Goal: Task Accomplishment & Management: Use online tool/utility

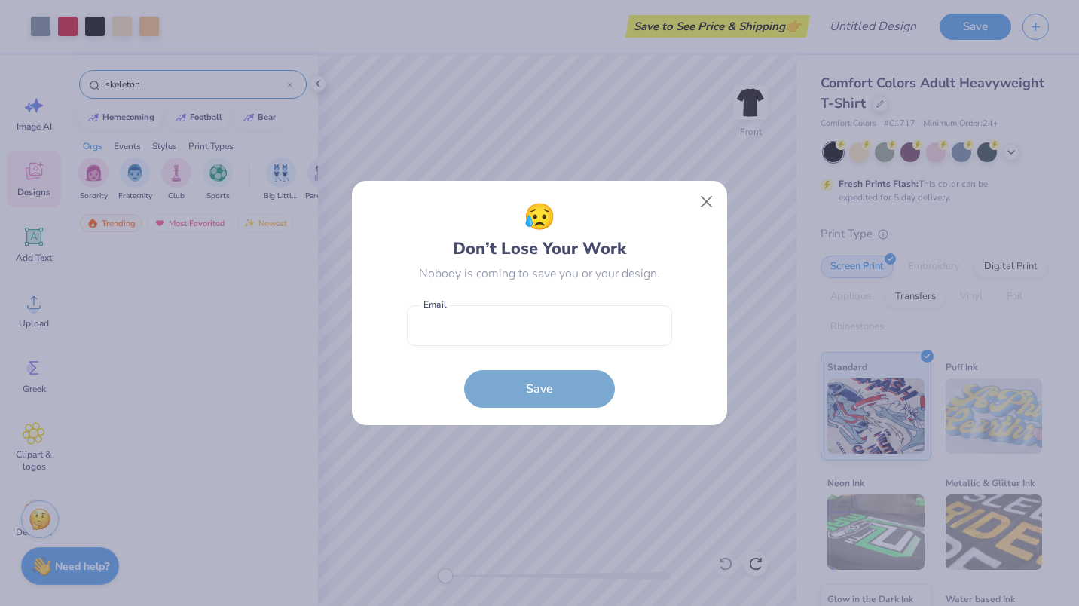
click at [715, 197] on button "Close" at bounding box center [706, 202] width 29 height 29
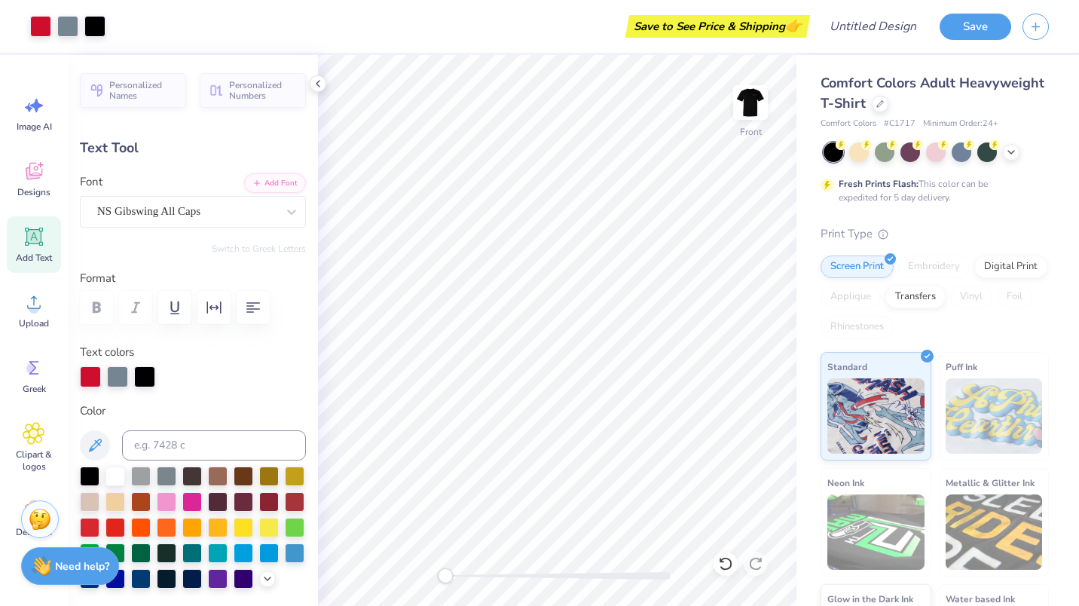
scroll to position [12, 2]
click at [1030, 26] on icon "button" at bounding box center [1035, 24] width 13 height 13
type textarea "Dickermans"
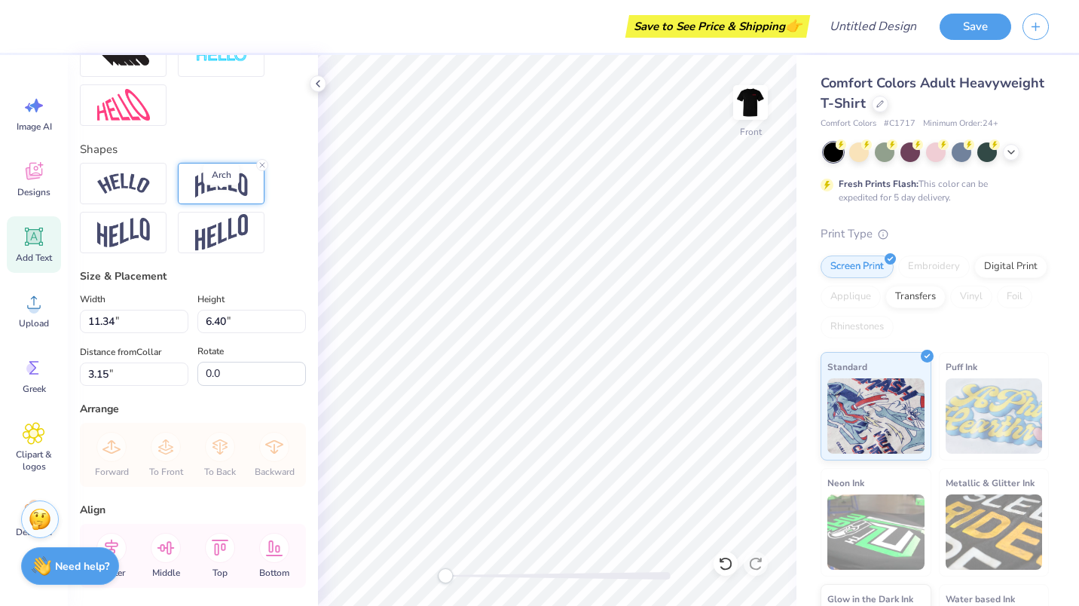
scroll to position [641, 0]
click at [99, 331] on input "11.34" at bounding box center [134, 319] width 108 height 23
type input "9.40"
type input "2.49"
type input "5.13"
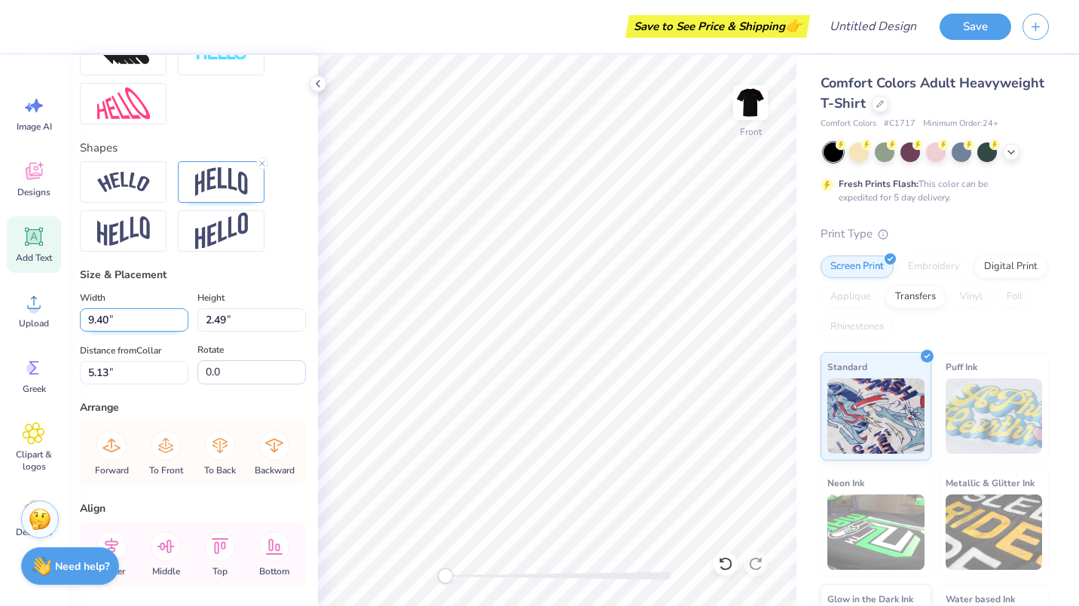
click at [93, 331] on input "9.40" at bounding box center [134, 319] width 108 height 23
type input "10.40"
type input "2.76"
type input "5.00"
type input "7.44"
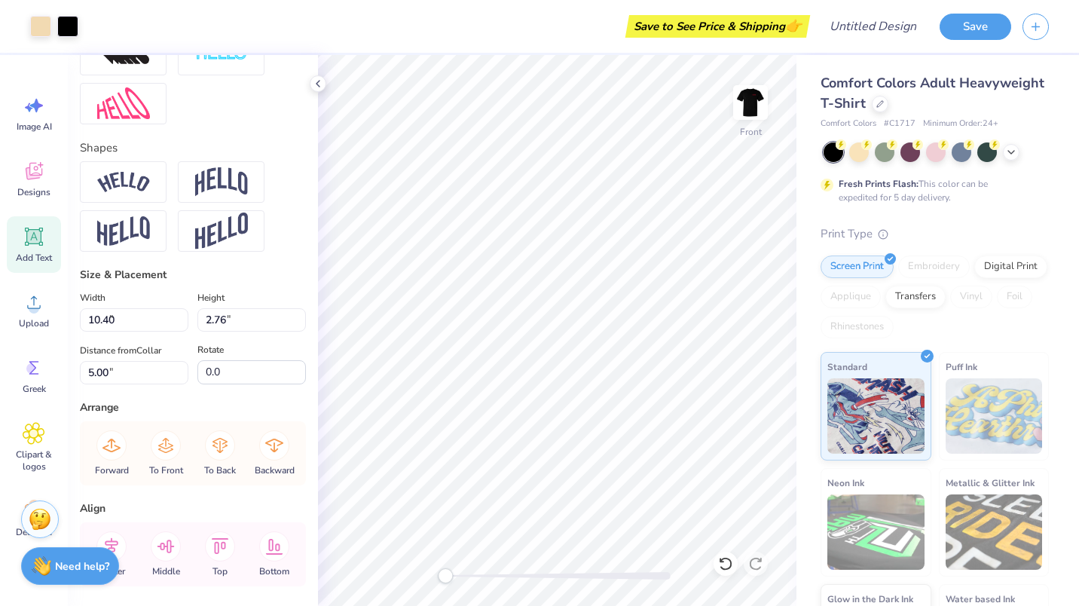
type input "2.34"
type input "6.82"
type input "-8.0"
type textarea "2025"
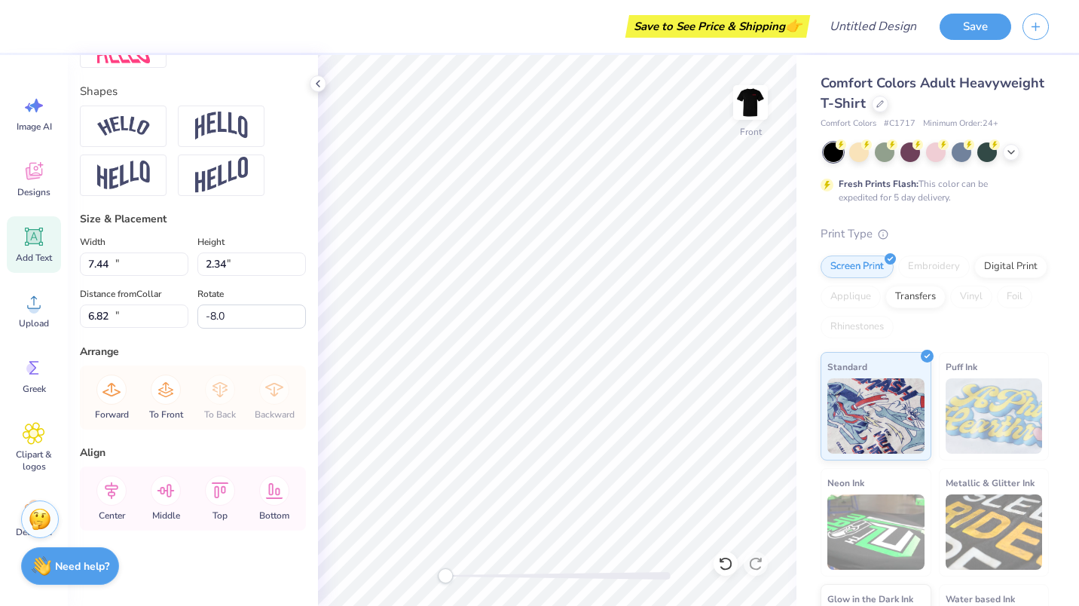
type input "10.01"
type input "0.84"
type input "16.63"
type input "0.0"
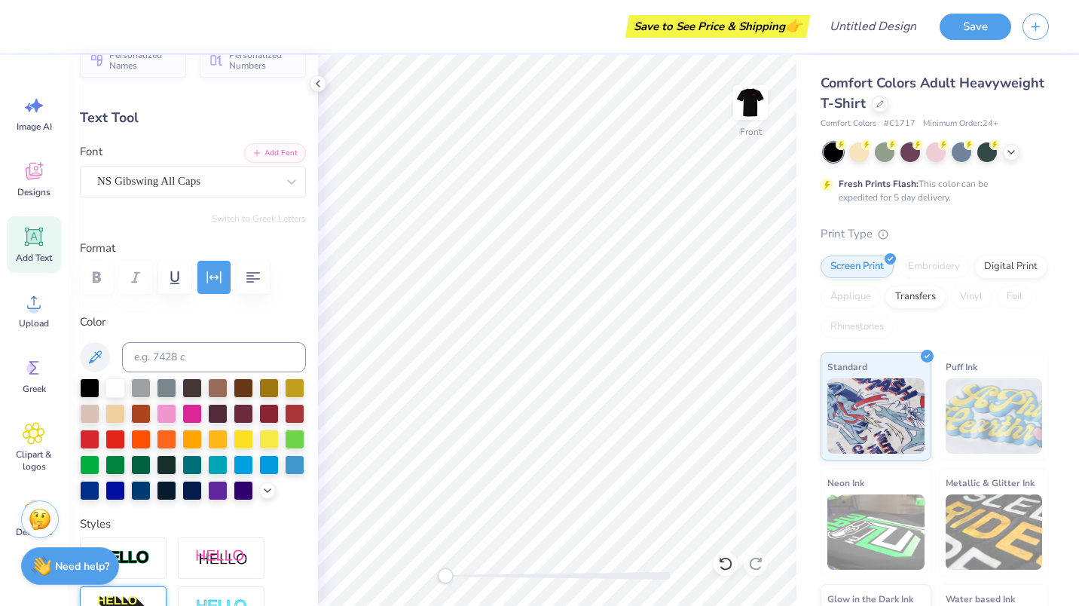
scroll to position [0, 0]
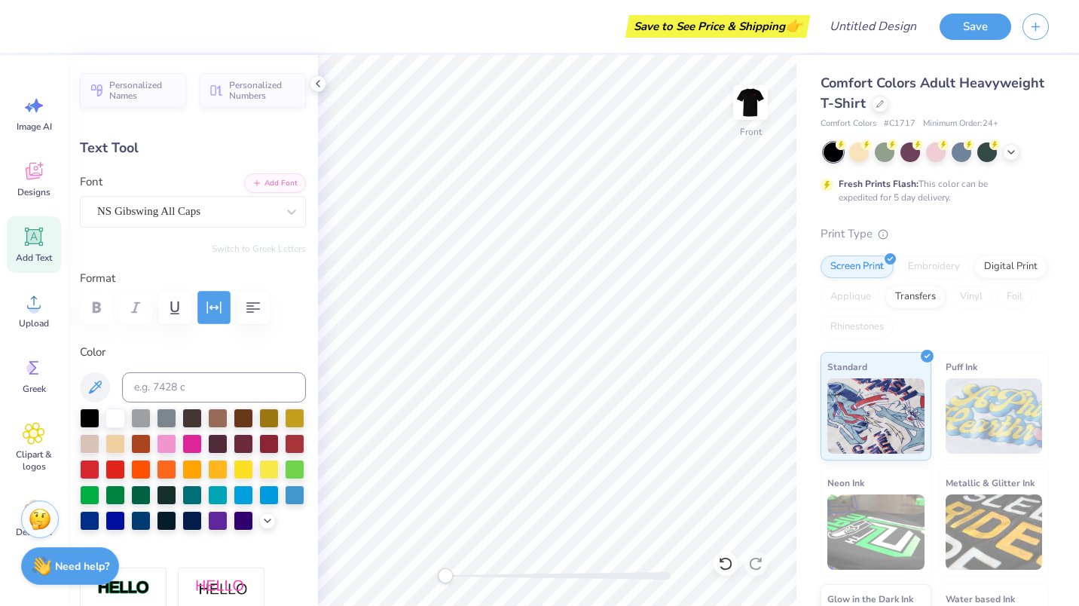
type textarea "3307 Whitney Ave"
click at [206, 312] on icon "button" at bounding box center [214, 307] width 18 height 18
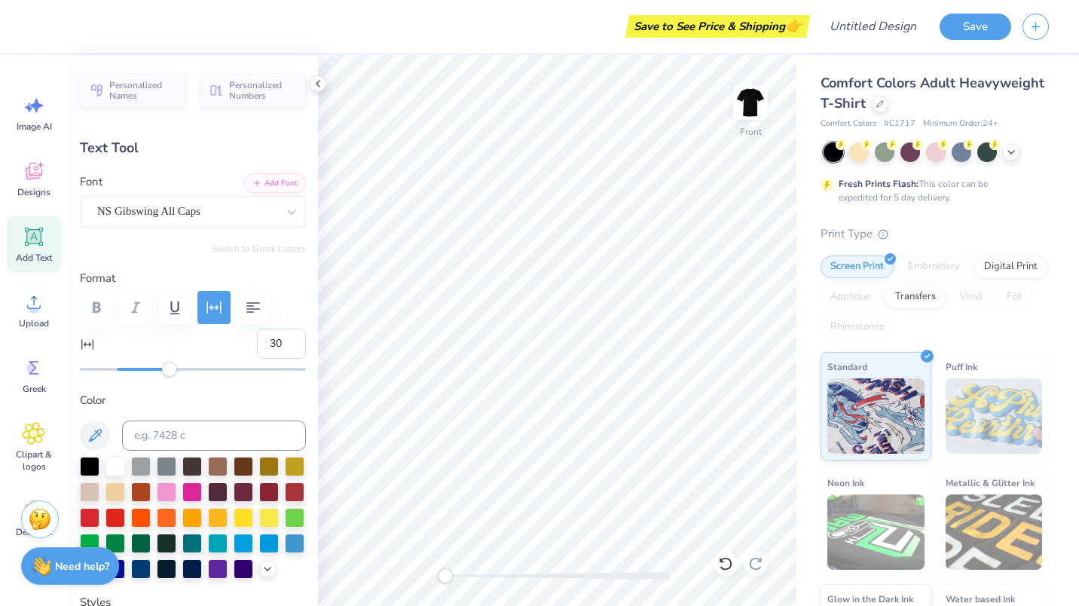
type input "15"
click at [142, 365] on div at bounding box center [193, 369] width 226 height 15
type input "6"
click at [126, 368] on div at bounding box center [193, 369] width 226 height 3
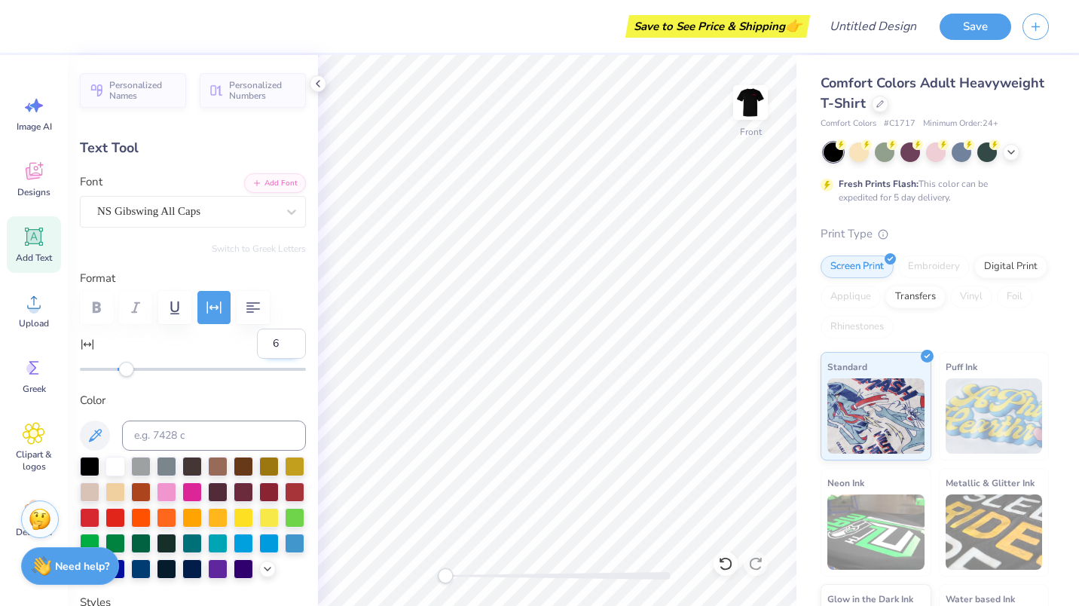
click at [267, 343] on input "6" at bounding box center [281, 343] width 49 height 30
type input "5"
click at [279, 347] on input "5" at bounding box center [281, 343] width 49 height 30
type input "8.25"
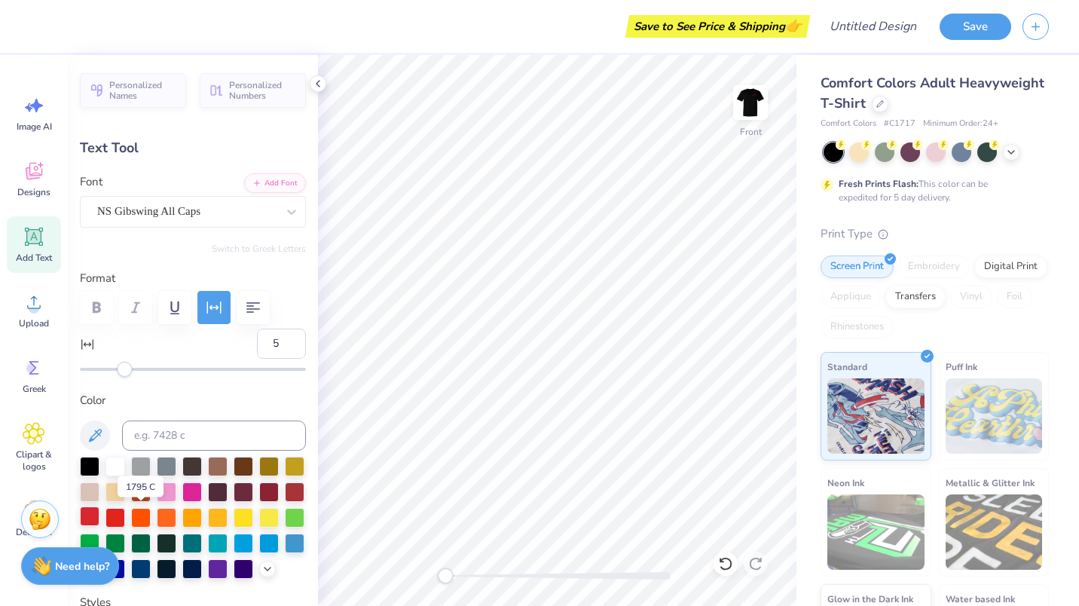
click at [99, 510] on div at bounding box center [90, 516] width 20 height 20
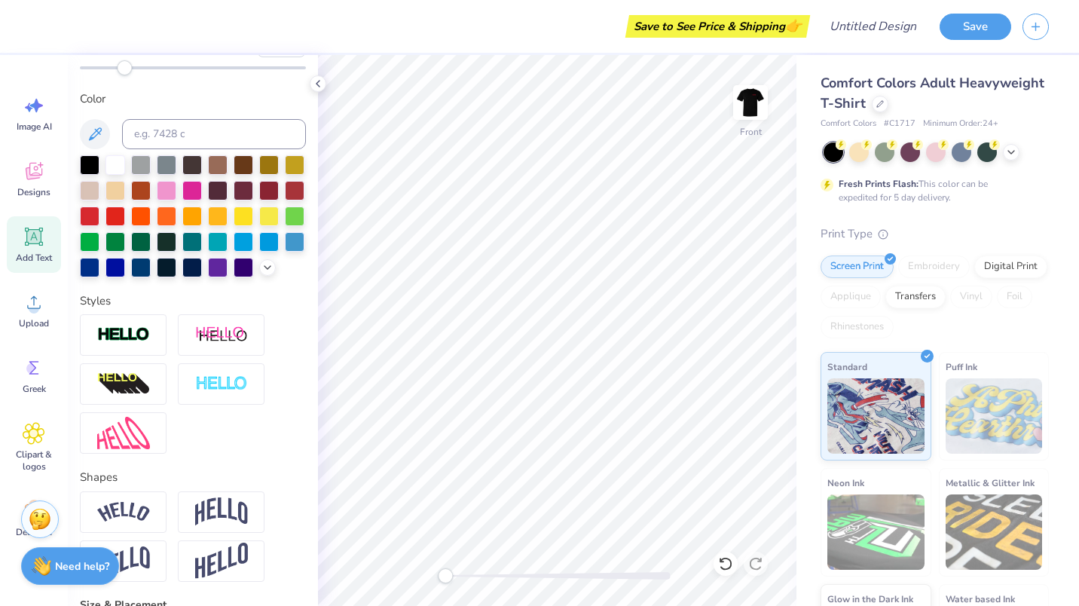
scroll to position [310, 0]
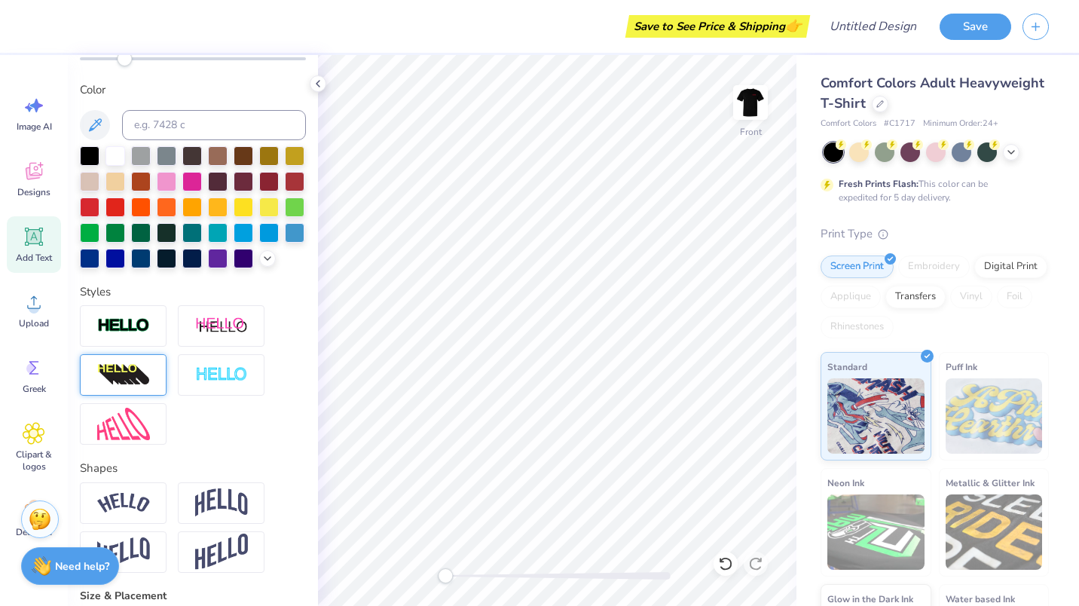
click at [145, 387] on img at bounding box center [123, 375] width 53 height 24
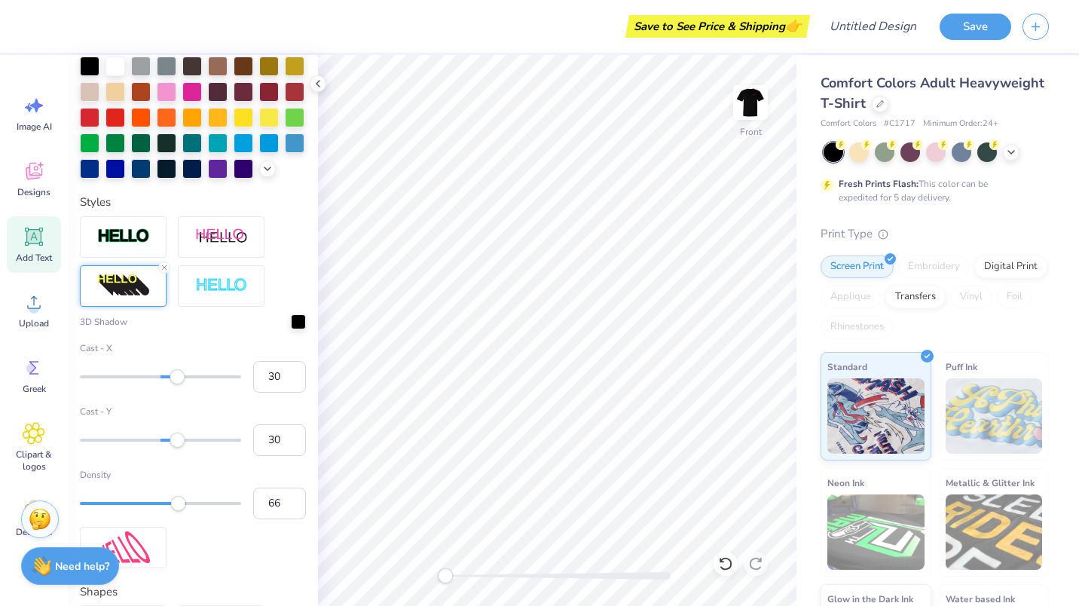
scroll to position [463, 0]
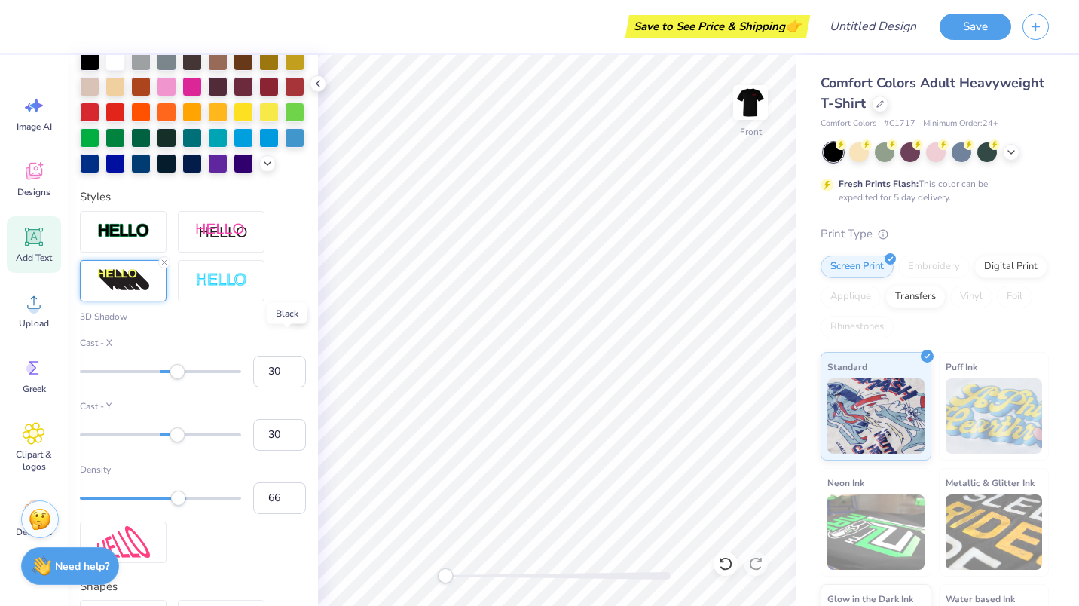
click at [291, 322] on div at bounding box center [298, 314] width 15 height 15
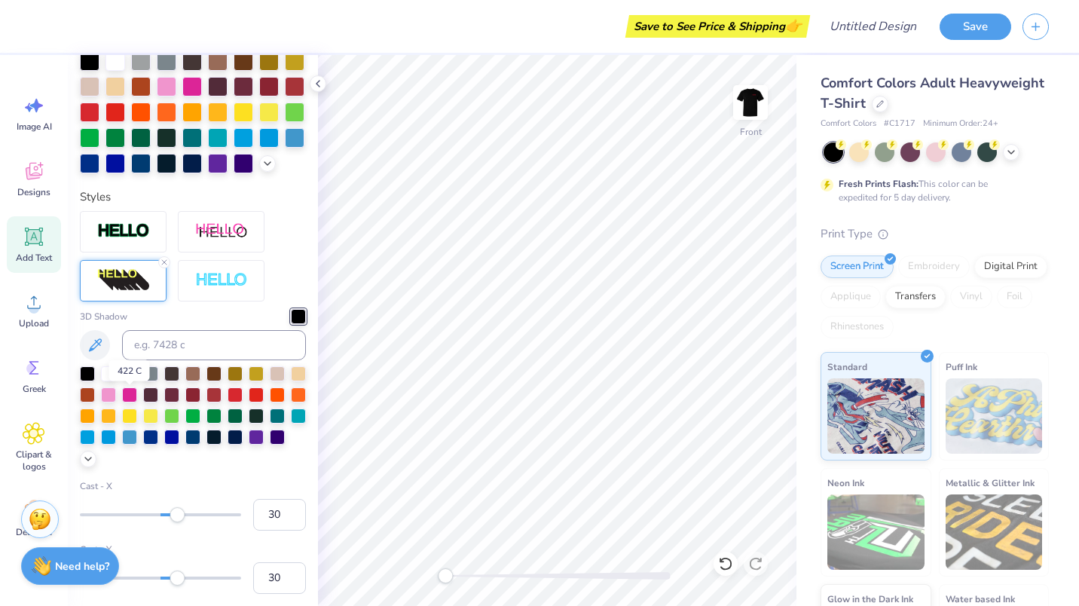
click at [131, 380] on div at bounding box center [129, 372] width 15 height 15
type input "7"
click at [160, 522] on div at bounding box center [160, 514] width 161 height 15
click at [184, 493] on label "Cast - X" at bounding box center [193, 486] width 226 height 14
click at [253, 513] on input "7" at bounding box center [279, 515] width 53 height 32
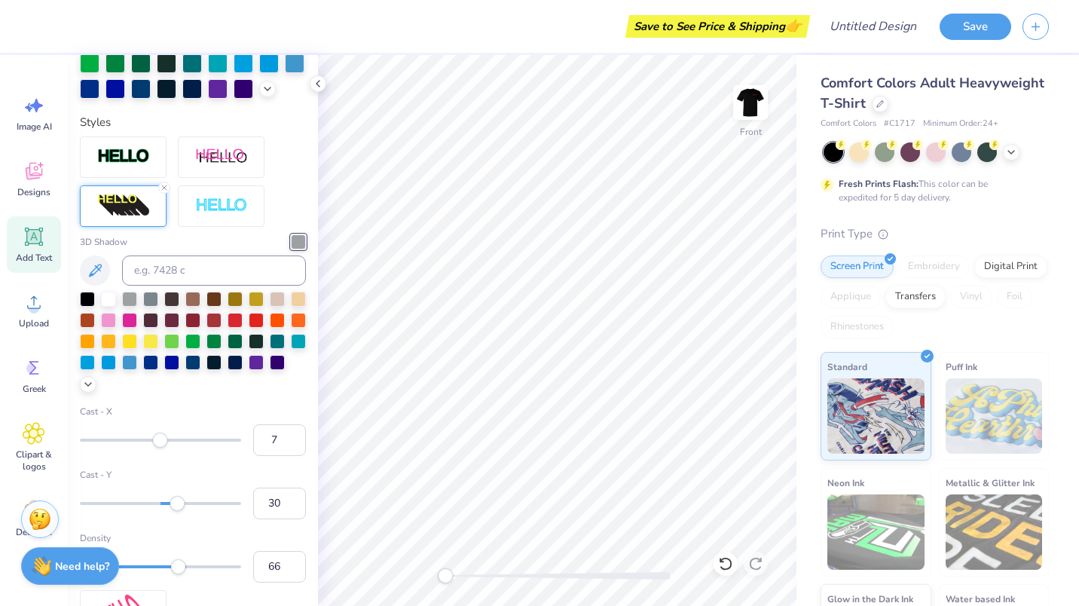
scroll to position [540, 0]
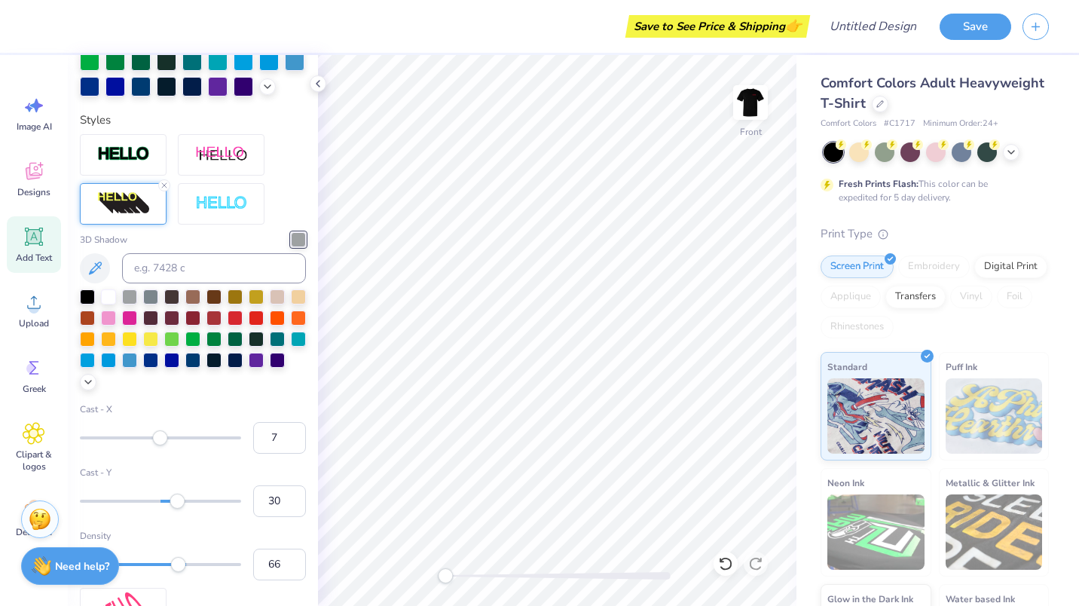
type input "8"
click at [160, 502] on div at bounding box center [160, 500] width 161 height 3
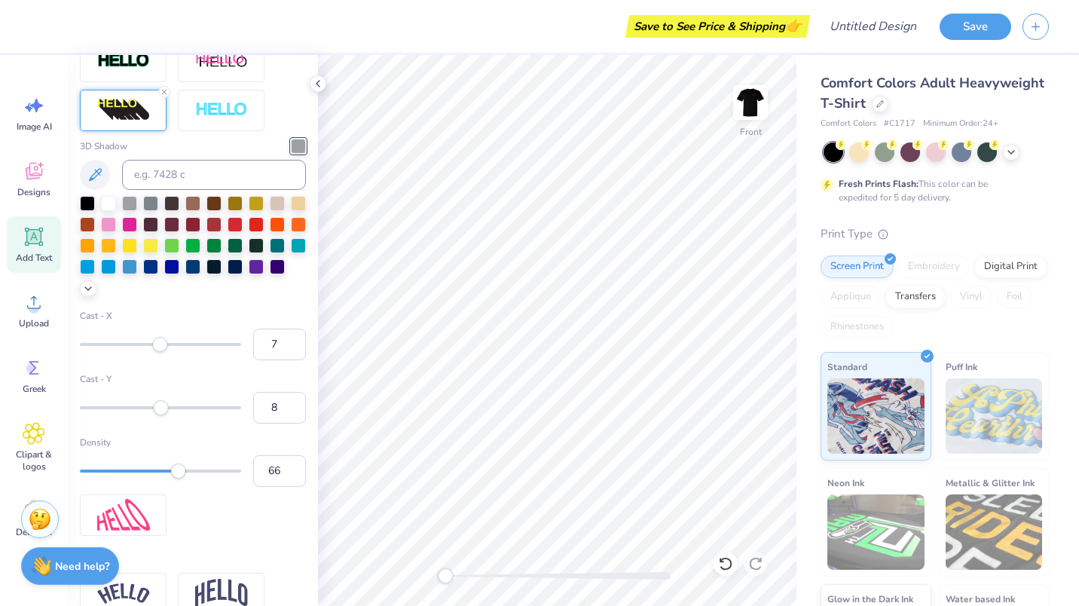
scroll to position [636, 0]
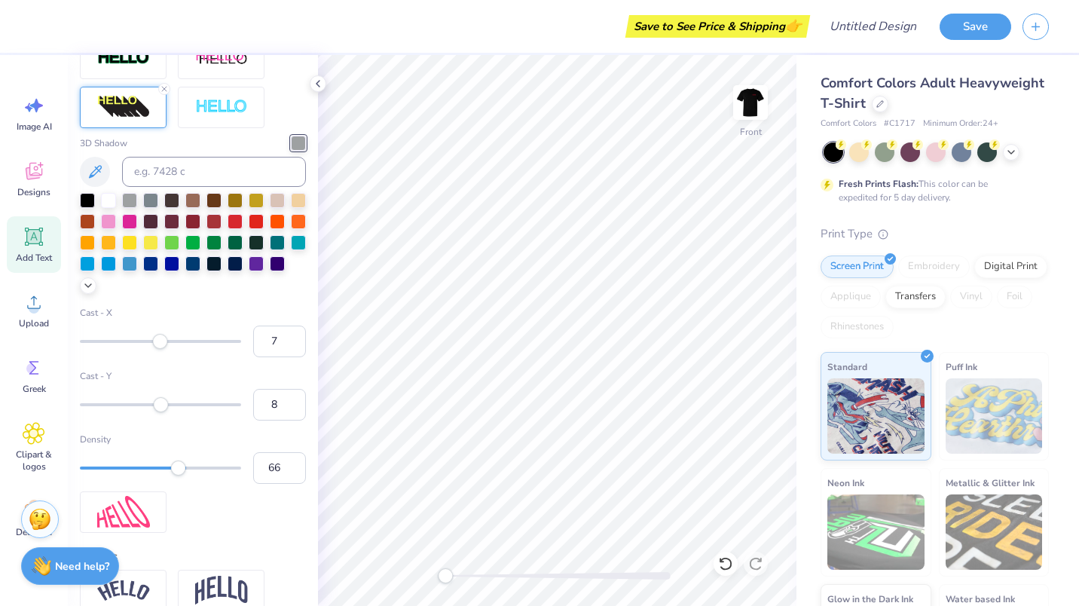
type input "49"
click at [153, 469] on div at bounding box center [160, 467] width 161 height 3
click at [153, 475] on div "Accessibility label" at bounding box center [152, 467] width 15 height 15
type input "63"
click at [173, 475] on div at bounding box center [160, 467] width 161 height 15
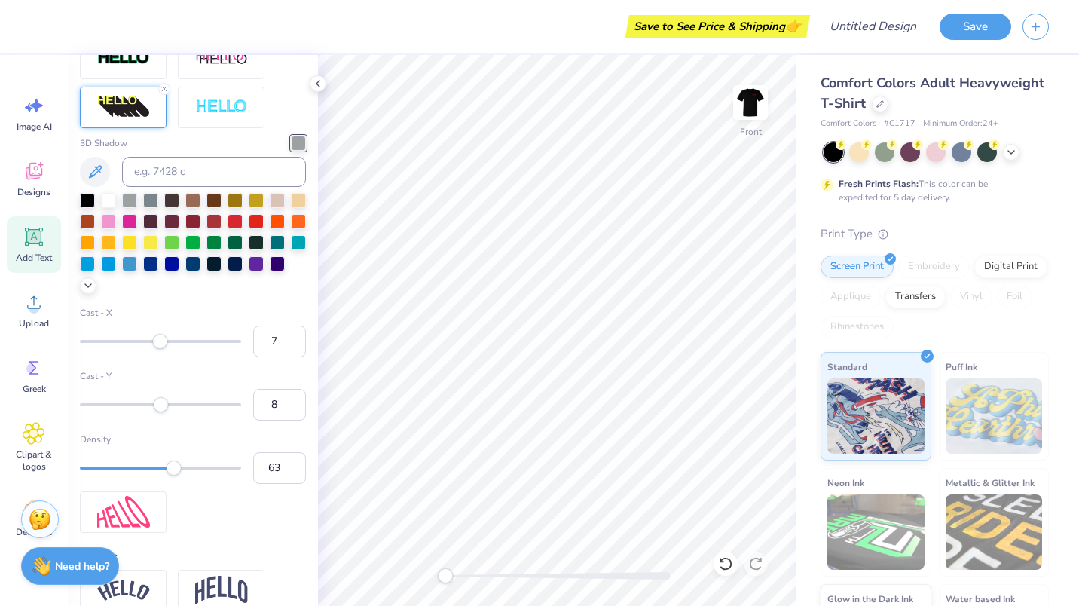
type input "-14"
click at [145, 412] on div at bounding box center [160, 404] width 161 height 15
type input "2"
click at [156, 406] on div at bounding box center [160, 404] width 161 height 3
click at [280, 357] on input "6" at bounding box center [279, 341] width 53 height 32
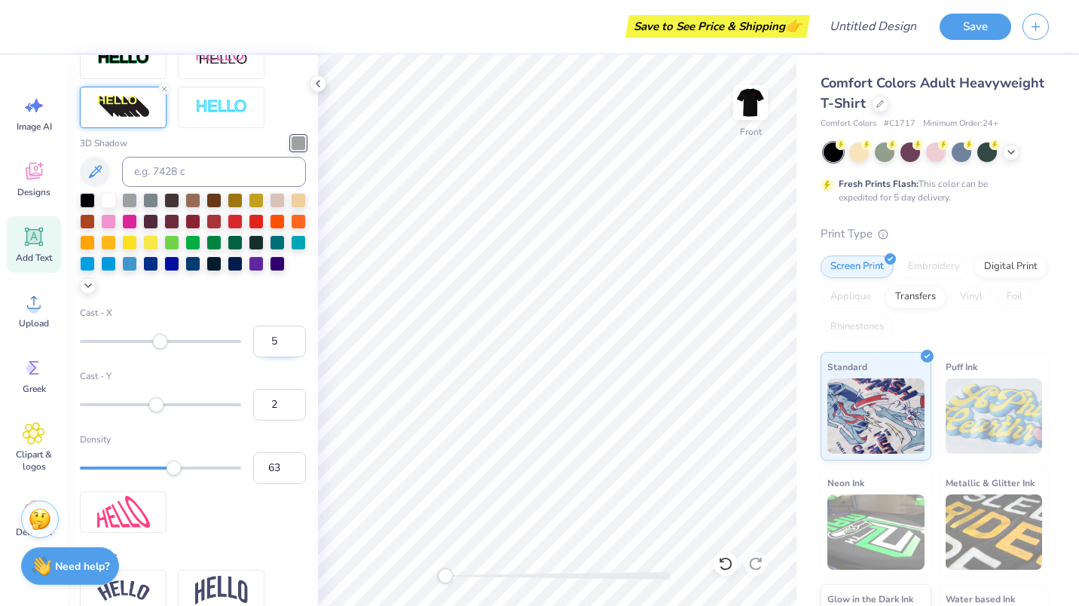
click at [280, 357] on input "5" at bounding box center [279, 341] width 53 height 32
click at [280, 357] on input "4" at bounding box center [279, 341] width 53 height 32
click at [280, 357] on input "3" at bounding box center [279, 341] width 53 height 32
type input "2"
click at [280, 357] on input "2" at bounding box center [279, 341] width 53 height 32
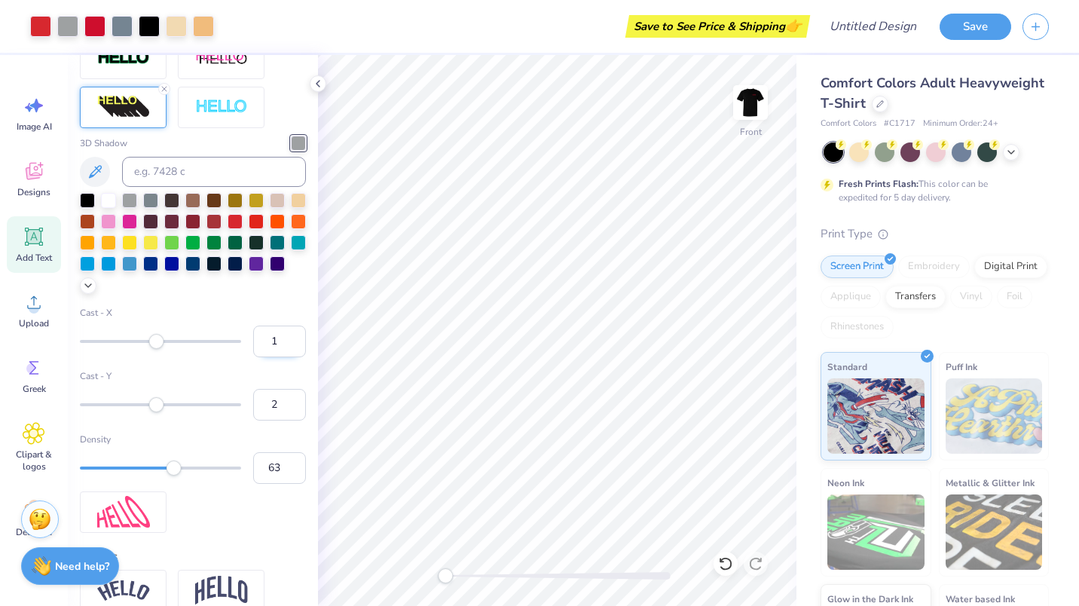
type input "1"
click at [282, 357] on input "1" at bounding box center [279, 341] width 53 height 32
type input "1"
click at [281, 420] on input "1" at bounding box center [279, 405] width 53 height 32
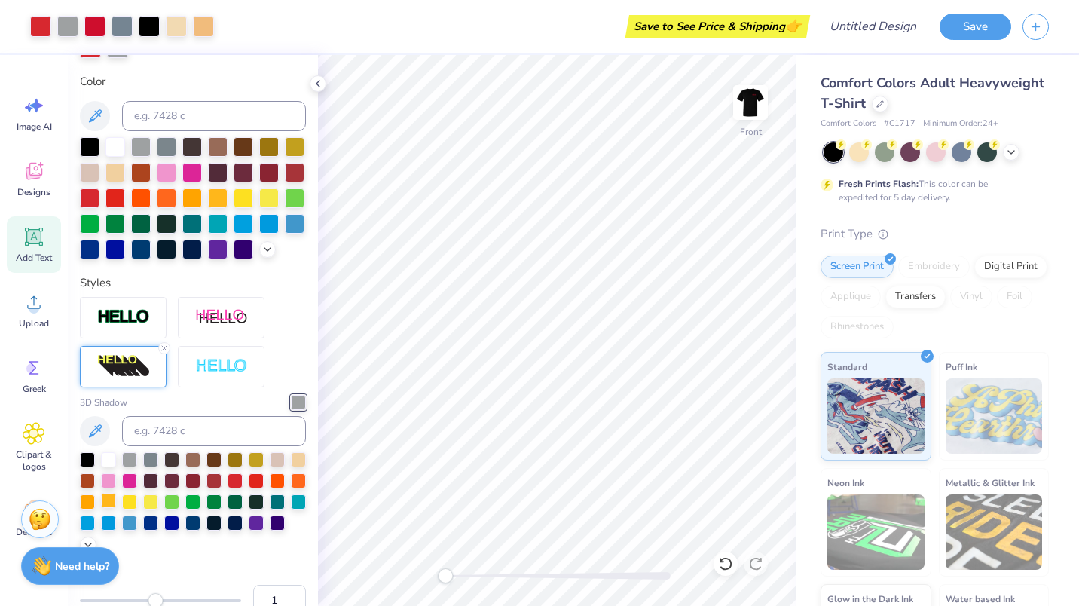
scroll to position [0, 0]
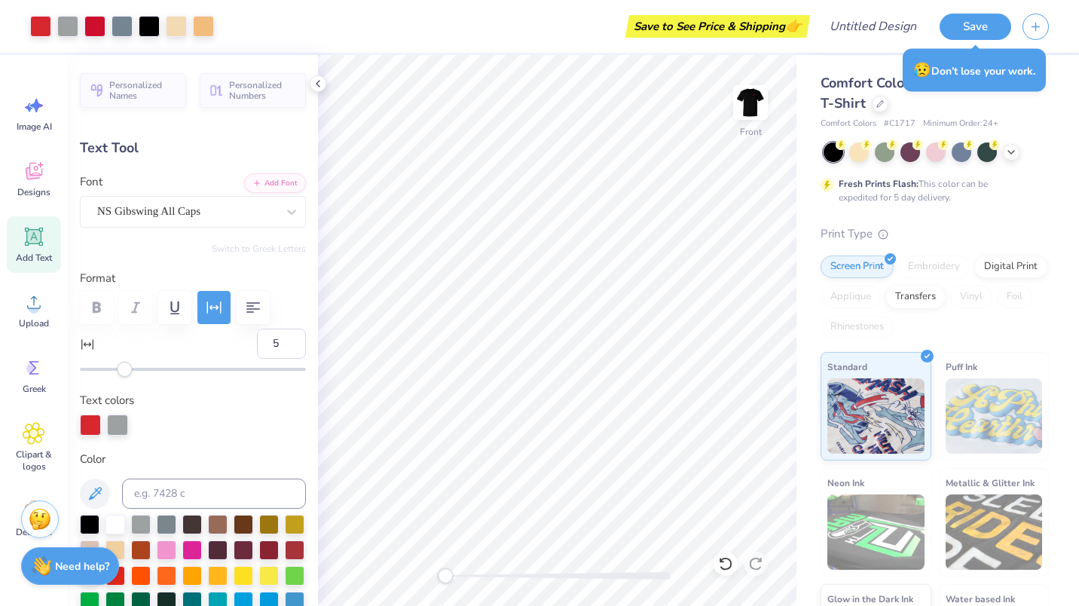
click at [38, 245] on icon at bounding box center [34, 236] width 23 height 23
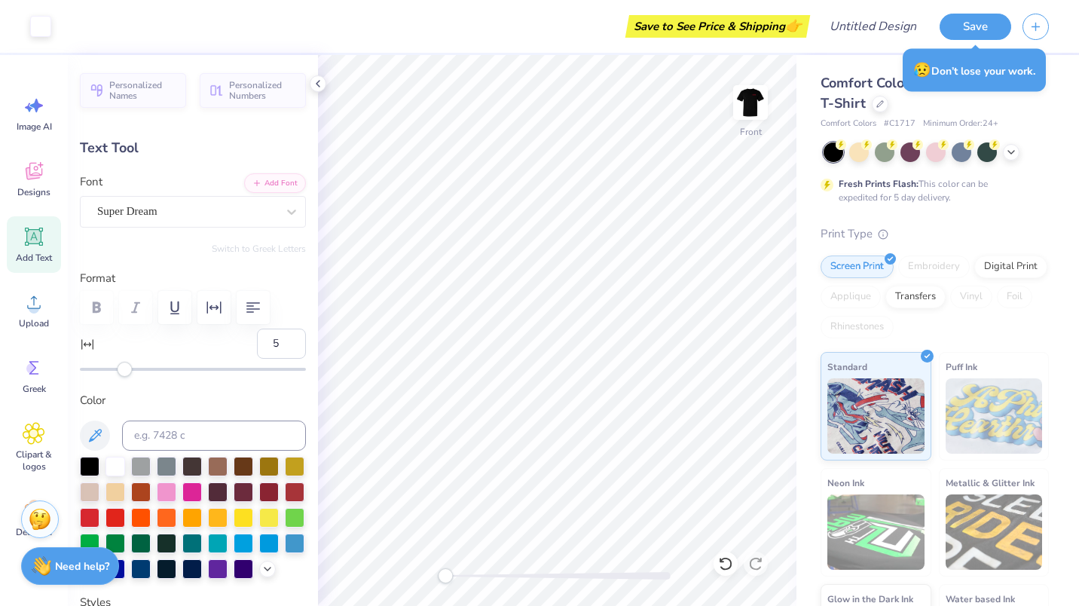
type input "5.69"
type input "1.65"
type input "12.93"
type input "0"
click at [181, 209] on div "Super Dream" at bounding box center [187, 211] width 182 height 23
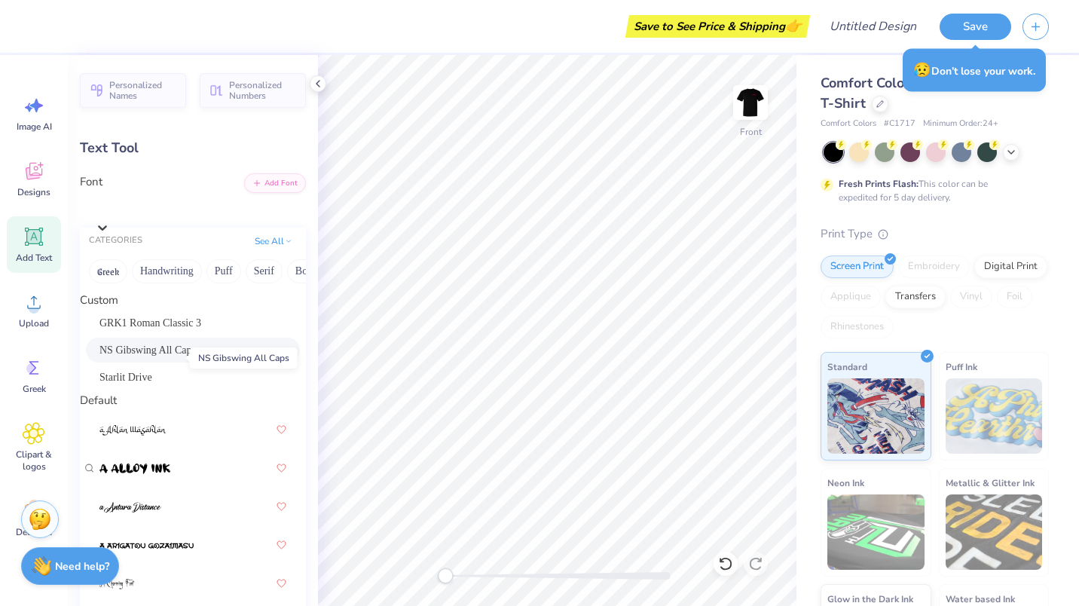
click at [158, 358] on span "NS Gibswing All Caps" at bounding box center [147, 350] width 96 height 16
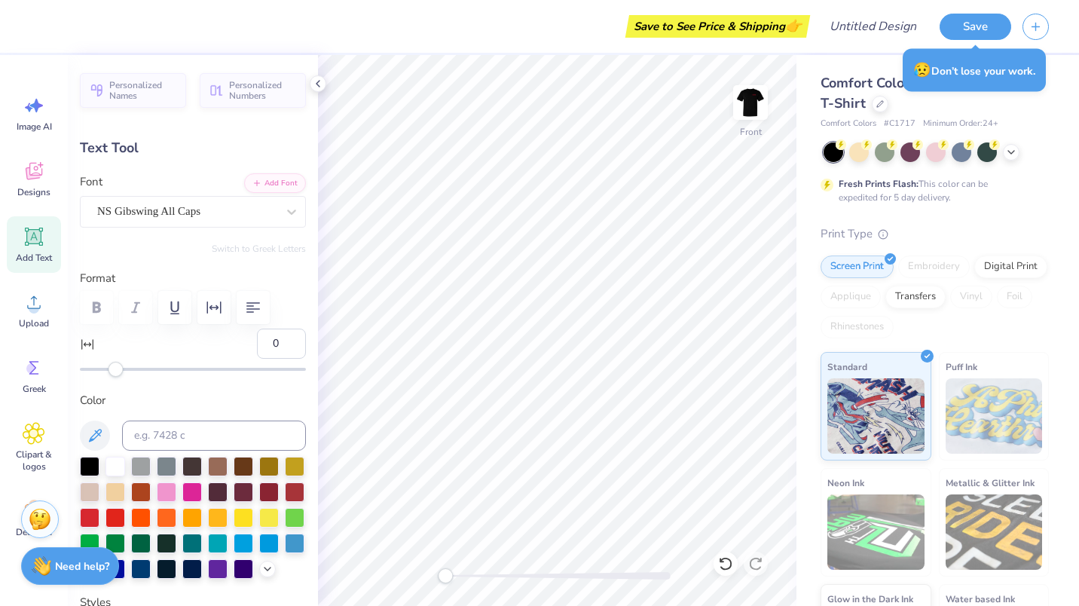
scroll to position [12, 2]
type textarea "T"
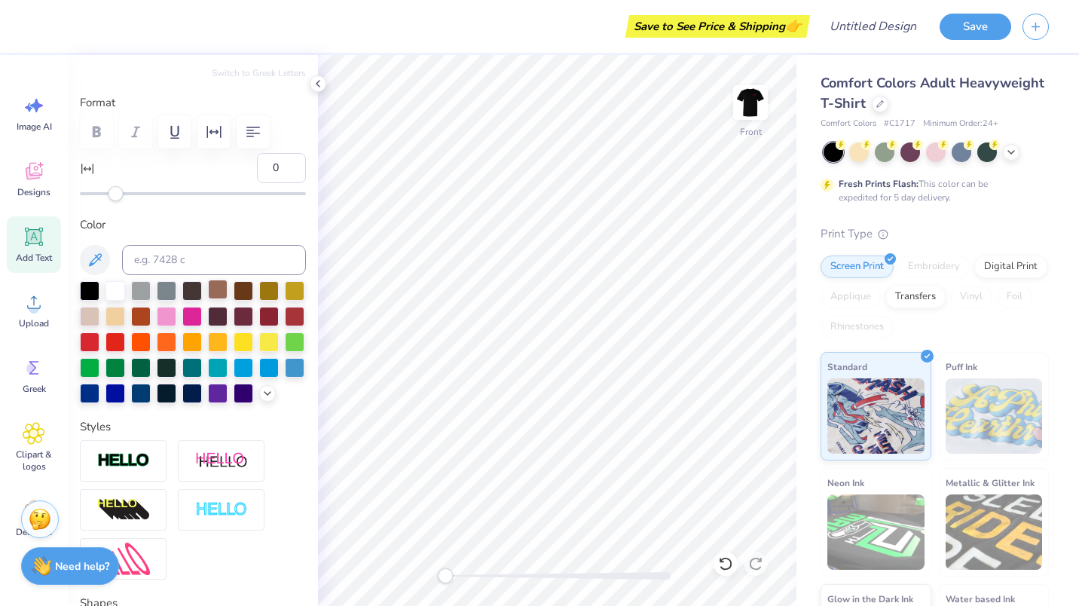
scroll to position [176, 0]
type textarea "Hamden, CT"
click at [99, 330] on div at bounding box center [90, 340] width 20 height 20
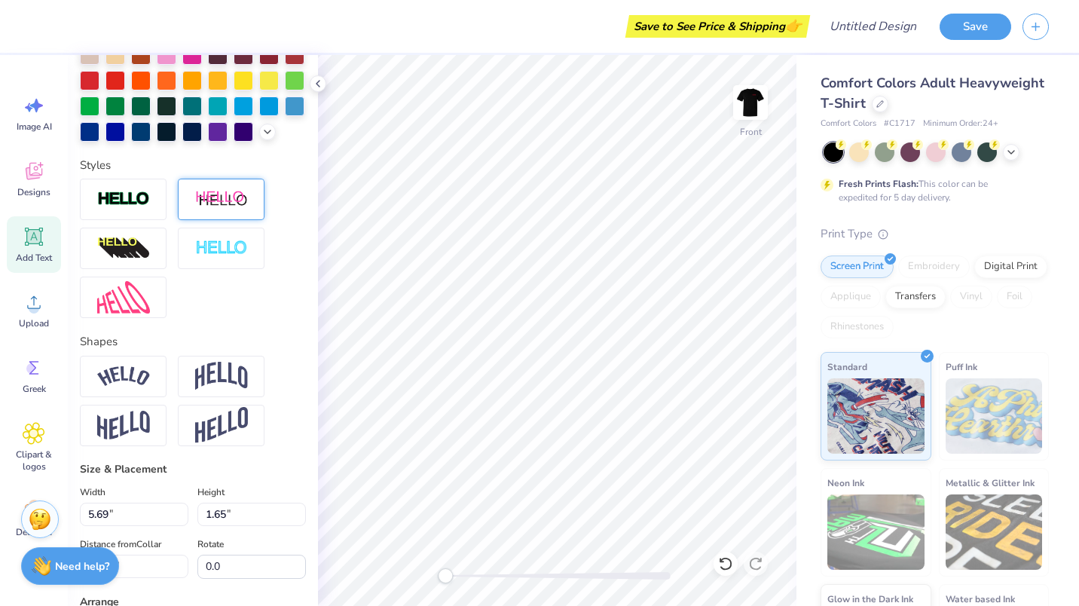
scroll to position [450, 0]
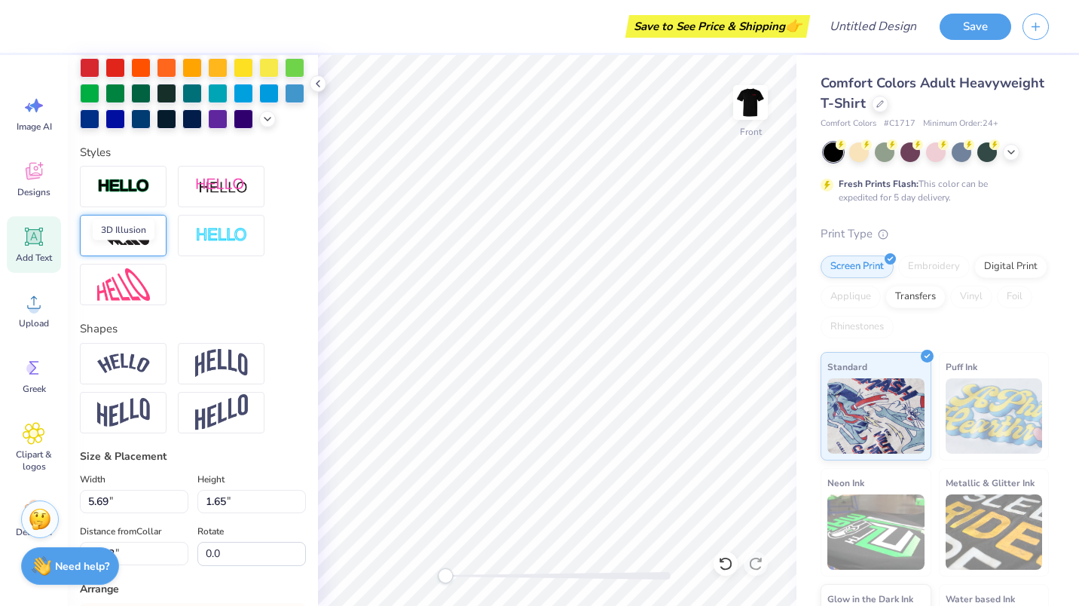
click at [128, 248] on img at bounding box center [123, 236] width 53 height 24
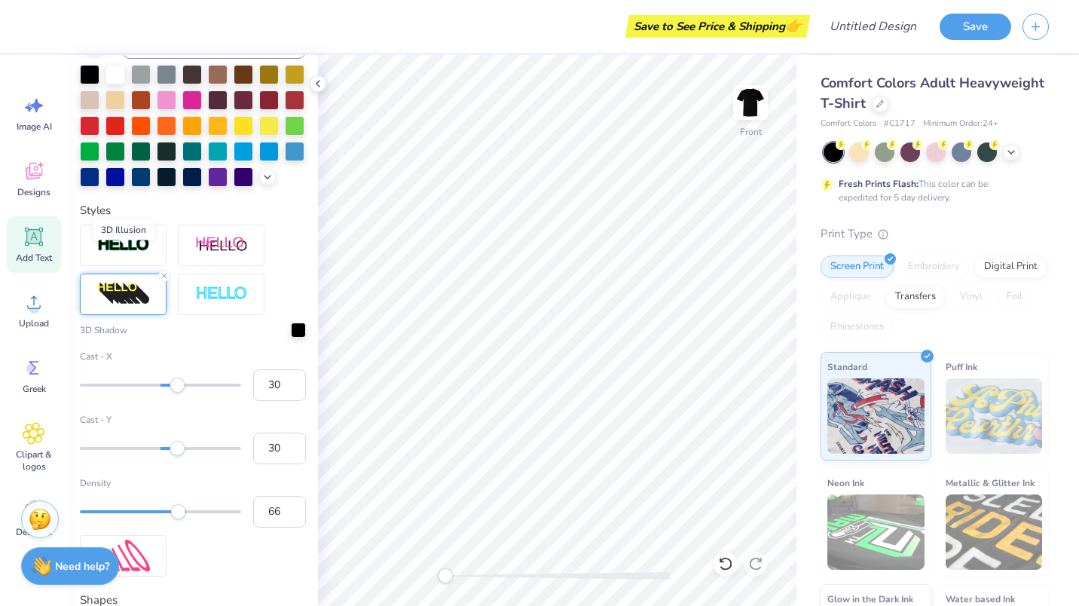
scroll to position [508, 0]
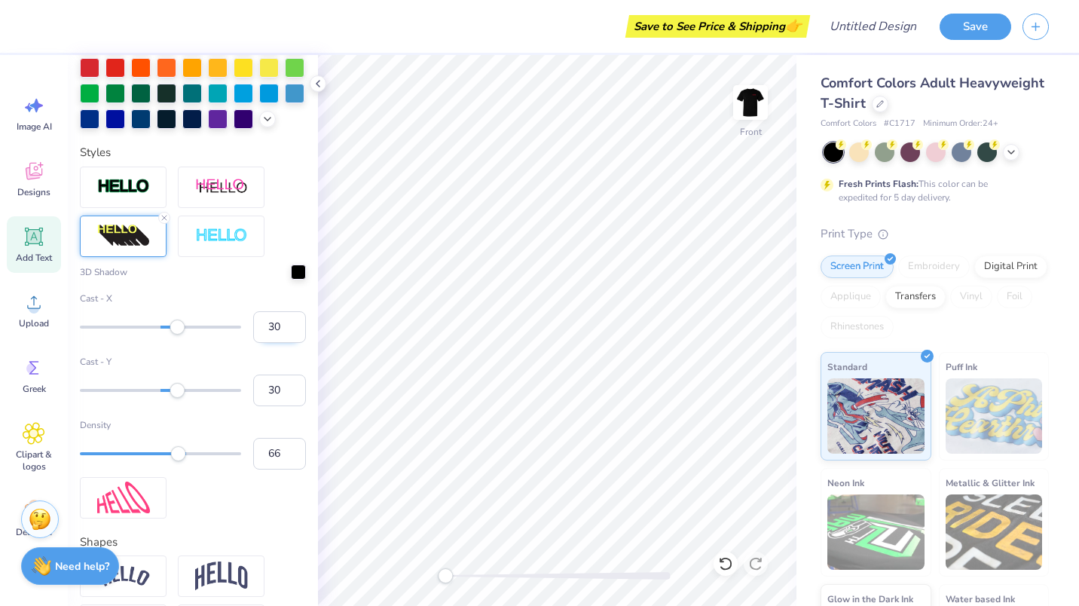
click at [268, 343] on input "30" at bounding box center [279, 327] width 53 height 32
type input "3"
type input "1"
click at [270, 406] on input "30" at bounding box center [279, 390] width 53 height 32
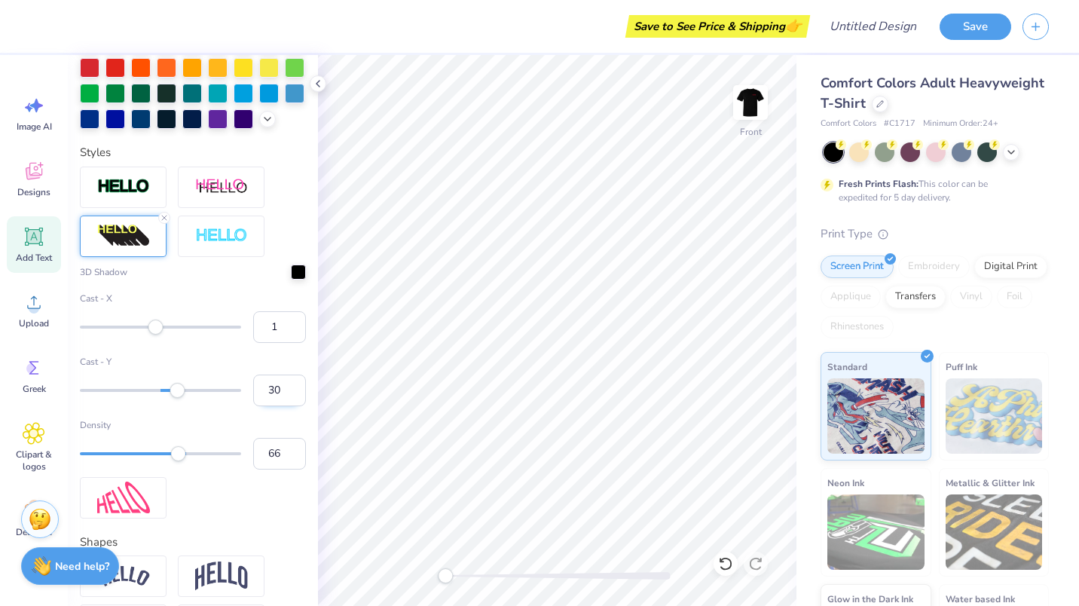
type input "3"
type input "1"
click at [291, 278] on div at bounding box center [298, 270] width 15 height 15
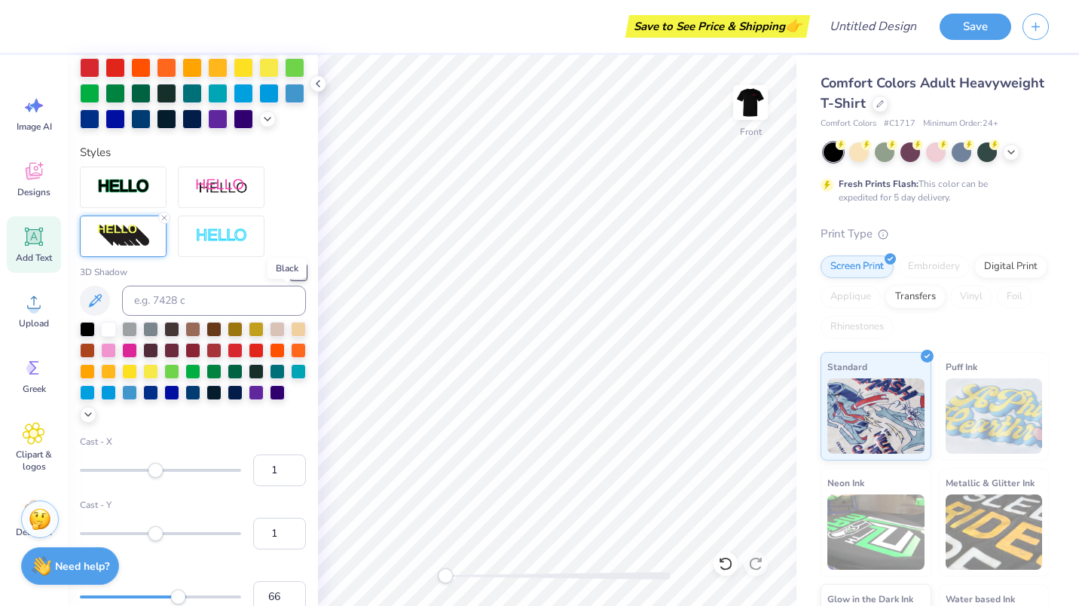
click at [291, 279] on div at bounding box center [298, 271] width 15 height 15
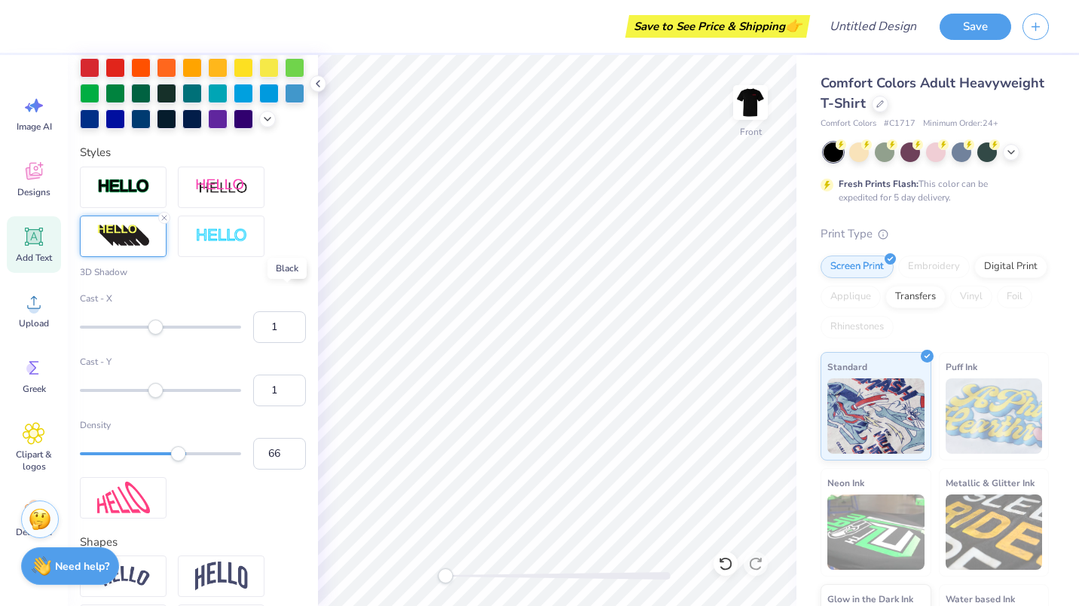
click at [291, 278] on div at bounding box center [298, 270] width 15 height 15
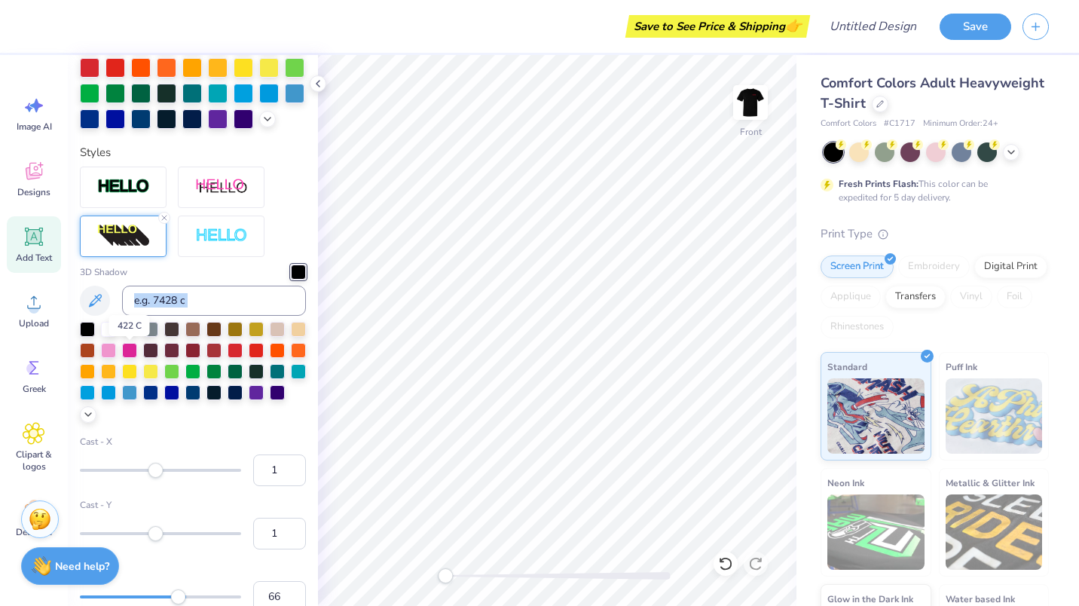
click at [128, 335] on div at bounding box center [129, 327] width 15 height 15
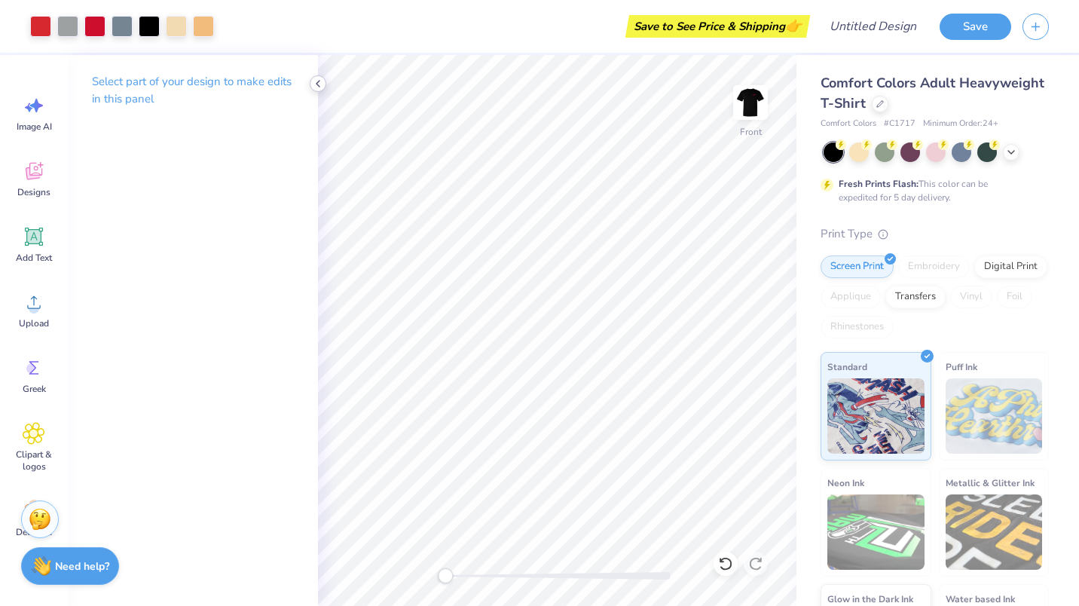
click at [319, 82] on icon at bounding box center [318, 84] width 12 height 12
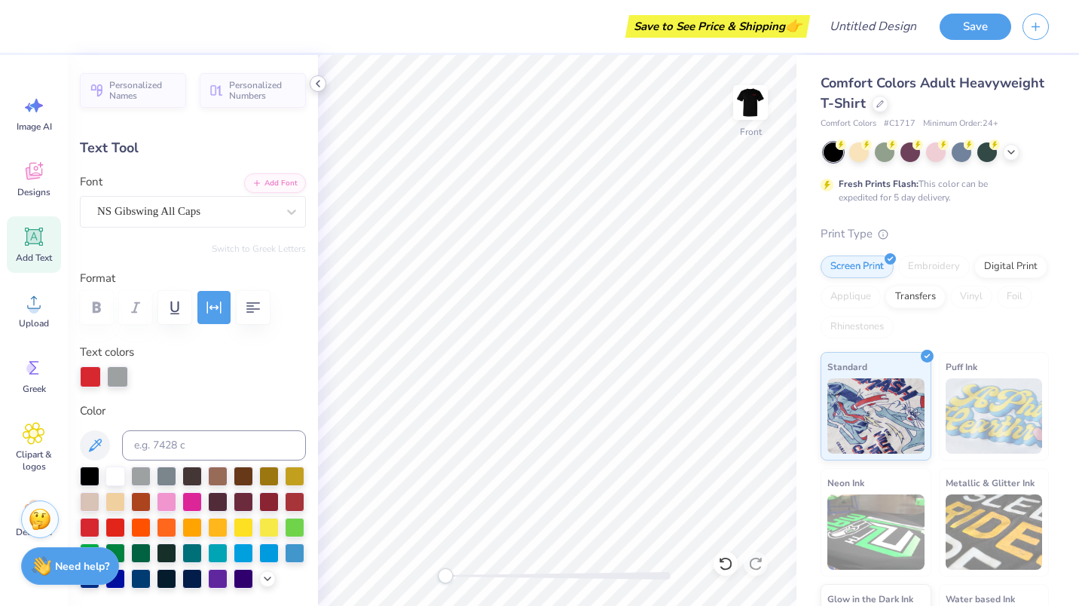
scroll to position [12, 5]
type textarea "3307 WhitNey Ave Hamden, CT"
type input "2.33"
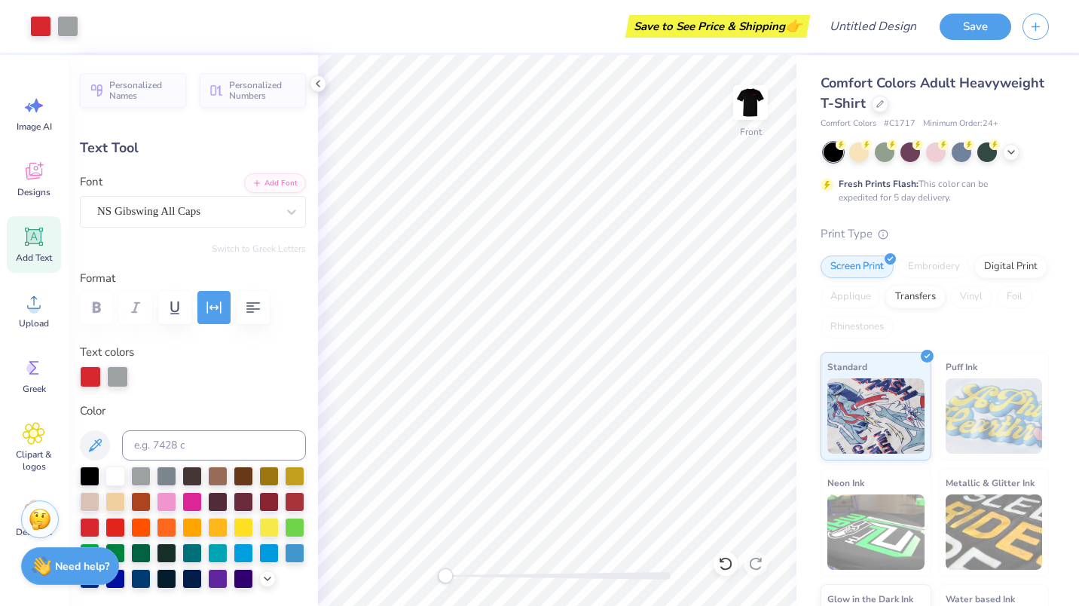
type input "16.35"
type textarea "3307 WhitNey Ave"
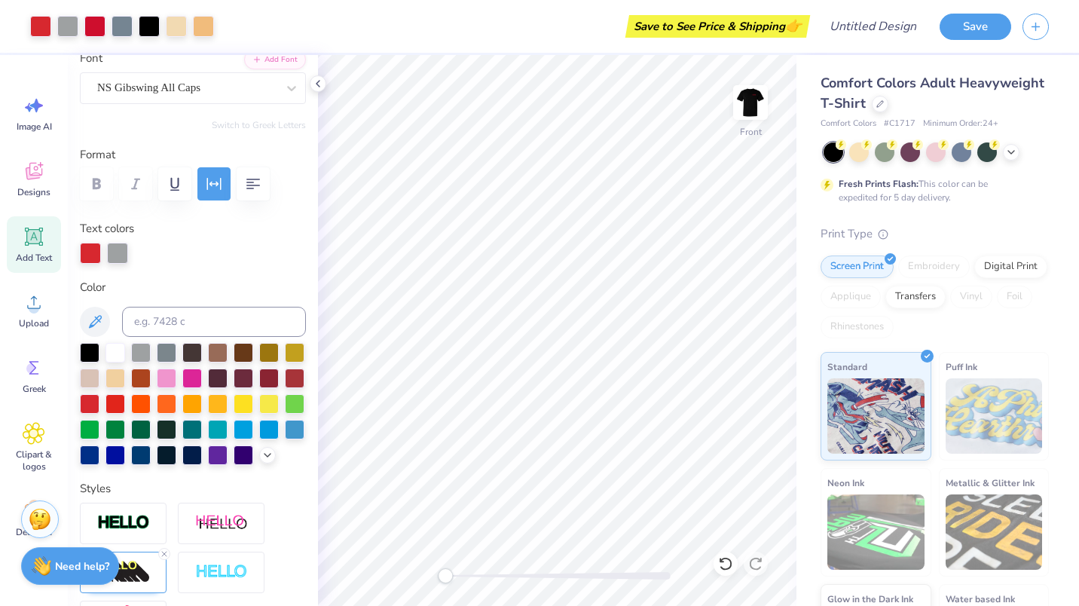
scroll to position [0, 0]
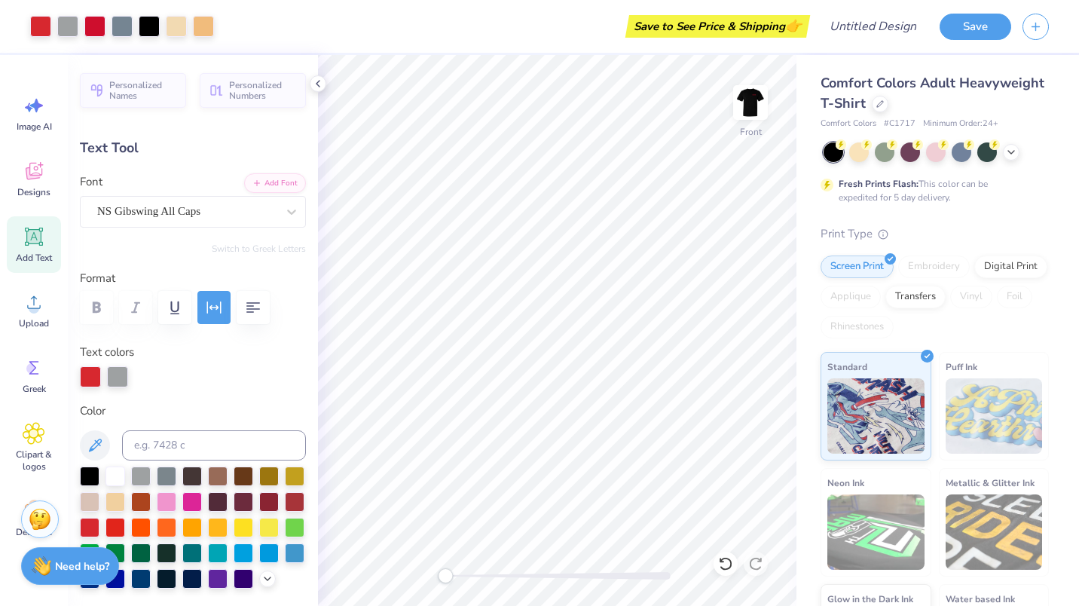
click at [22, 240] on div "Add Text" at bounding box center [34, 244] width 54 height 56
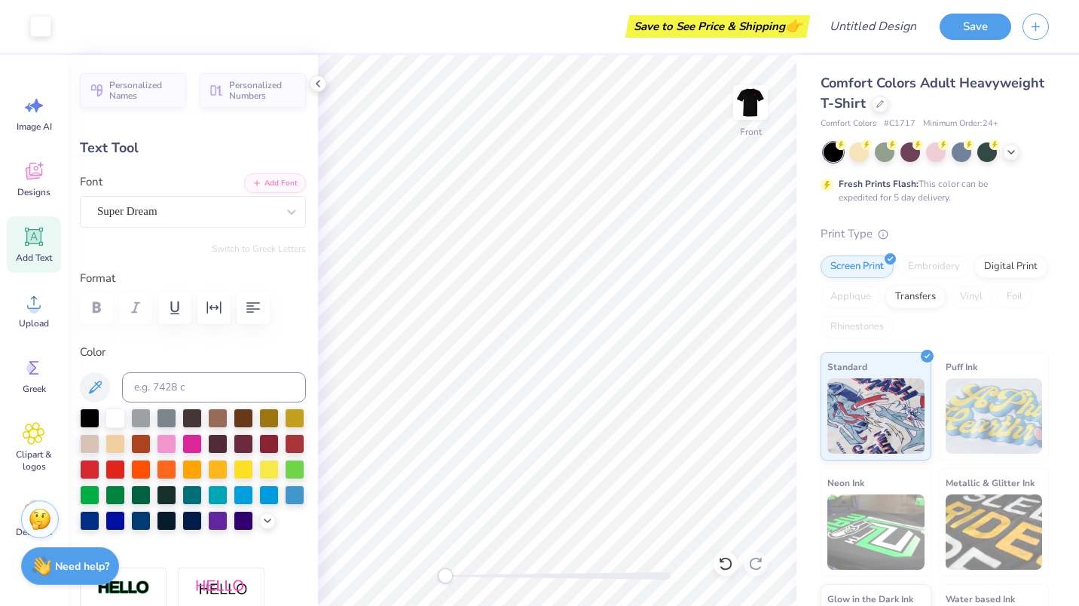
type input "5.69"
type input "1.65"
type input "12.93"
click at [123, 199] on div "Super Dream" at bounding box center [193, 212] width 226 height 32
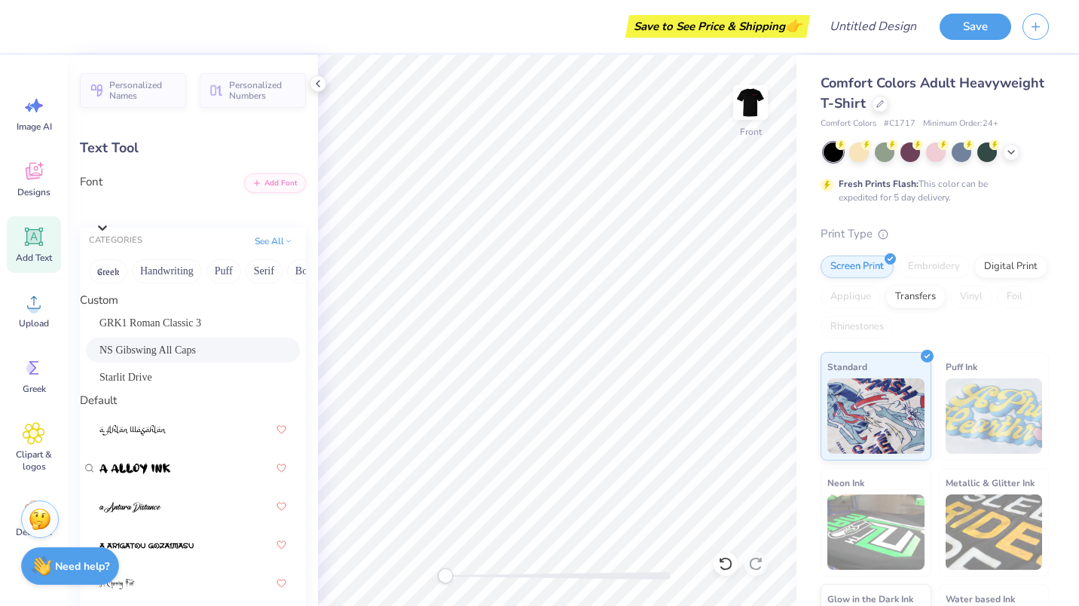
click at [138, 358] on span "NS Gibswing All Caps" at bounding box center [147, 350] width 96 height 16
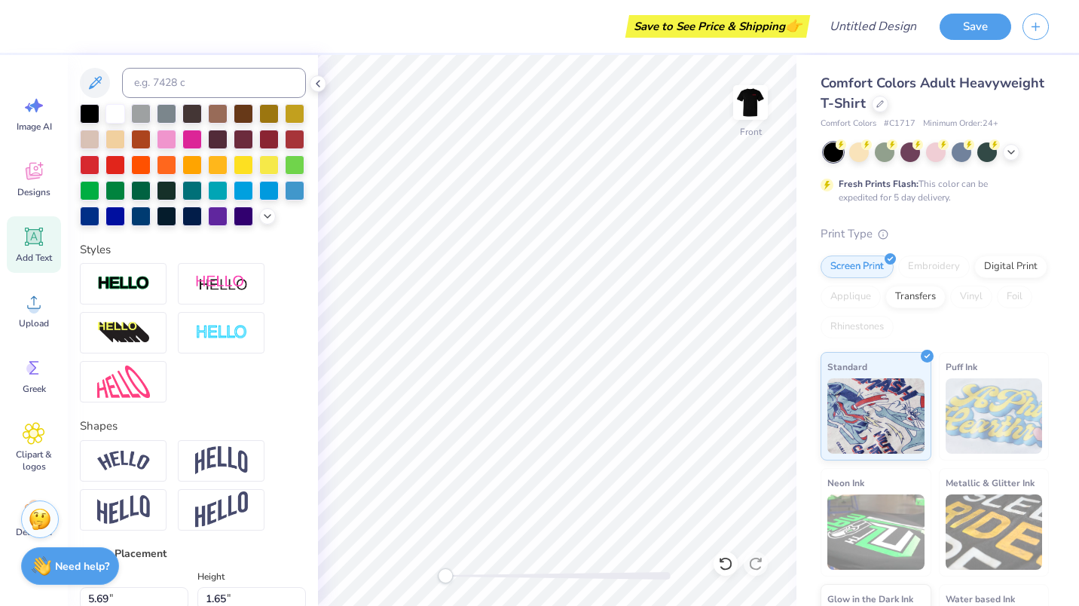
scroll to position [311, 0]
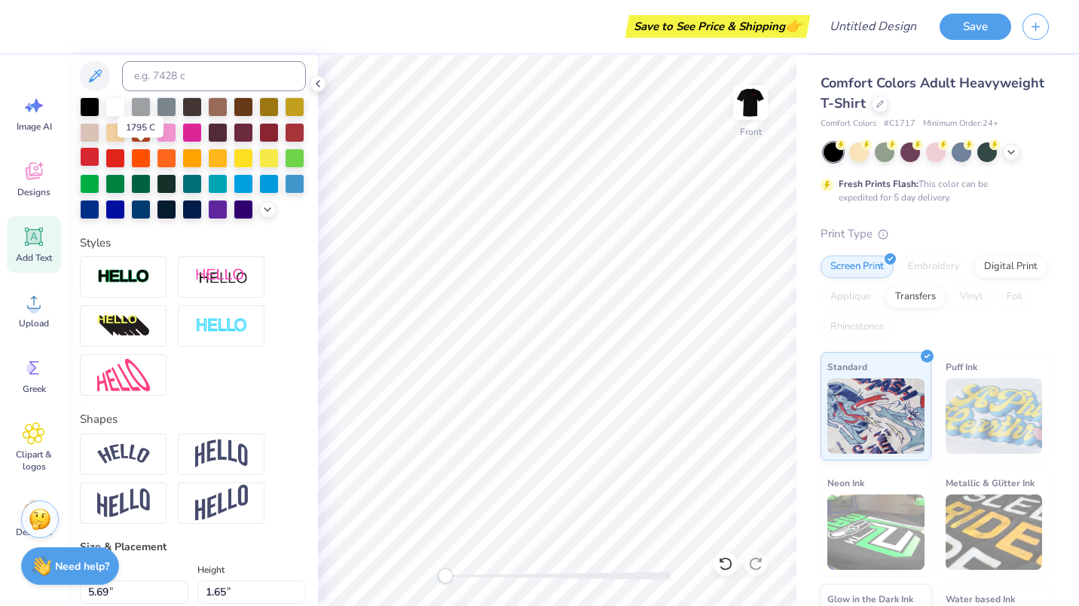
type textarea "Hamden, CT"
click at [99, 151] on div at bounding box center [90, 157] width 20 height 20
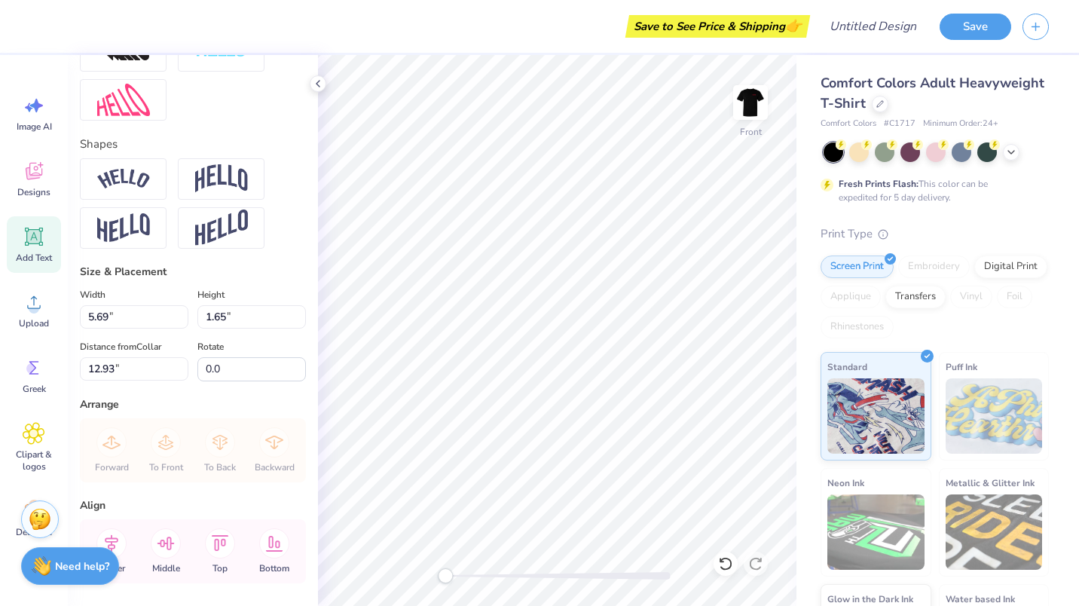
scroll to position [590, 0]
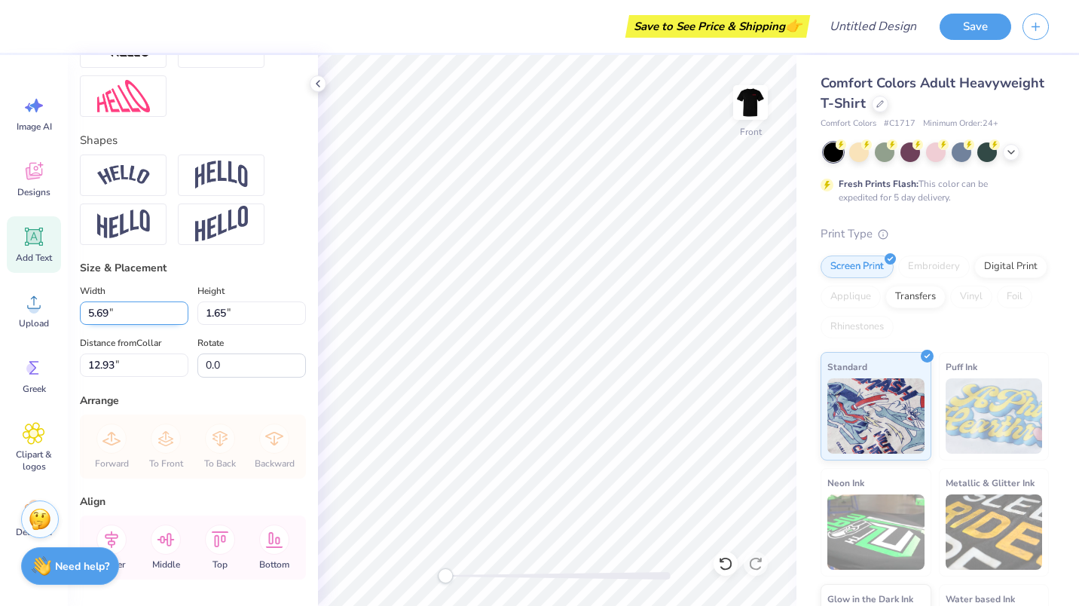
click at [93, 325] on input "5.69" at bounding box center [134, 312] width 108 height 23
type input "4.45"
type input "0.84"
type input "13.33"
click at [93, 325] on input "4.45" at bounding box center [134, 312] width 108 height 23
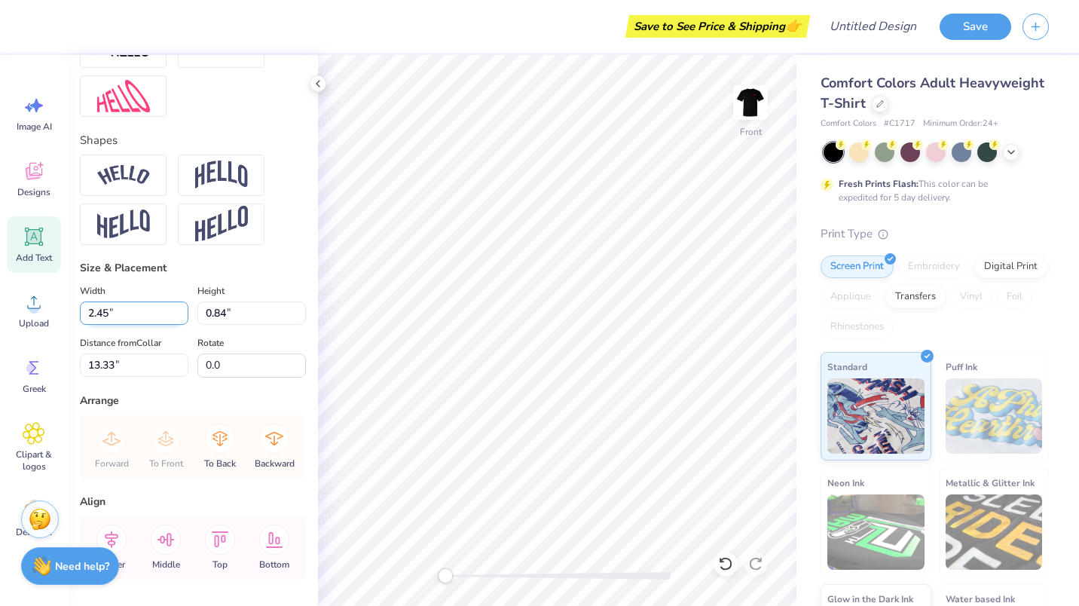
type input "2.45"
type input "0.47"
type input "13.52"
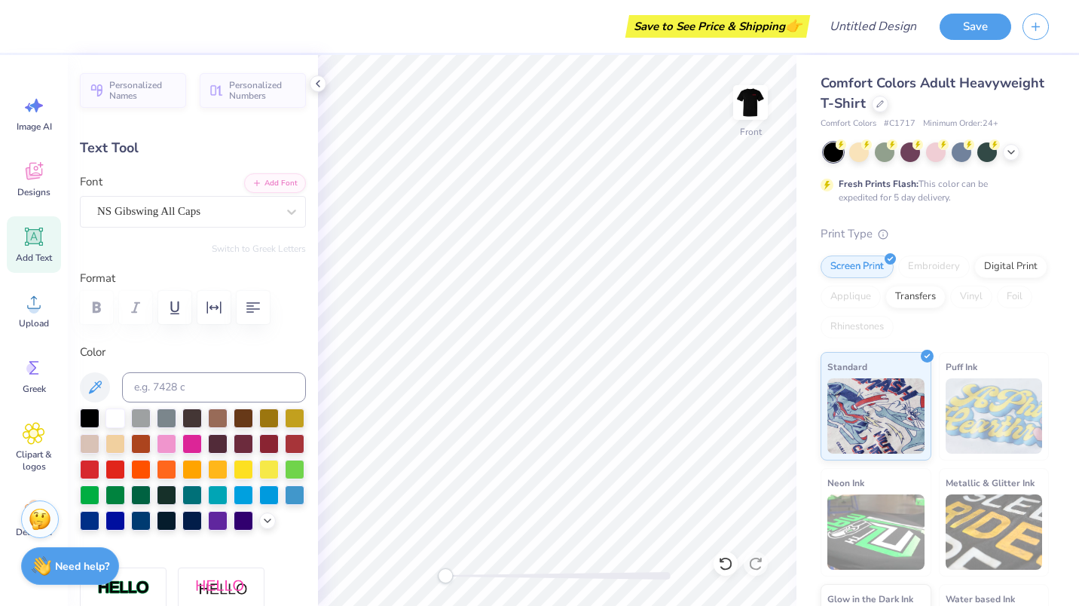
type input "8.33"
type input "0.85"
type input "17.09"
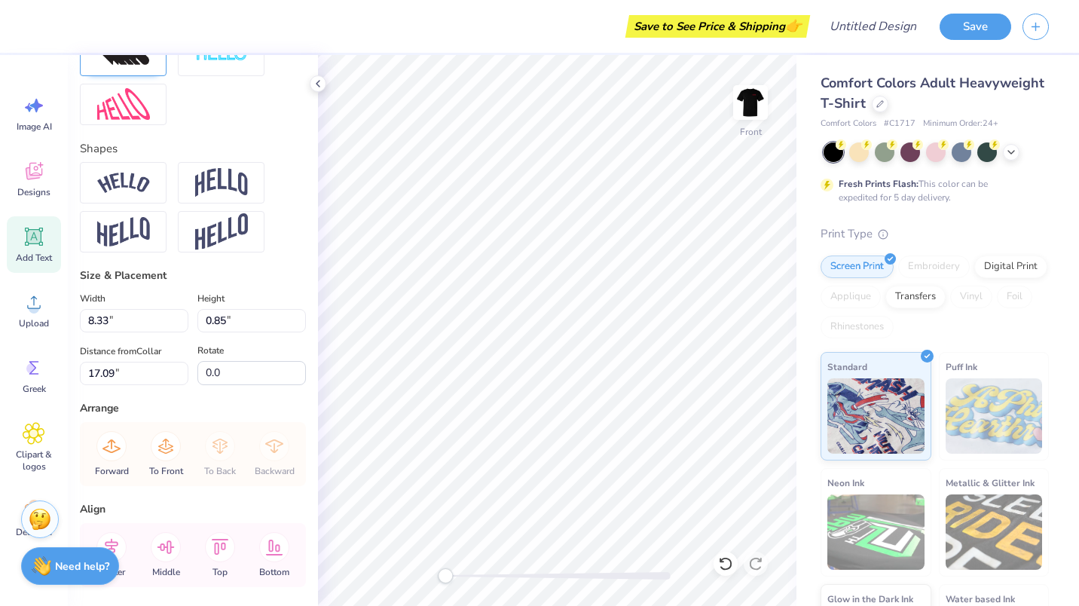
scroll to position [722, 0]
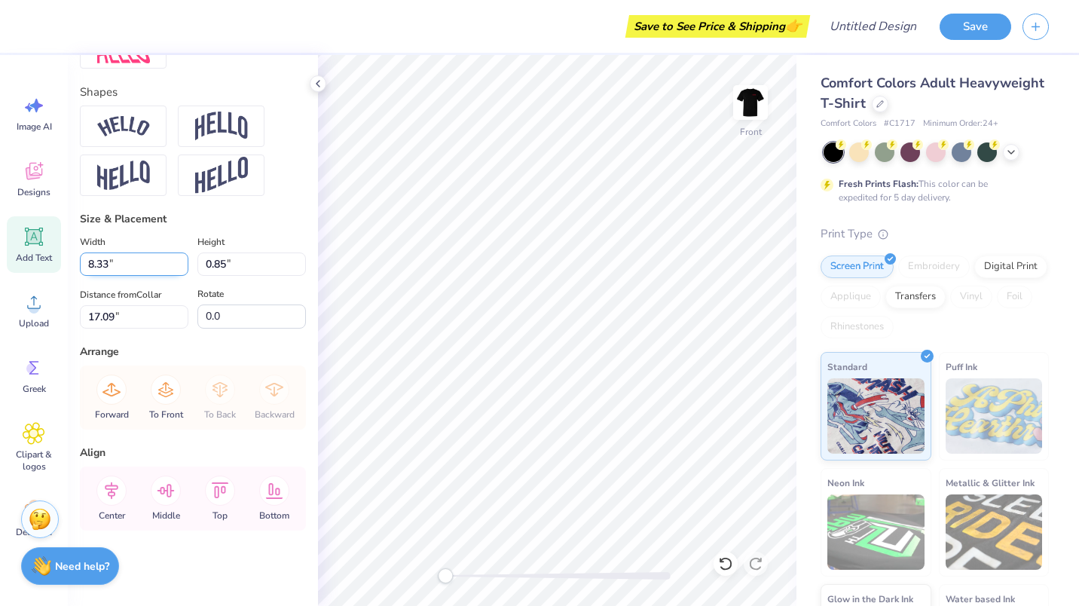
click at [90, 262] on input "8.33" at bounding box center [134, 263] width 108 height 23
click at [93, 264] on input "8.33" at bounding box center [134, 263] width 108 height 23
type input "6.33"
type input "0.65"
type input "17.19"
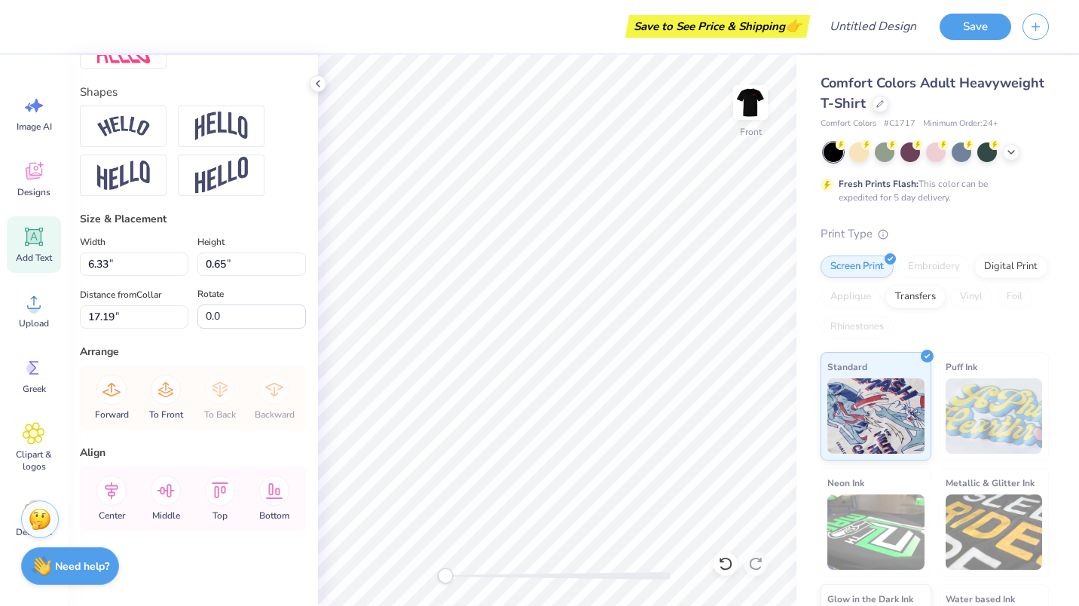
click at [176, 336] on div "Personalized Names Personalized Numbers Text Tool Add Font Font NS Gibswing All…" at bounding box center [193, 330] width 250 height 551
type input "2.45"
type input "0.47"
type input "18.17"
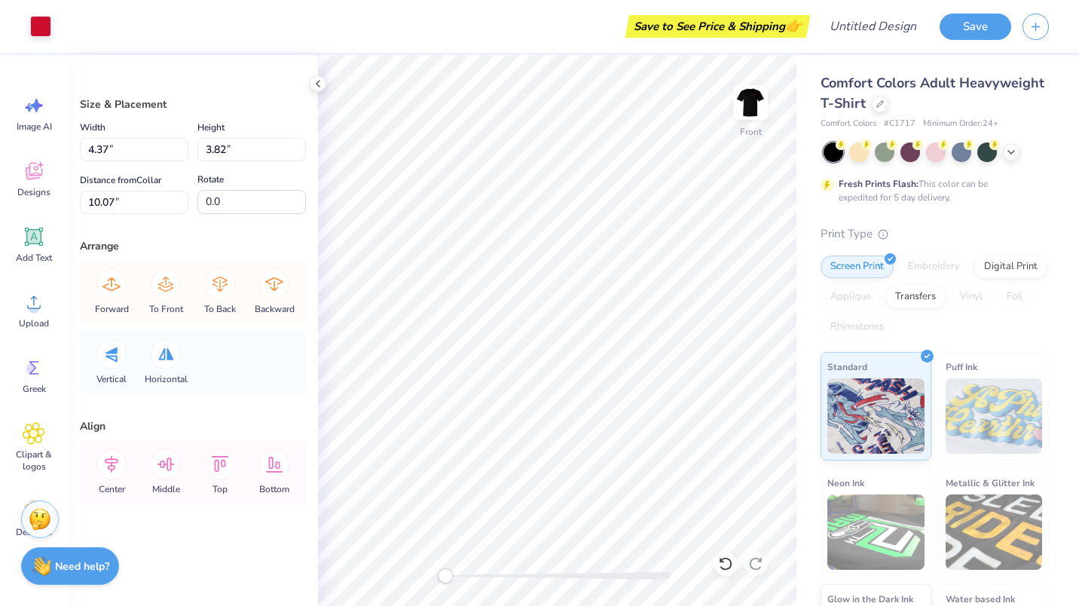
type input "4.37"
type input "3.82"
type input "10.07"
type input "11.95"
type input "8.83"
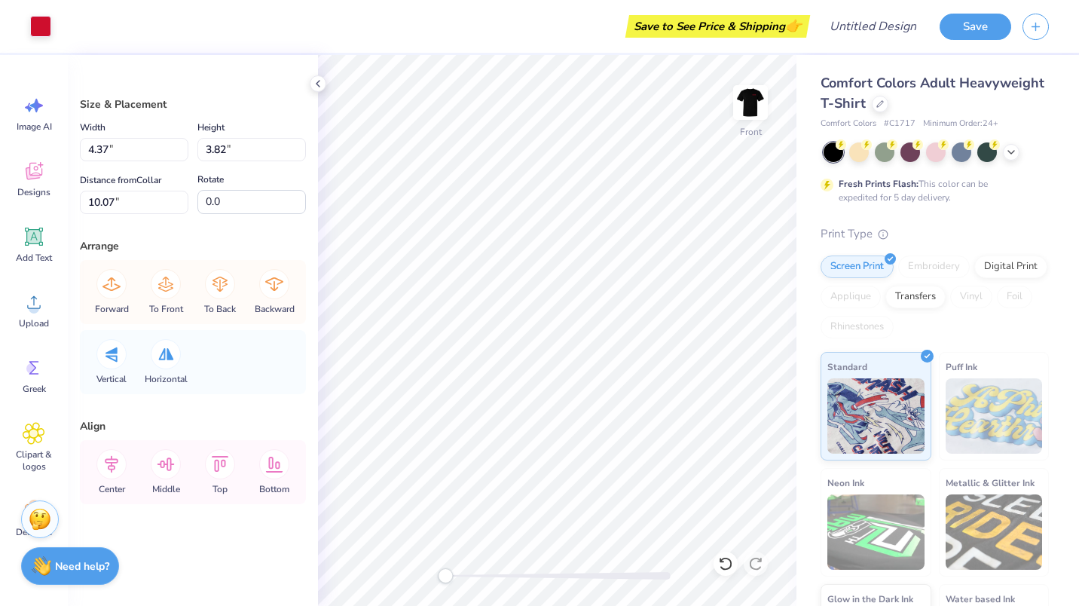
type input "7.53"
type input "4.37"
type input "3.82"
type input "10.07"
click at [752, 119] on img at bounding box center [750, 102] width 60 height 60
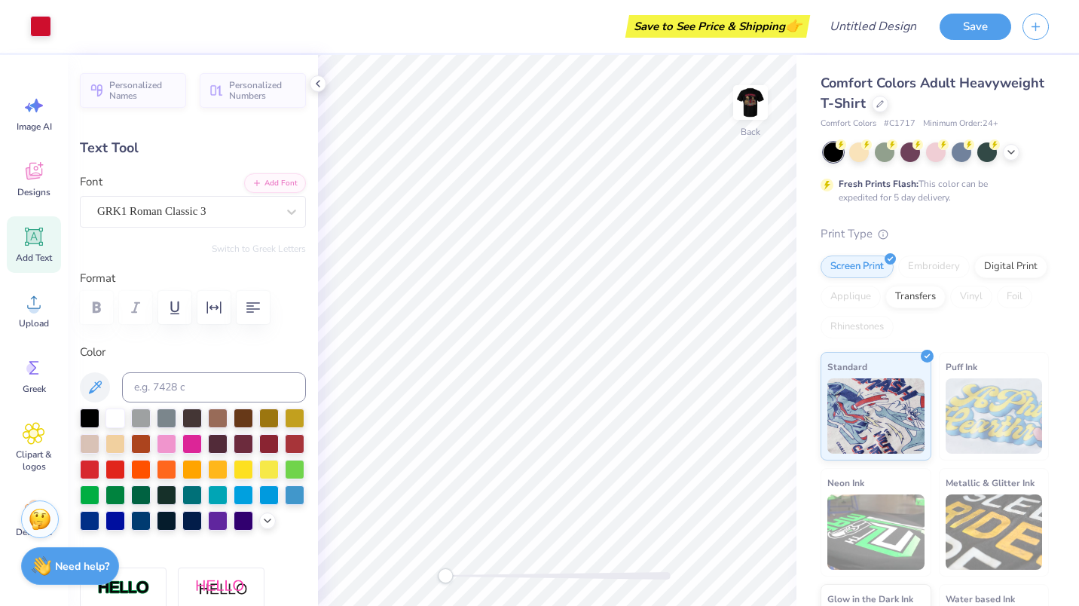
scroll to position [12, 2]
click at [157, 200] on div "GRK1 Roman Classic 3" at bounding box center [187, 211] width 182 height 23
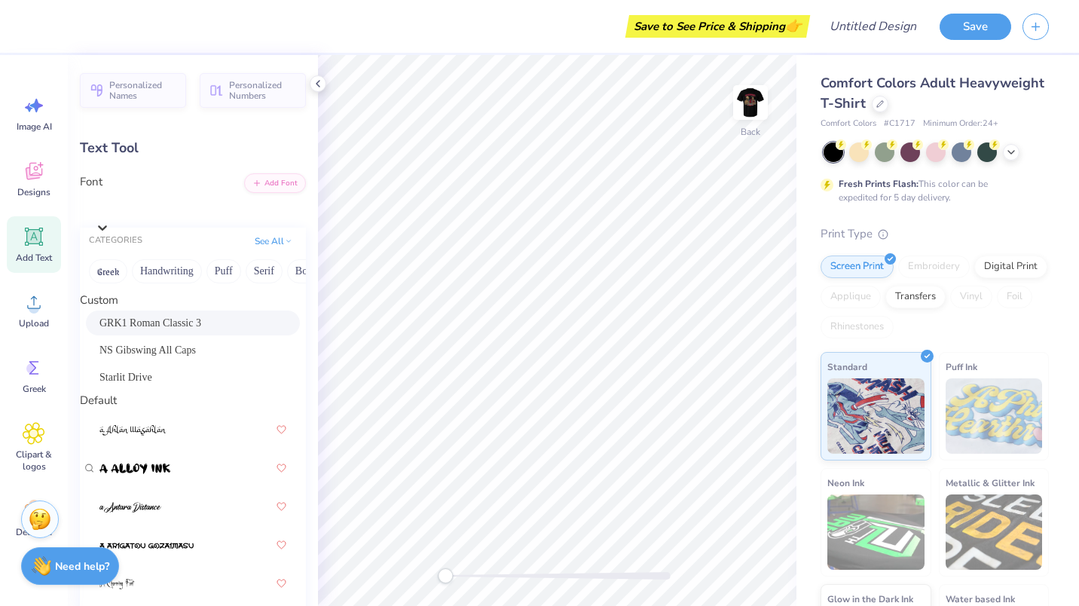
scroll to position [1256, 0]
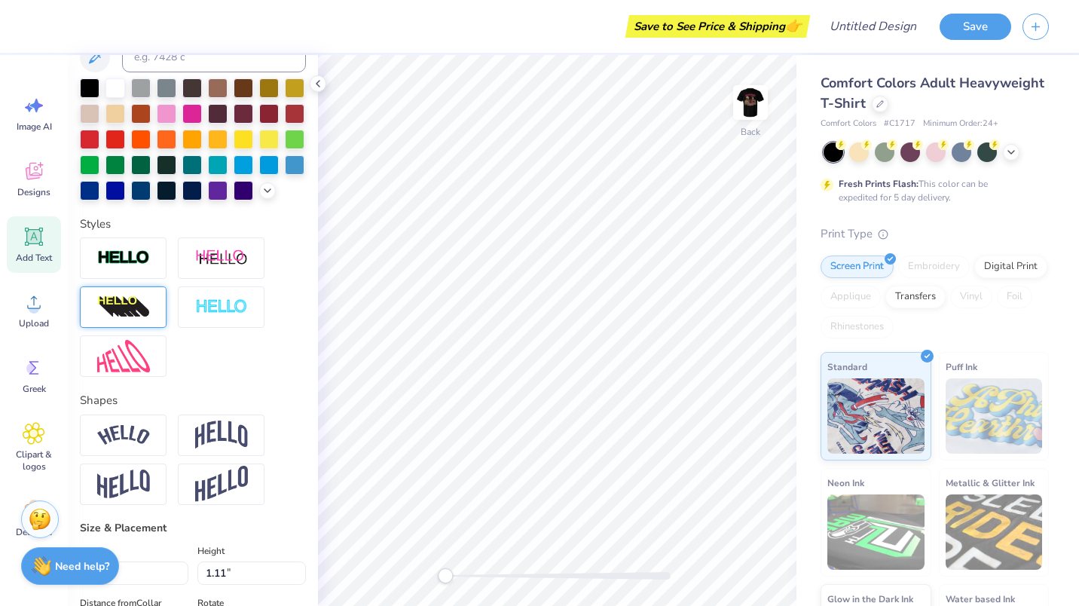
scroll to position [331, 0]
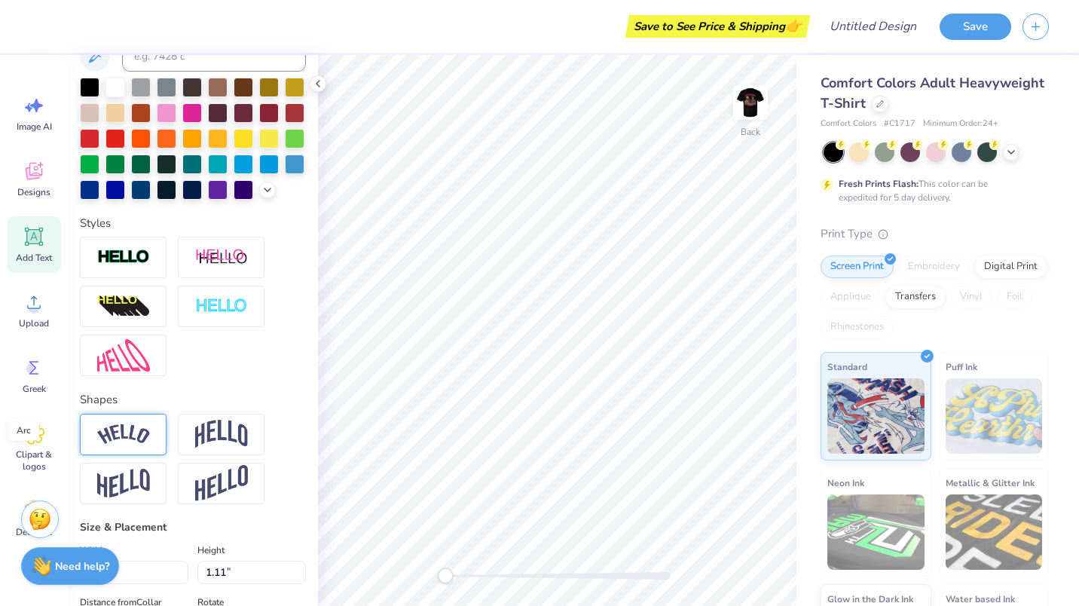
type textarea "Dickermans"
click at [127, 444] on img at bounding box center [123, 434] width 53 height 20
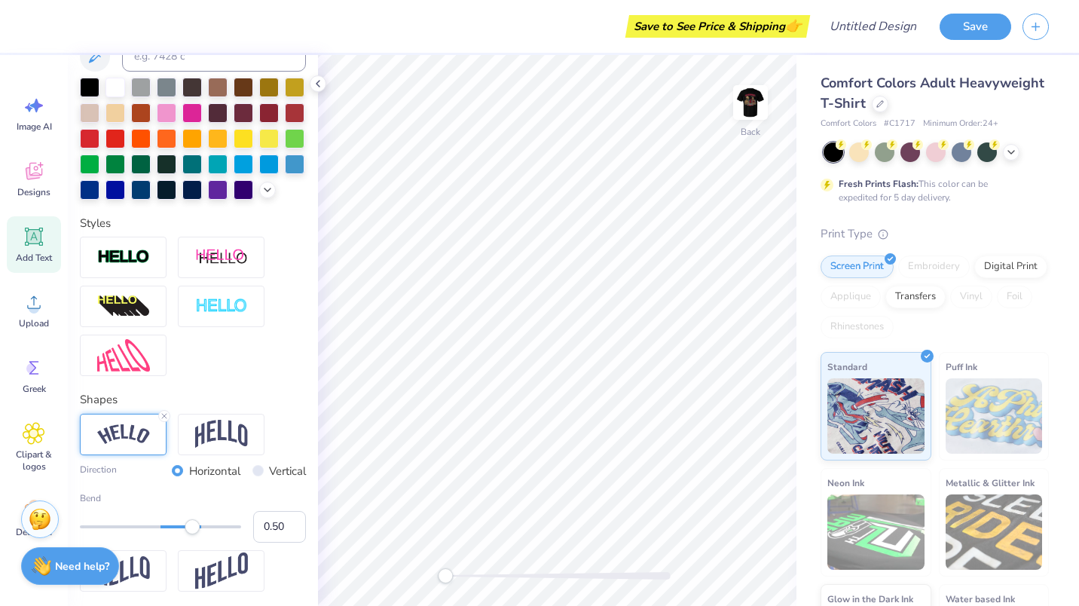
scroll to position [12, 3]
type input "8.29"
type input "2.15"
type input "2.48"
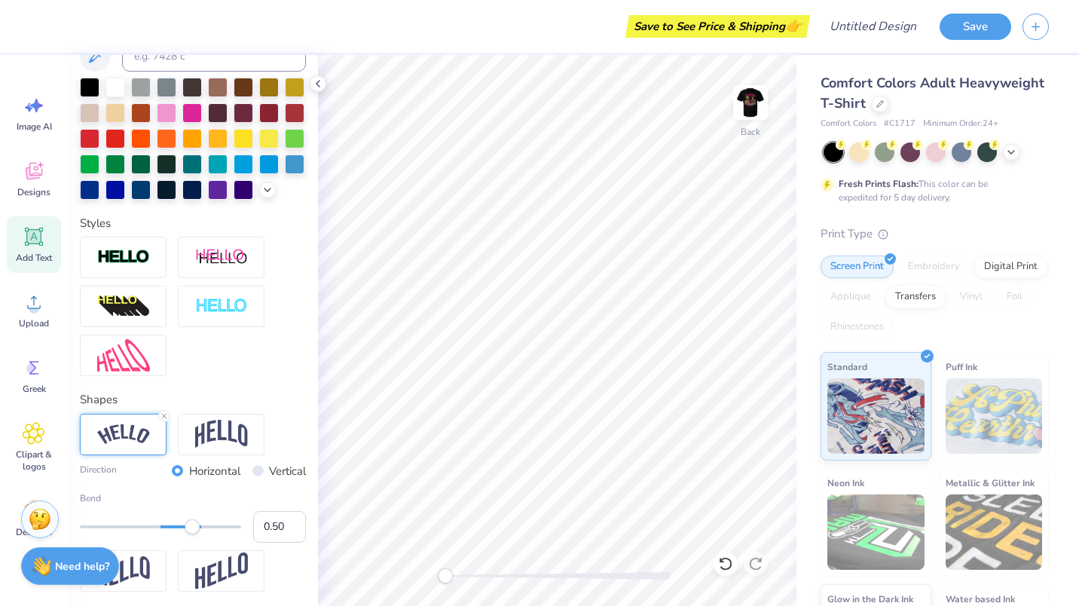
type textarea "Dickerman's"
type input "0.72"
click at [209, 528] on div at bounding box center [160, 526] width 161 height 3
type input "9.08"
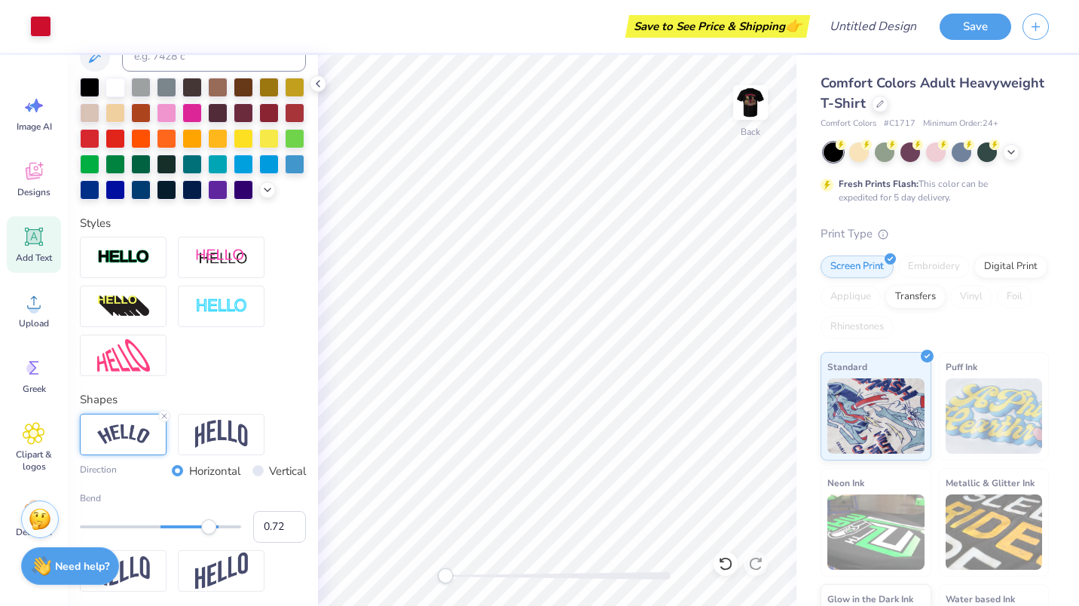
type input "3.02"
type input "2.04"
type input "5.92"
type input "1.97"
click at [1013, 147] on icon at bounding box center [1011, 151] width 12 height 12
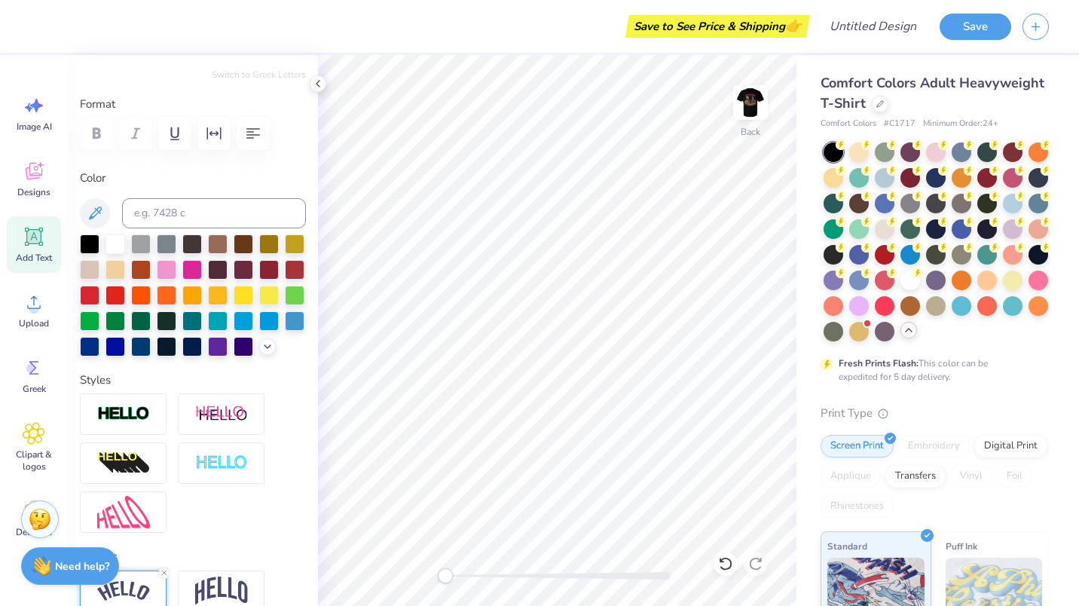
scroll to position [0, 0]
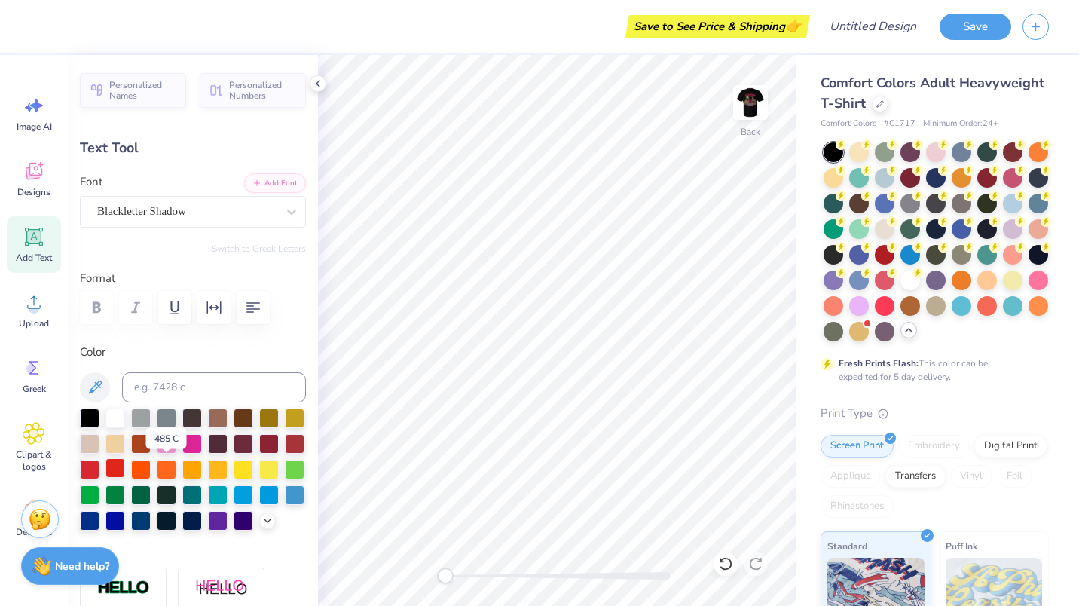
click at [125, 471] on div at bounding box center [115, 468] width 20 height 20
click at [99, 468] on div at bounding box center [90, 468] width 20 height 20
click at [121, 414] on div at bounding box center [115, 417] width 20 height 20
click at [125, 467] on div at bounding box center [115, 468] width 20 height 20
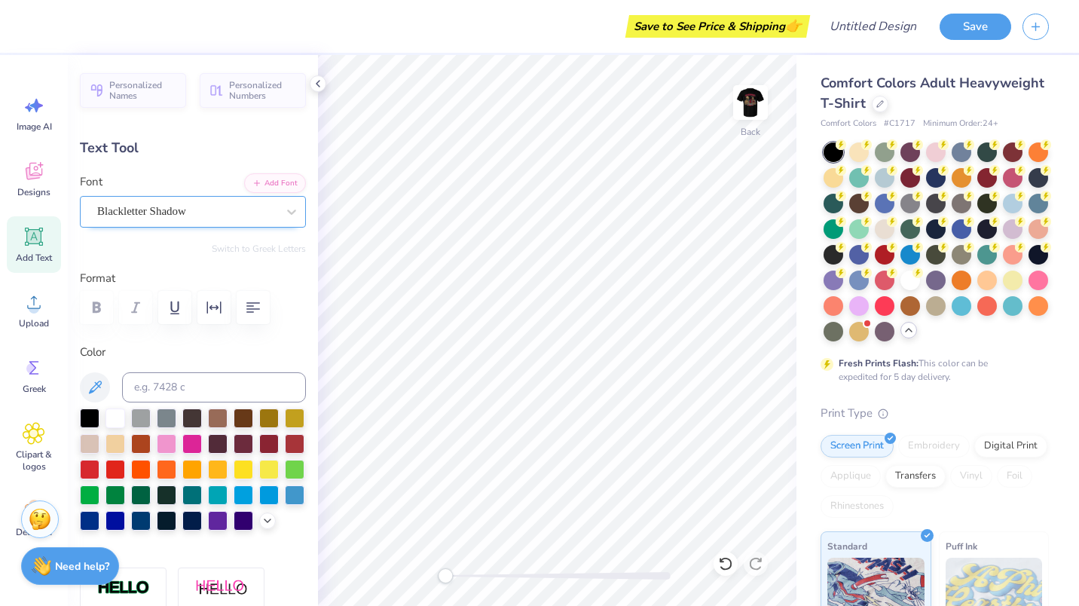
click at [125, 218] on div "Blackletter Shadow" at bounding box center [187, 211] width 182 height 23
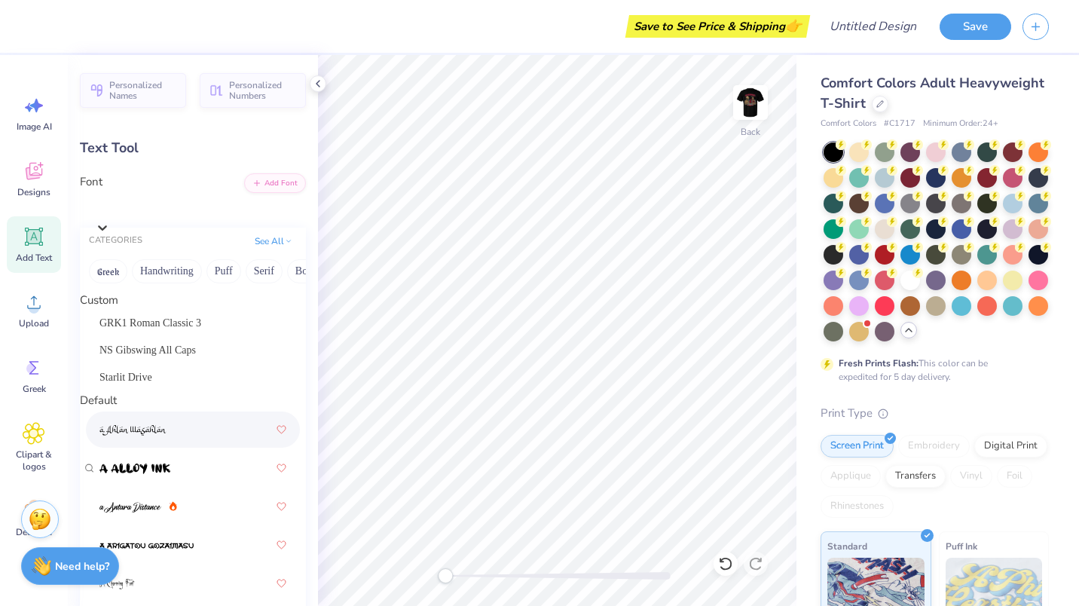
scroll to position [1069, 0]
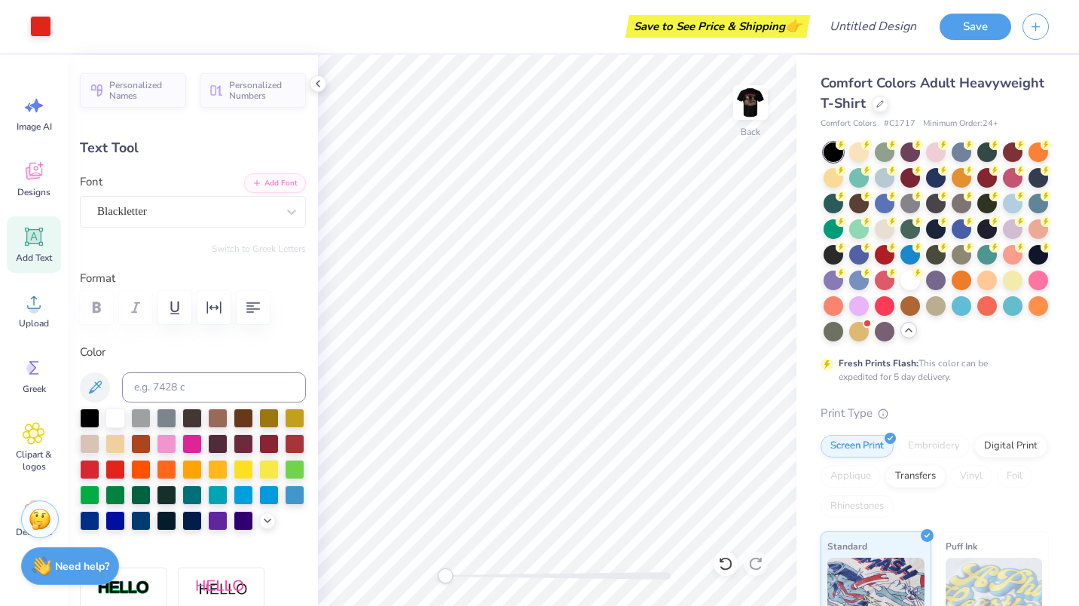
type input "5.84"
type input "1.93"
type input "2.03"
click at [99, 464] on div at bounding box center [90, 468] width 20 height 20
click at [285, 452] on div at bounding box center [295, 442] width 20 height 20
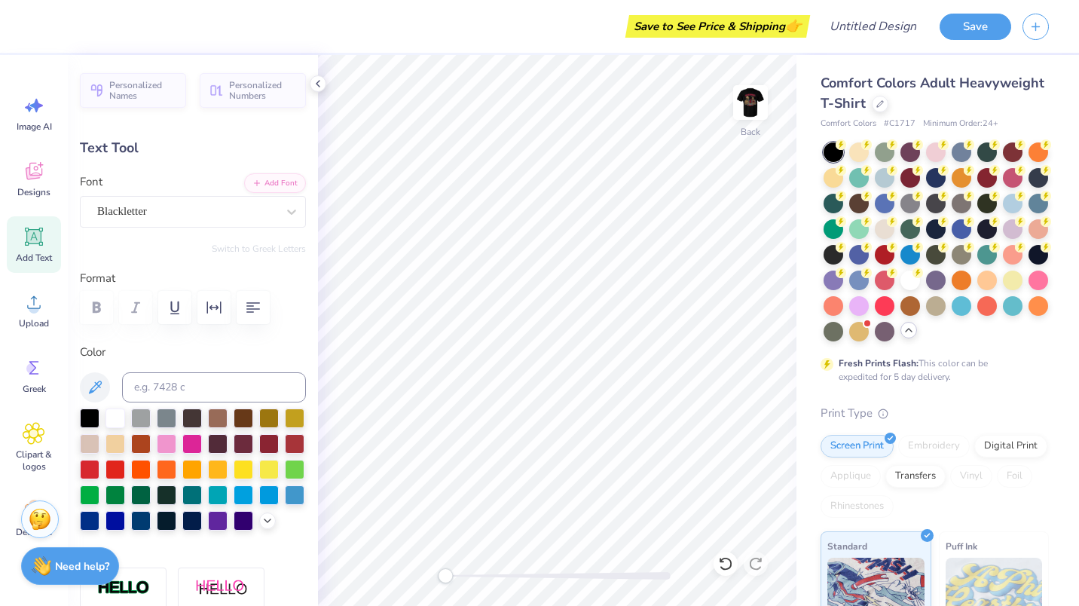
click at [292, 433] on div at bounding box center [193, 469] width 226 height 122
click at [750, 111] on img at bounding box center [750, 102] width 60 height 60
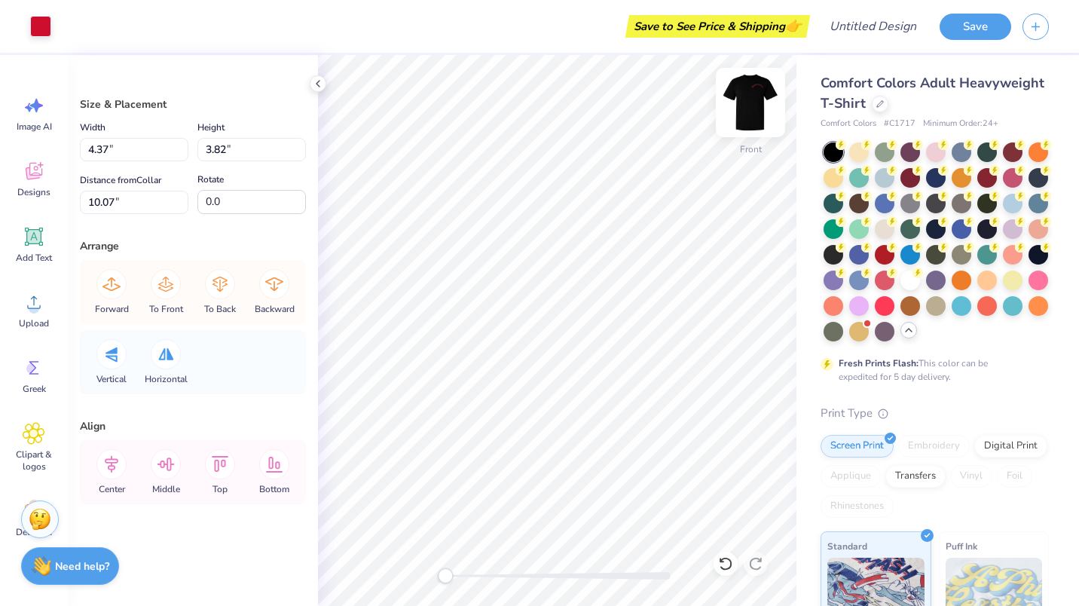
click at [750, 118] on img at bounding box center [750, 102] width 60 height 60
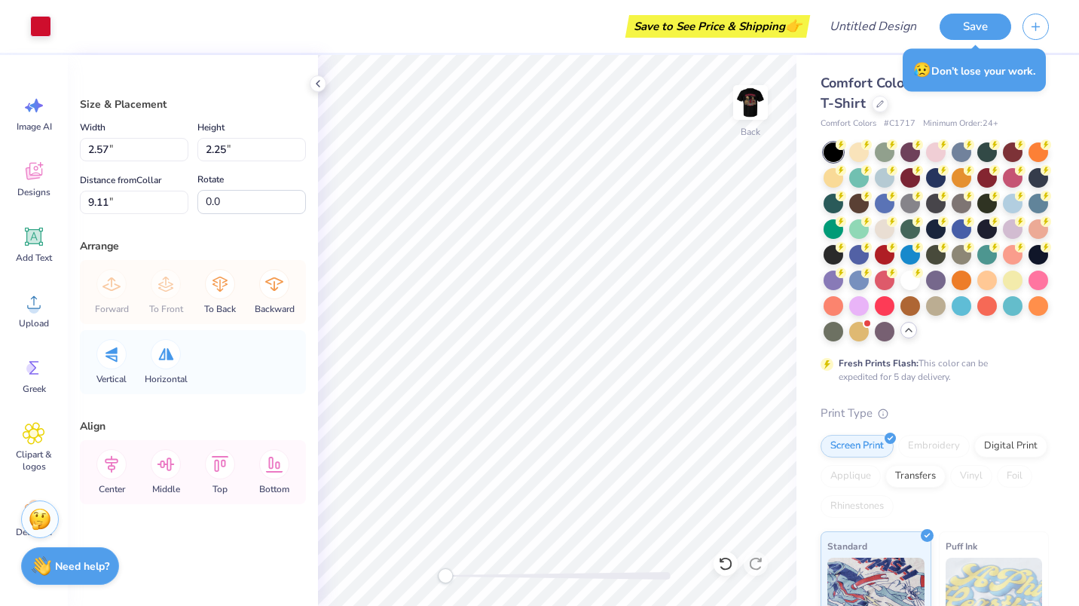
type input "2.57"
type input "2.25"
type input "9.11"
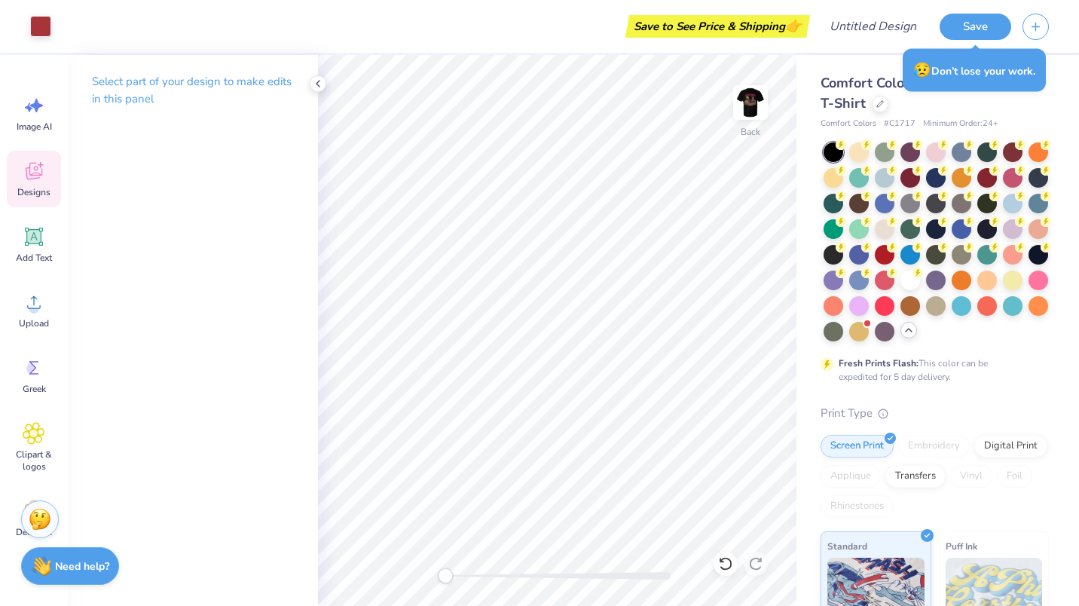
click at [33, 167] on icon at bounding box center [34, 171] width 23 height 23
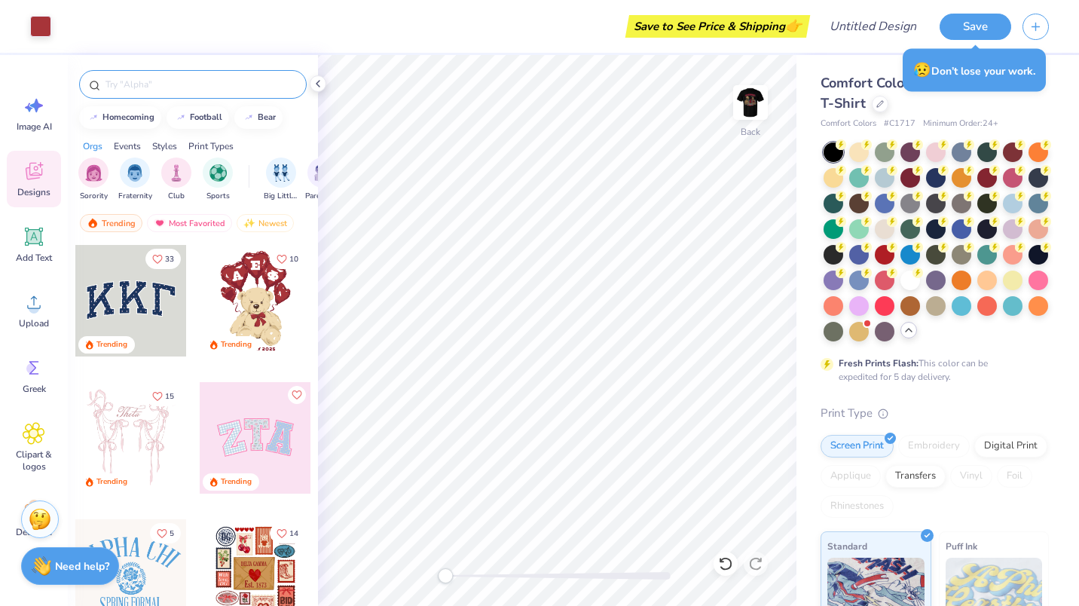
click at [149, 89] on input "text" at bounding box center [200, 84] width 193 height 15
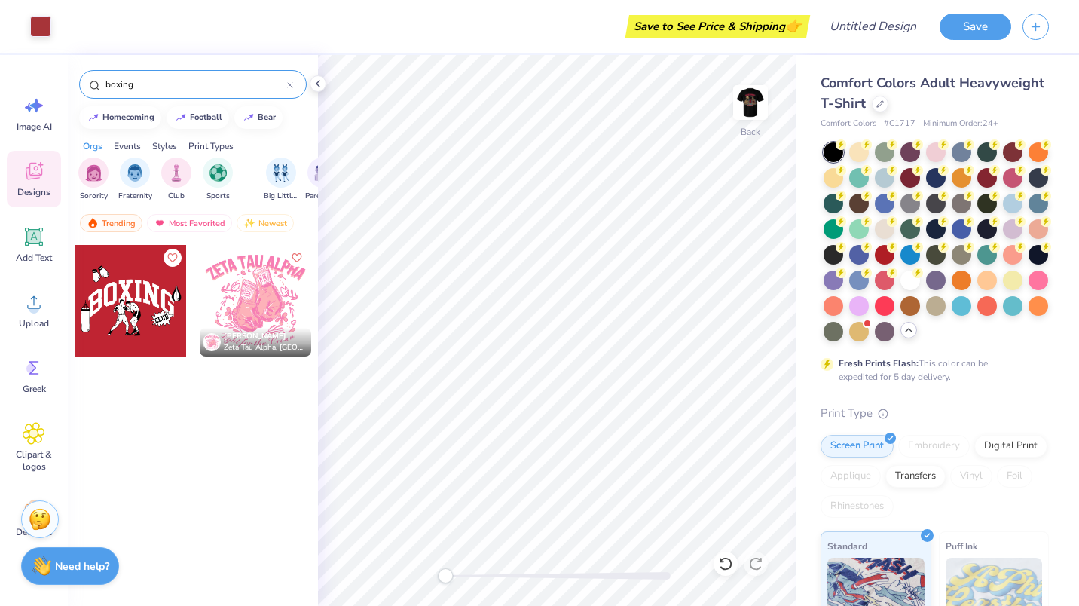
type input "boxing"
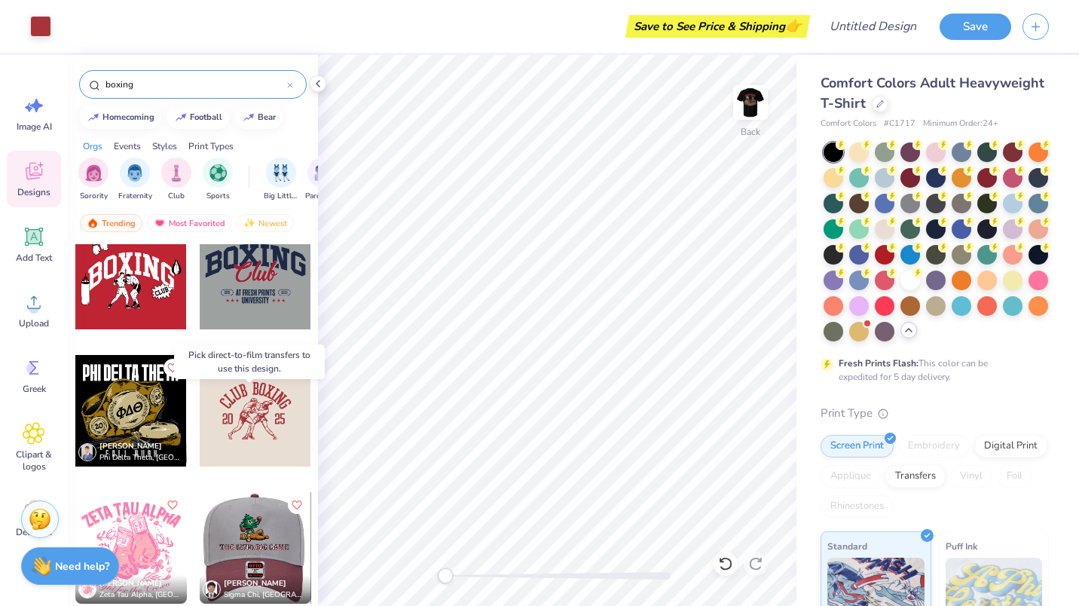
scroll to position [130, 0]
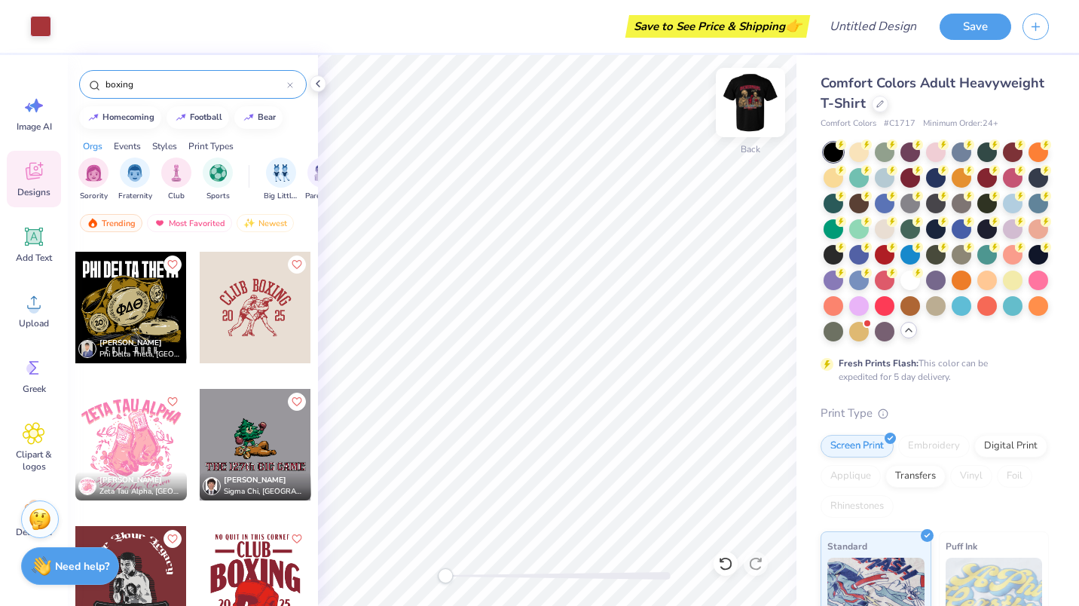
click at [739, 113] on img at bounding box center [750, 102] width 60 height 60
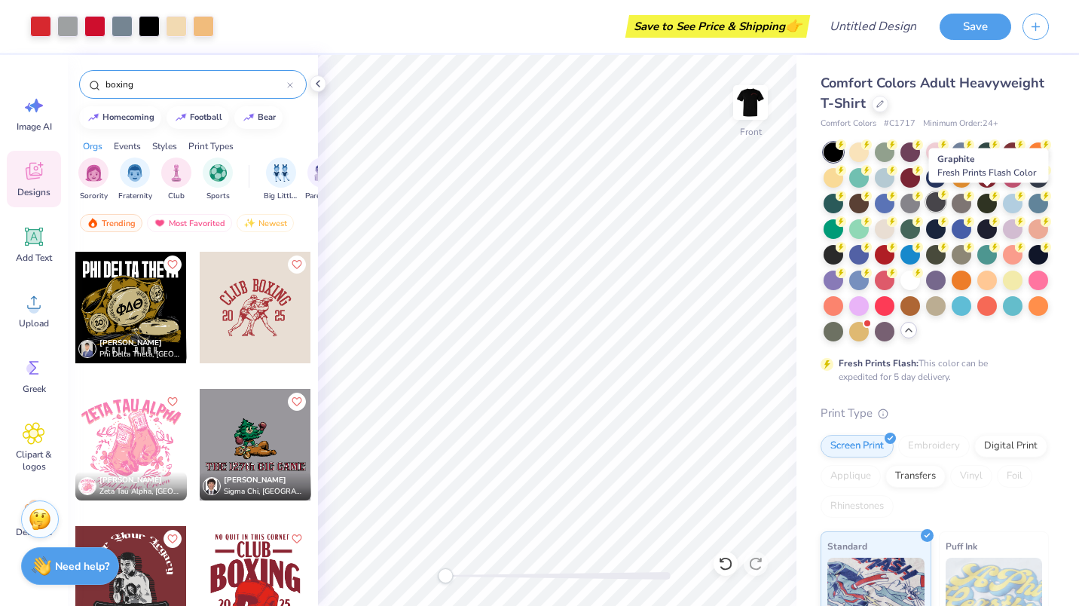
click at [945, 204] on div at bounding box center [936, 202] width 20 height 20
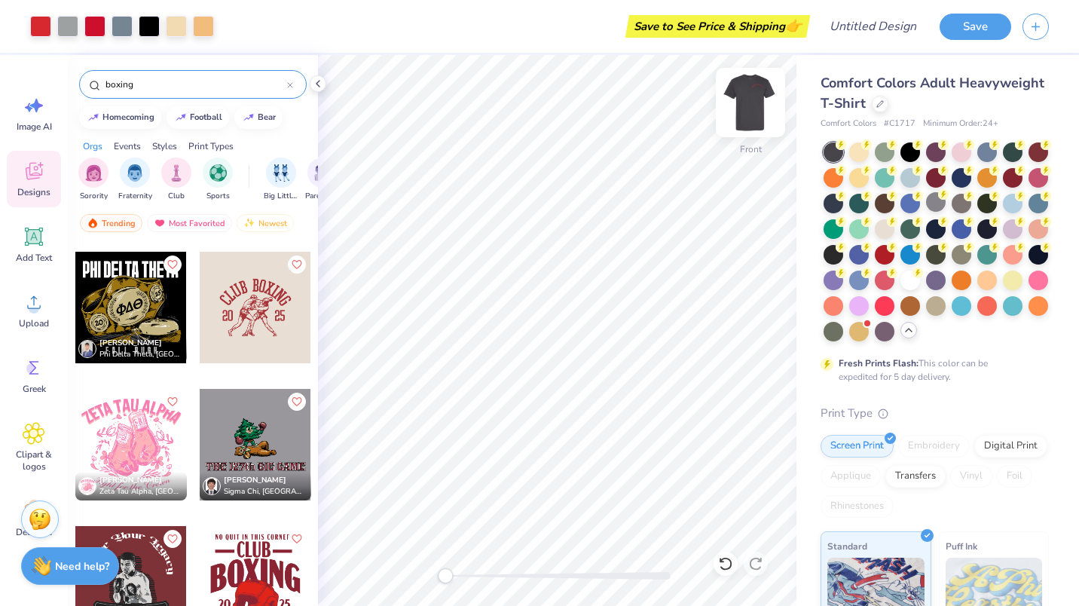
click at [740, 85] on img at bounding box center [750, 102] width 60 height 60
click at [746, 100] on img at bounding box center [750, 102] width 60 height 60
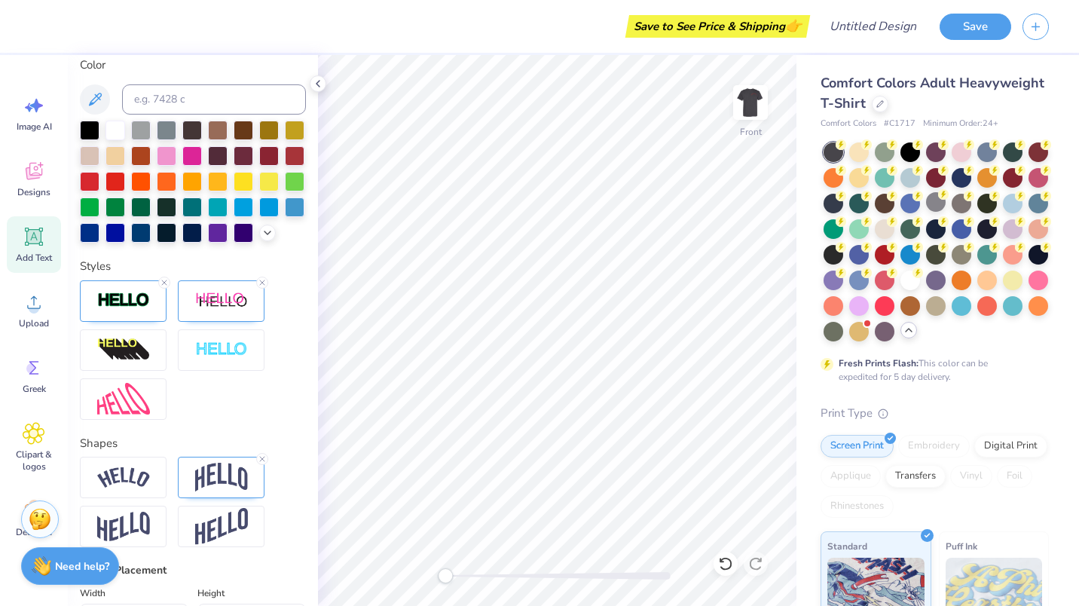
scroll to position [346, 0]
click at [163, 286] on icon at bounding box center [164, 281] width 9 height 9
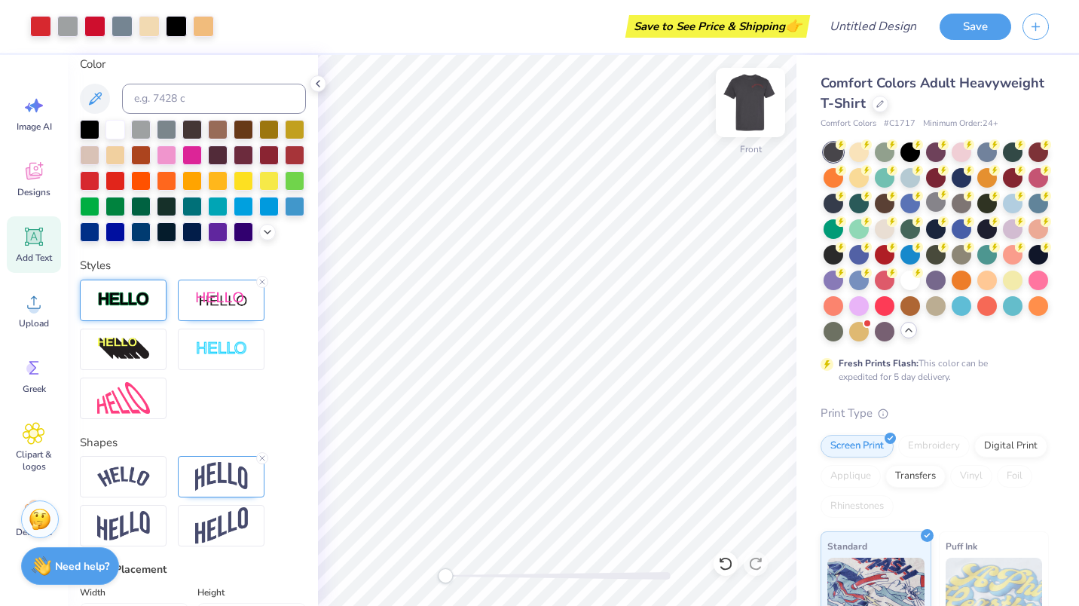
click at [755, 100] on img at bounding box center [750, 102] width 60 height 60
click at [755, 100] on img at bounding box center [750, 102] width 30 height 30
click at [752, 91] on img at bounding box center [750, 102] width 60 height 60
click at [314, 87] on icon at bounding box center [318, 84] width 12 height 12
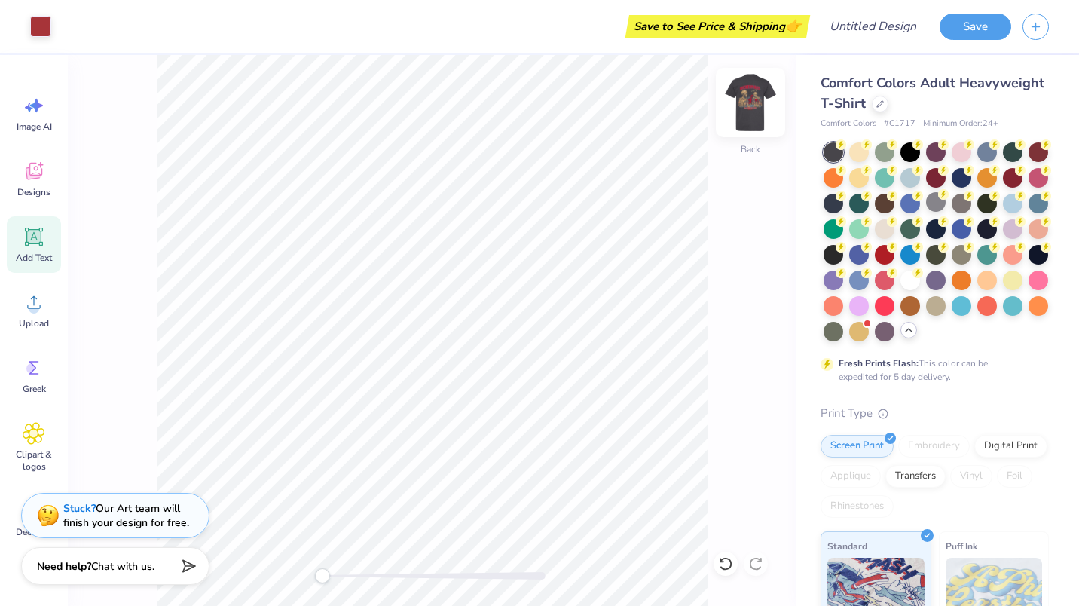
click at [749, 109] on img at bounding box center [750, 102] width 60 height 60
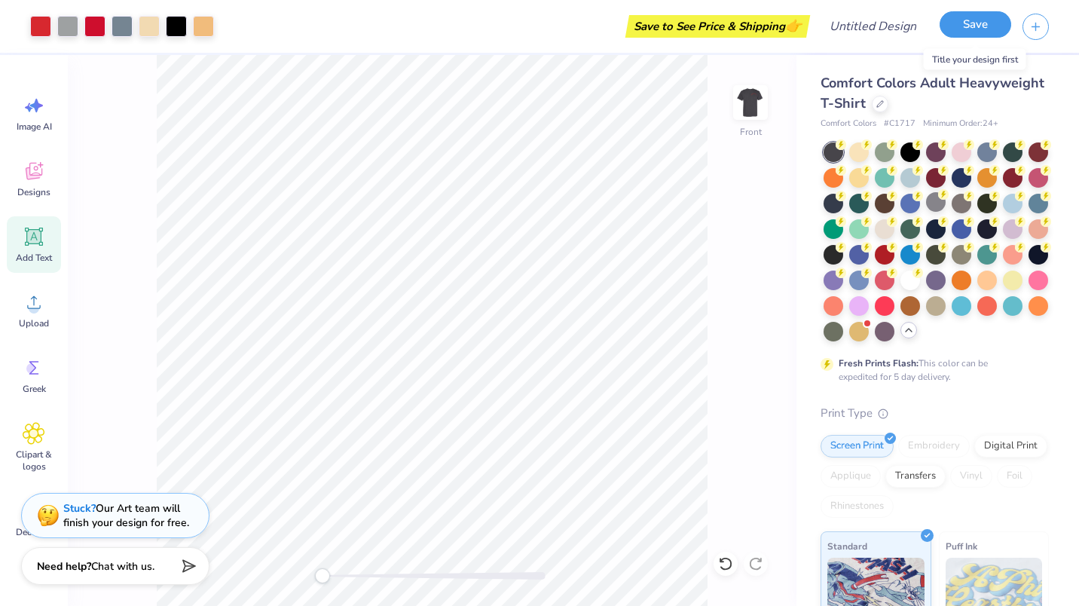
click at [949, 21] on button "Save" at bounding box center [975, 24] width 72 height 26
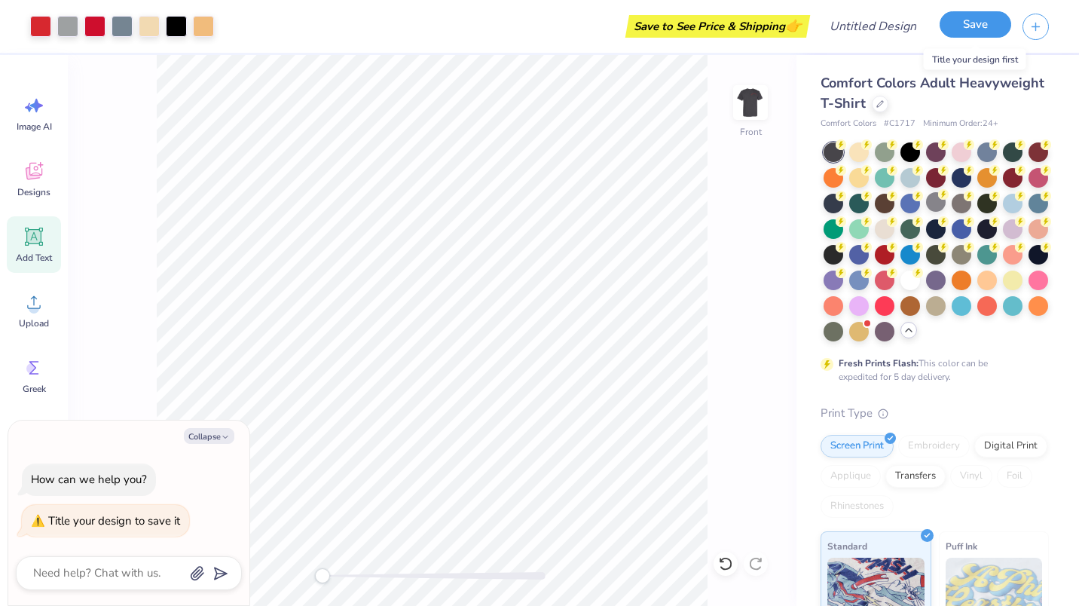
click at [969, 23] on button "Save" at bounding box center [975, 24] width 72 height 26
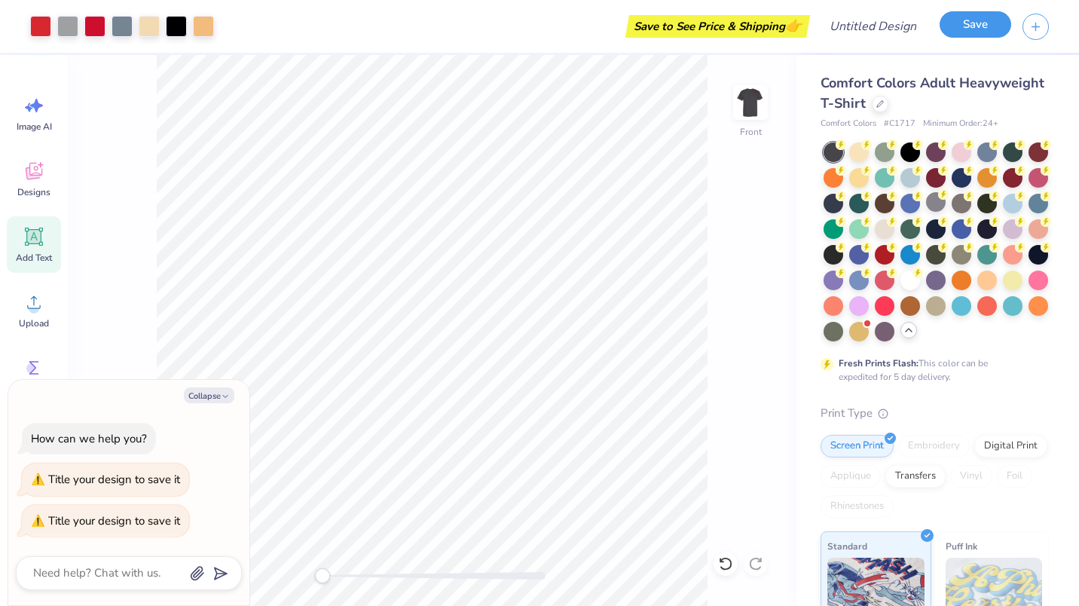
click at [969, 23] on button "Save" at bounding box center [975, 24] width 72 height 26
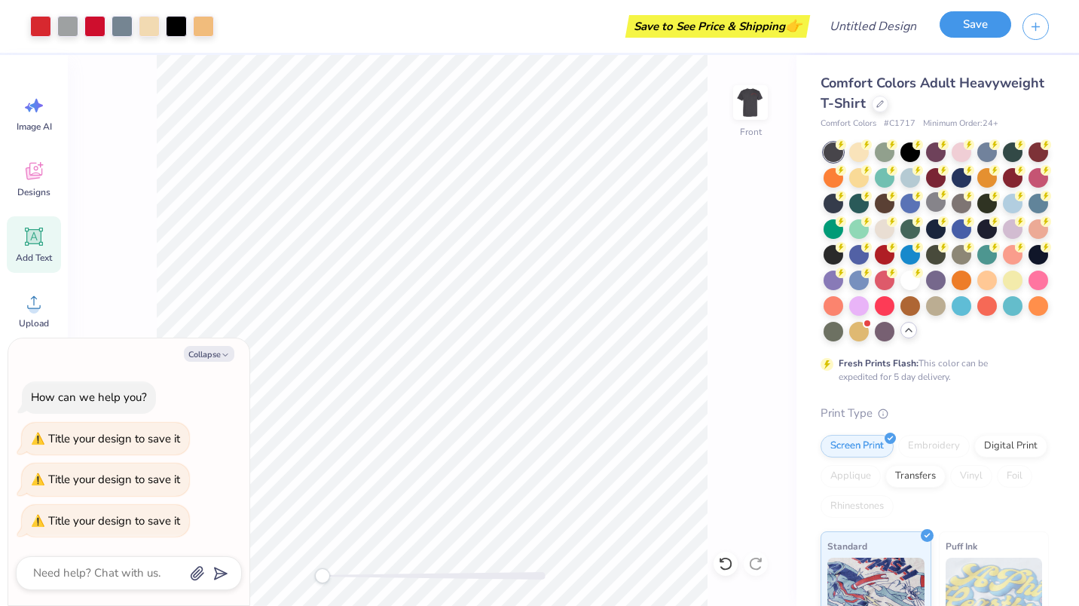
click at [969, 23] on button "Save" at bounding box center [975, 24] width 72 height 26
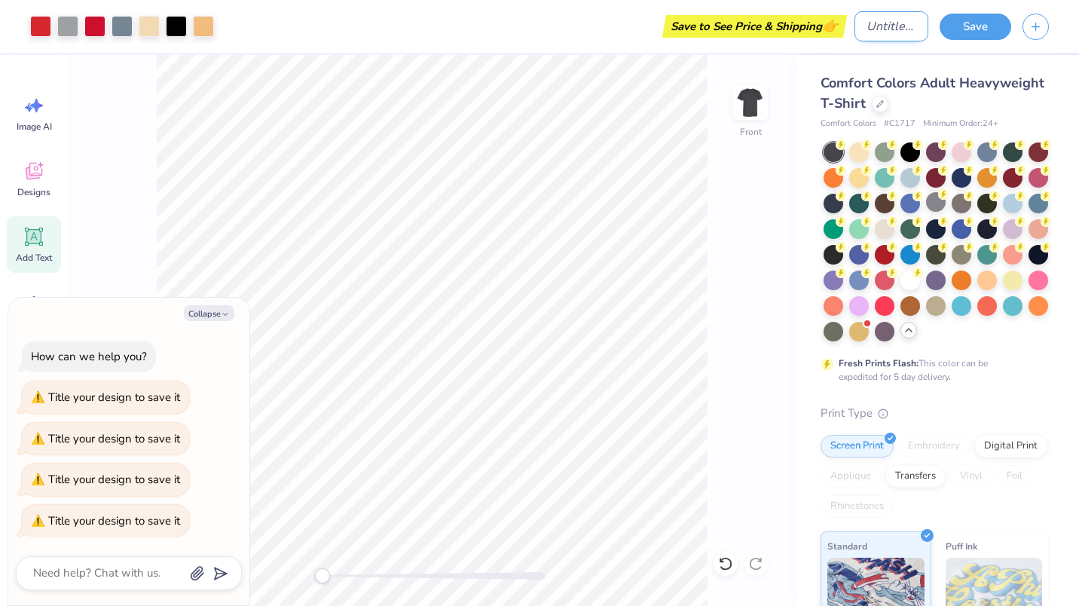
type textarea "x"
click at [862, 27] on input "Design Title" at bounding box center [891, 26] width 74 height 30
type input "S"
type textarea "x"
type input "Sk"
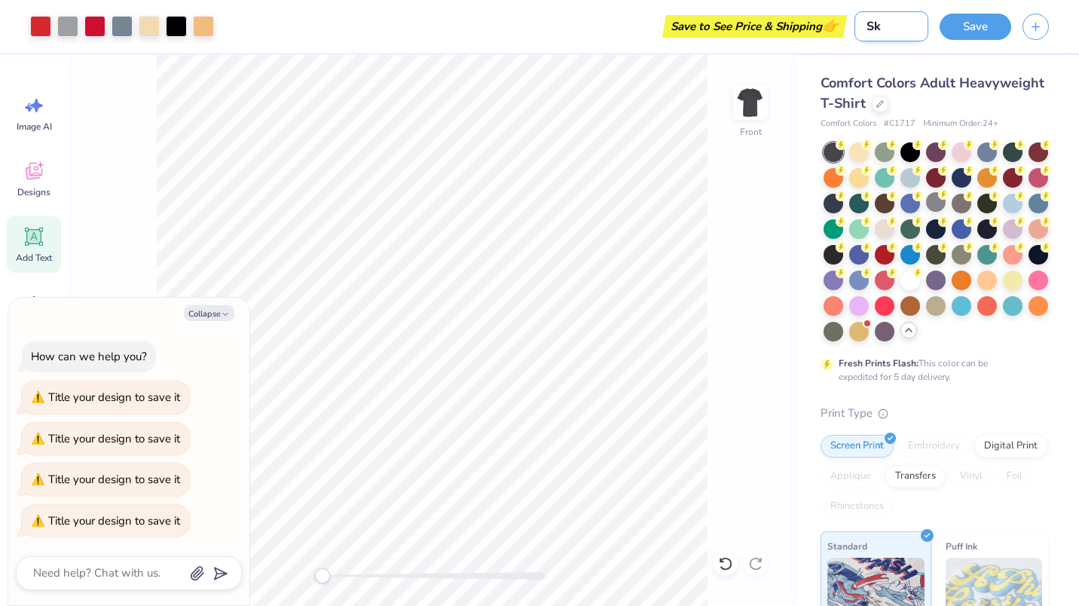
type textarea "x"
type input "Sku"
type textarea "x"
type input "Skul"
type textarea "x"
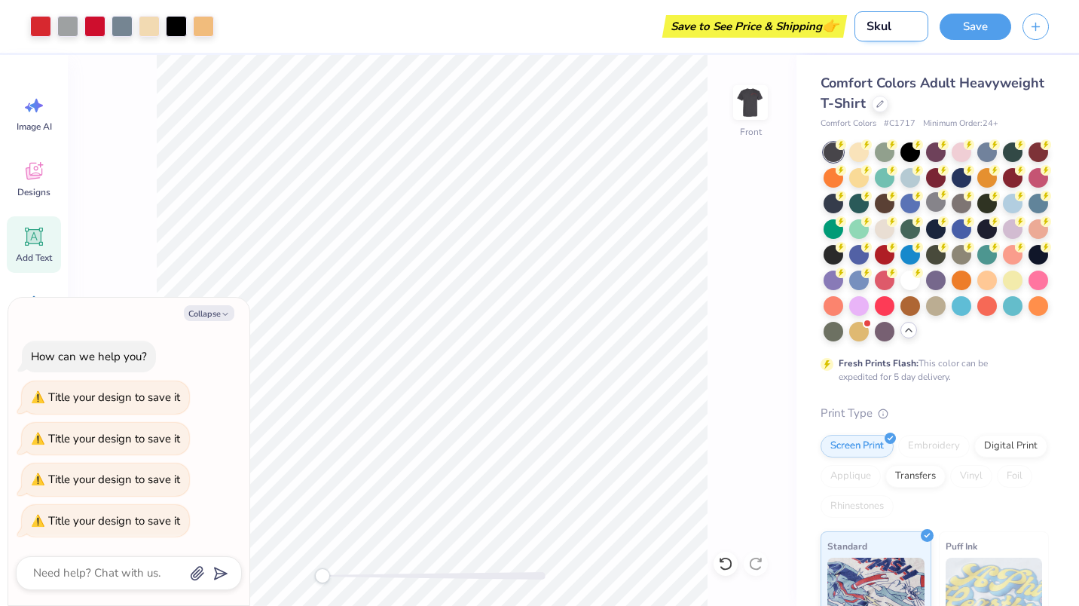
type input "Skull"
type textarea "x"
type input "Skull"
type textarea "x"
type input "Skull B"
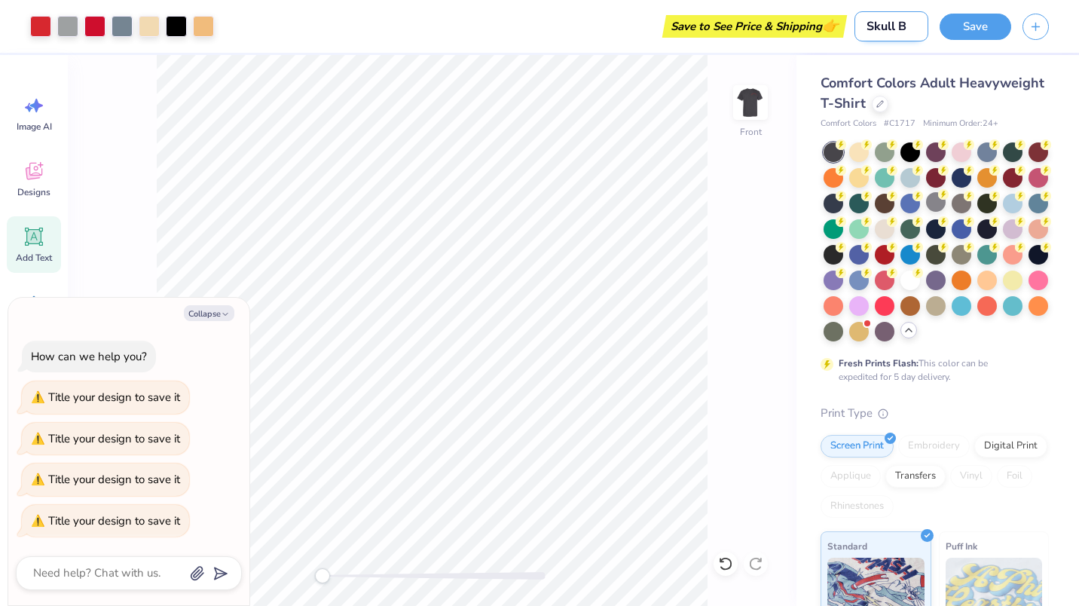
type textarea "x"
type input "Skull Bo"
type textarea "x"
type input "Skull Box"
type textarea "x"
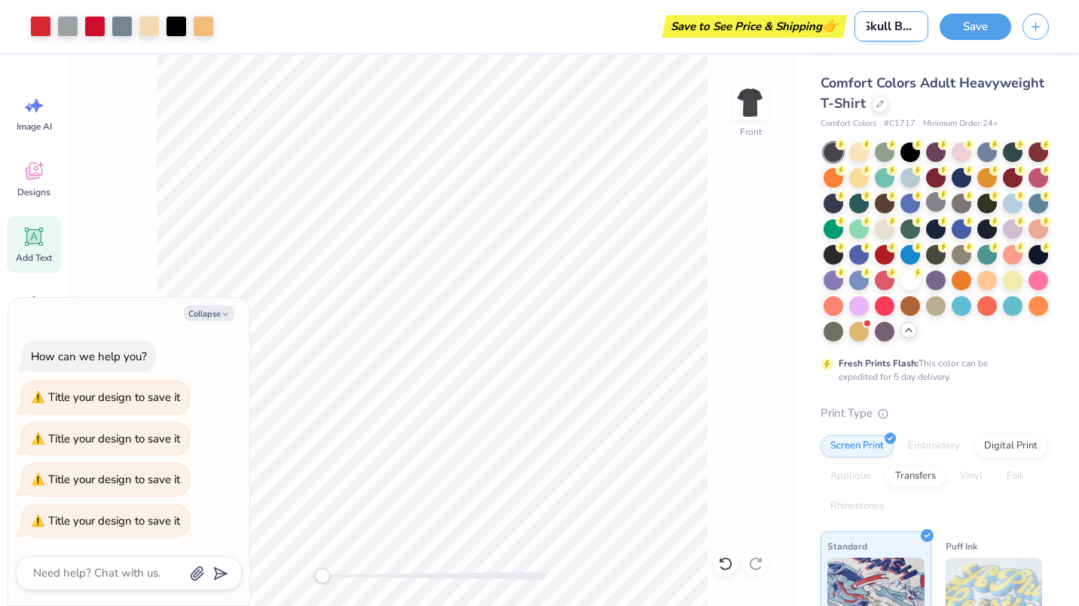
type input "Skull Boxi"
type textarea "x"
type input "Skull Boxin"
type textarea "x"
type input "Skull Boxing"
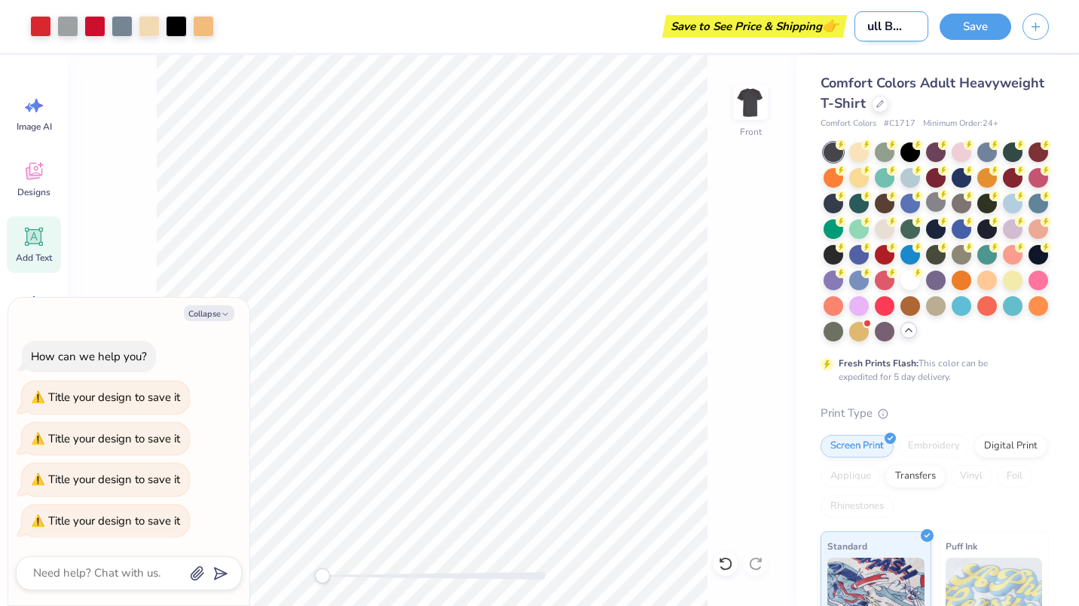
type textarea "x"
type input "Skull Boxing"
click at [967, 36] on button "Save" at bounding box center [975, 24] width 72 height 26
type textarea "x"
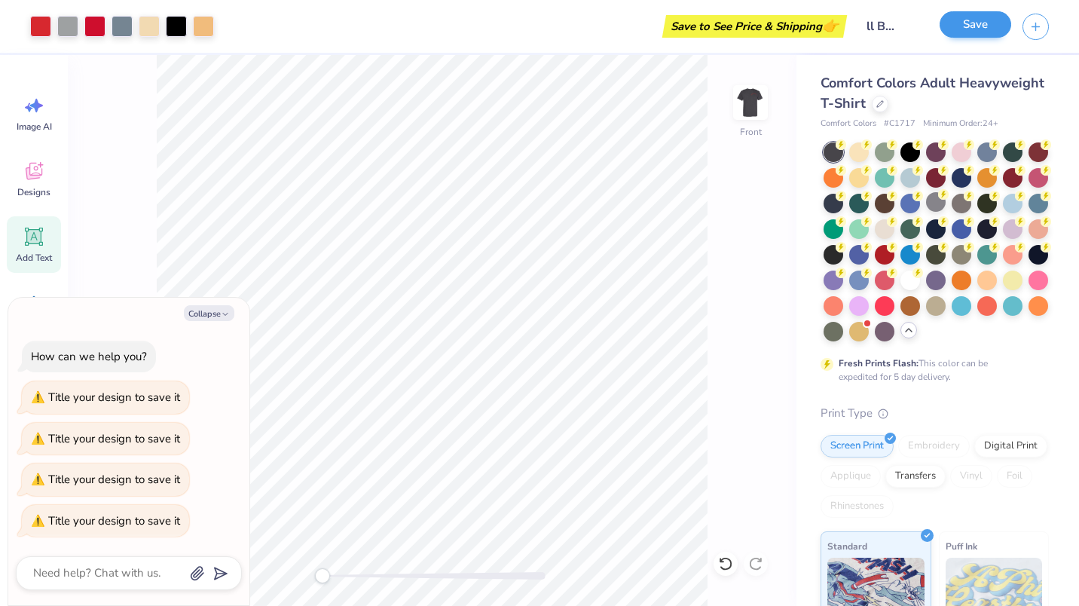
scroll to position [0, 0]
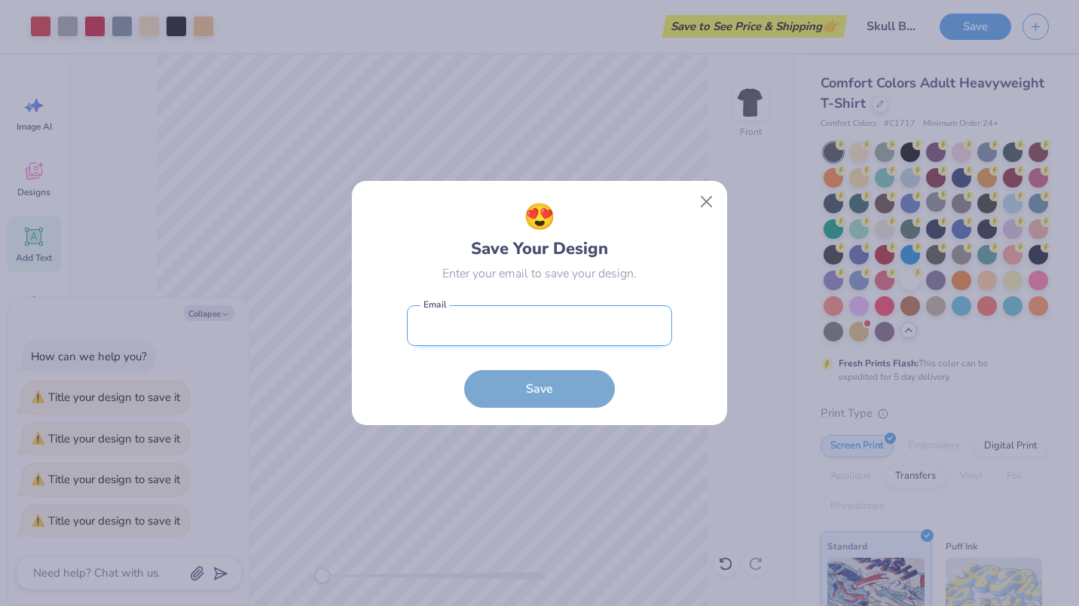
click at [506, 334] on input "email" at bounding box center [539, 325] width 265 height 41
type input "lucas.hernandez@quinnipiac.edu"
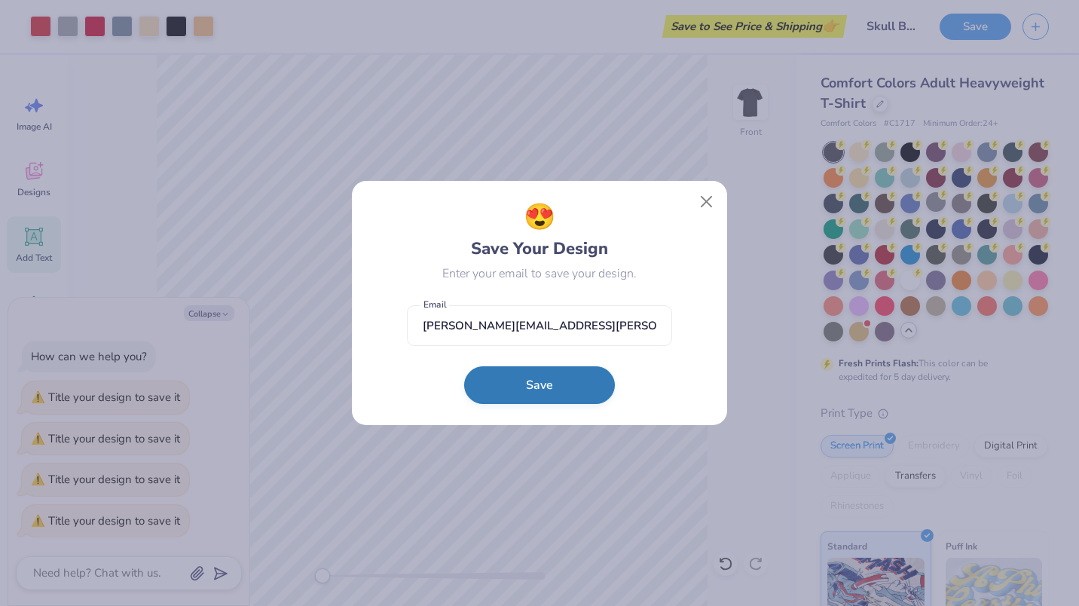
click at [515, 400] on button "Save" at bounding box center [539, 385] width 151 height 38
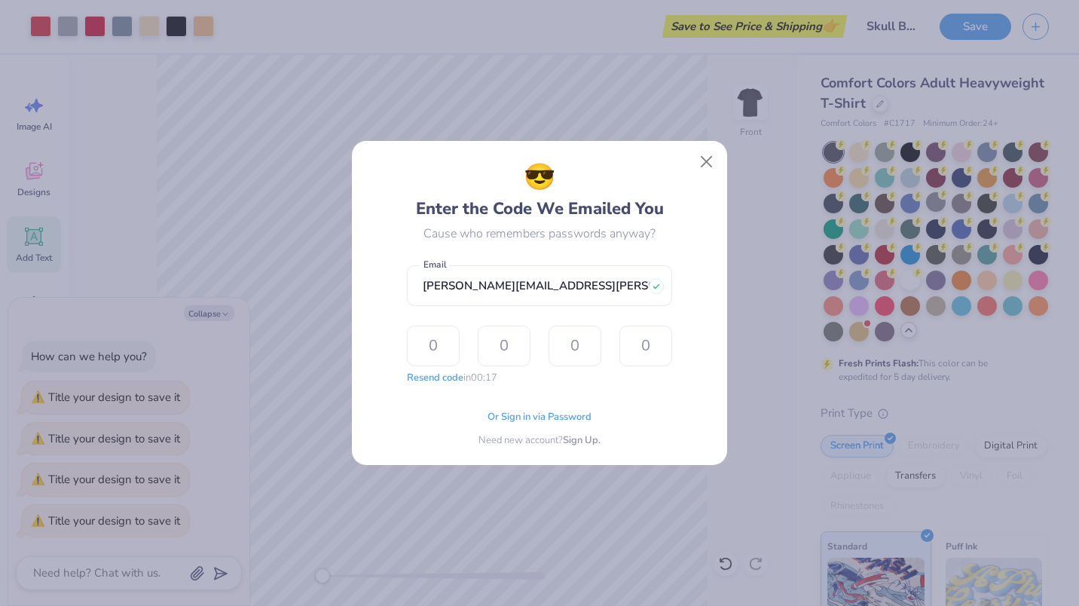
type input "3"
type input "5"
type input "1"
type input "7"
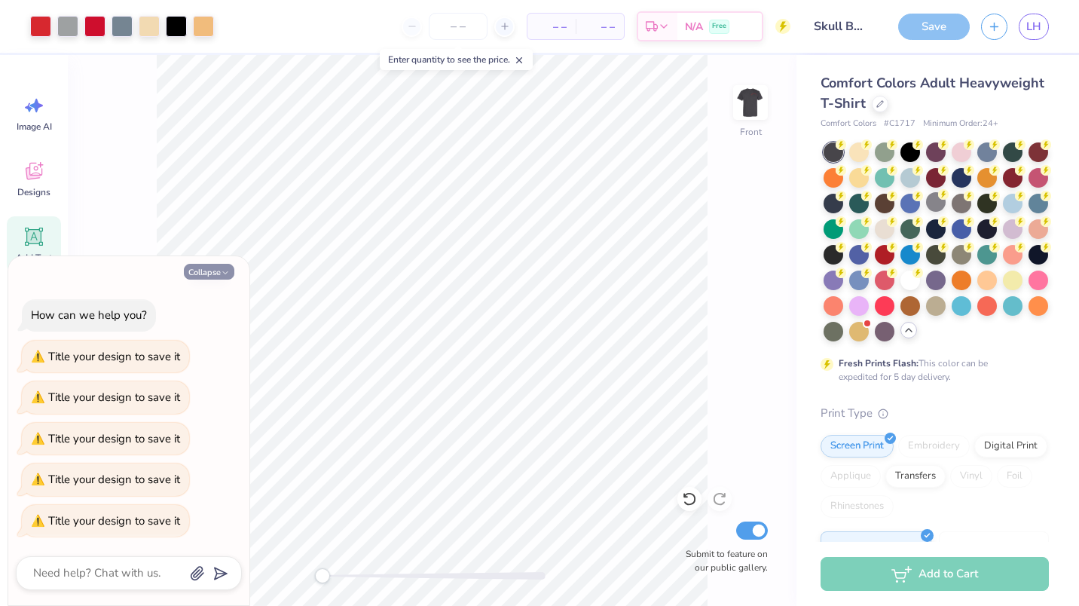
click at [199, 275] on button "Collapse" at bounding box center [209, 272] width 50 height 16
type textarea "x"
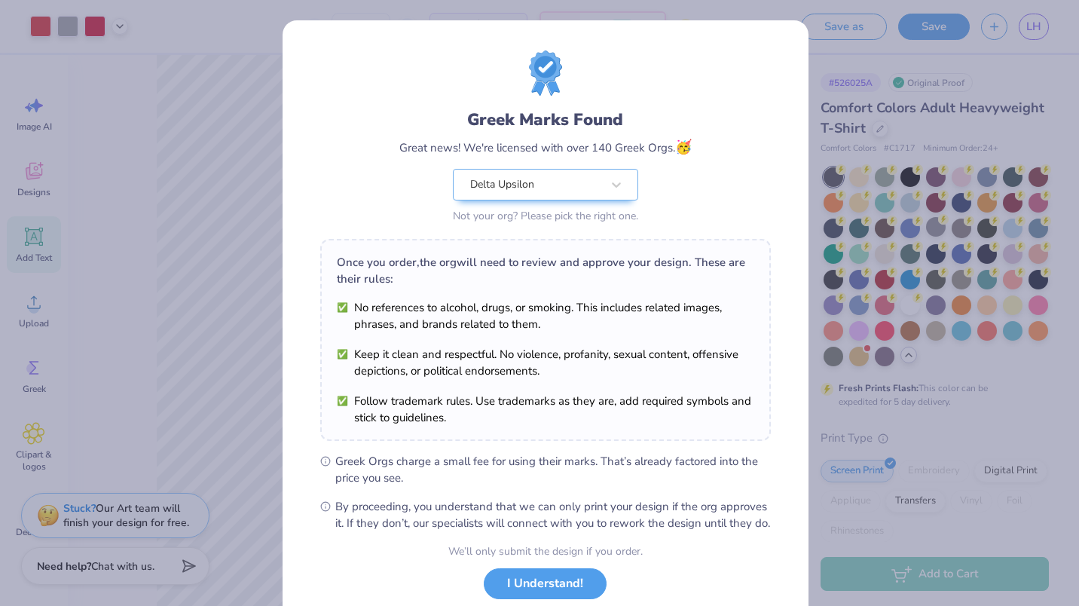
scroll to position [99, 0]
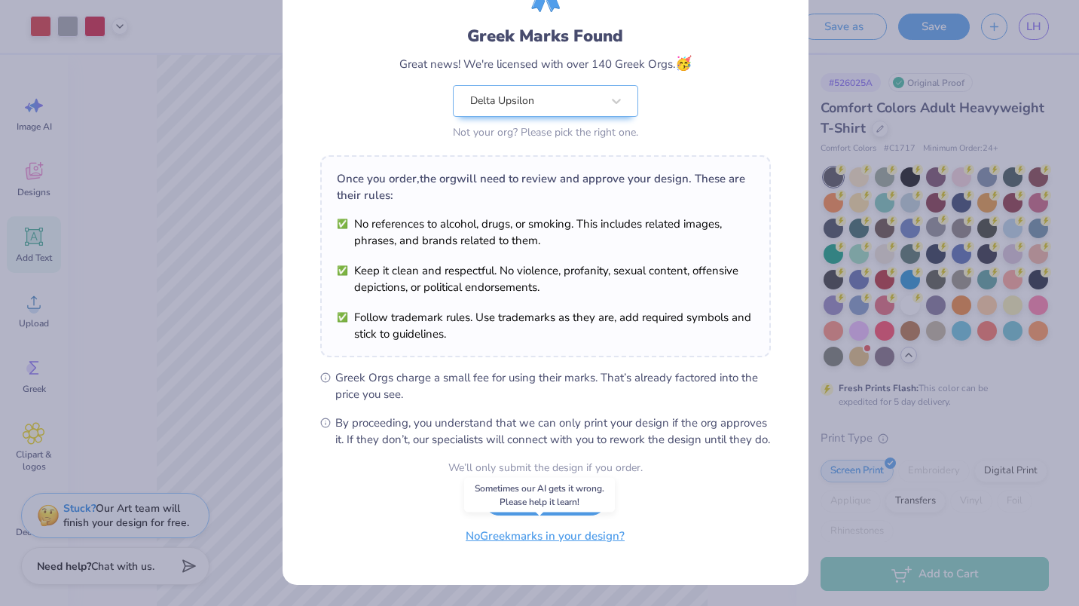
click at [496, 539] on button "No Greek marks in your design?" at bounding box center [545, 535] width 185 height 31
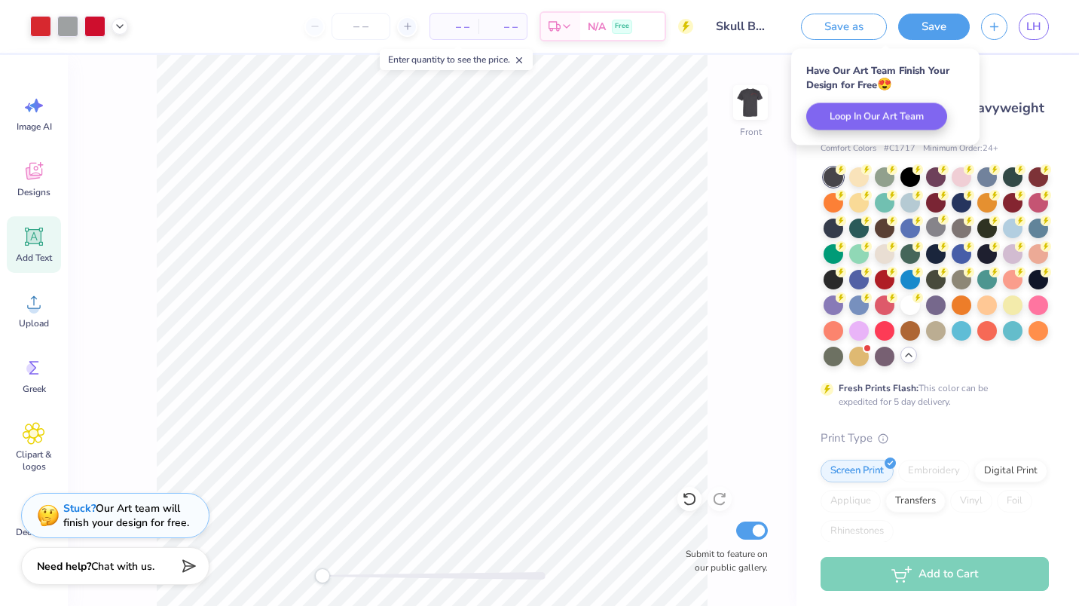
scroll to position [0, 0]
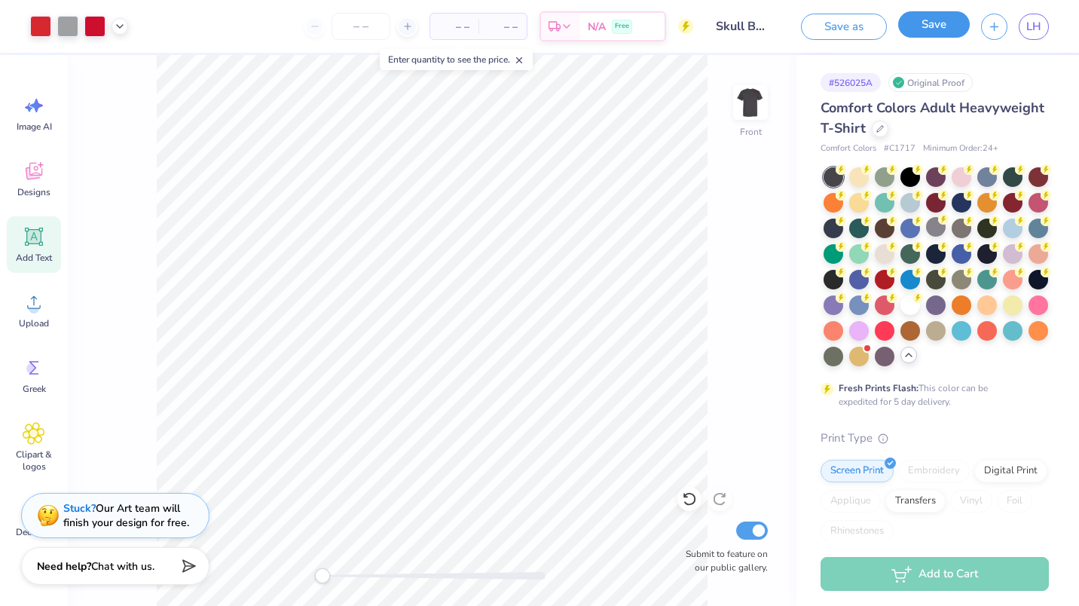
click at [925, 26] on button "Save" at bounding box center [934, 24] width 72 height 26
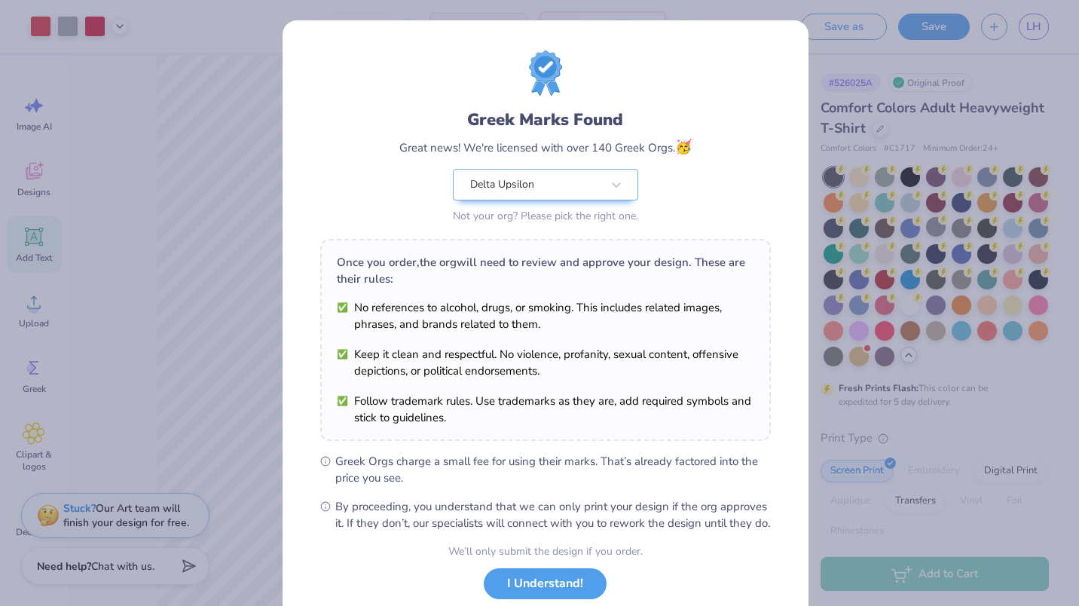
scroll to position [99, 0]
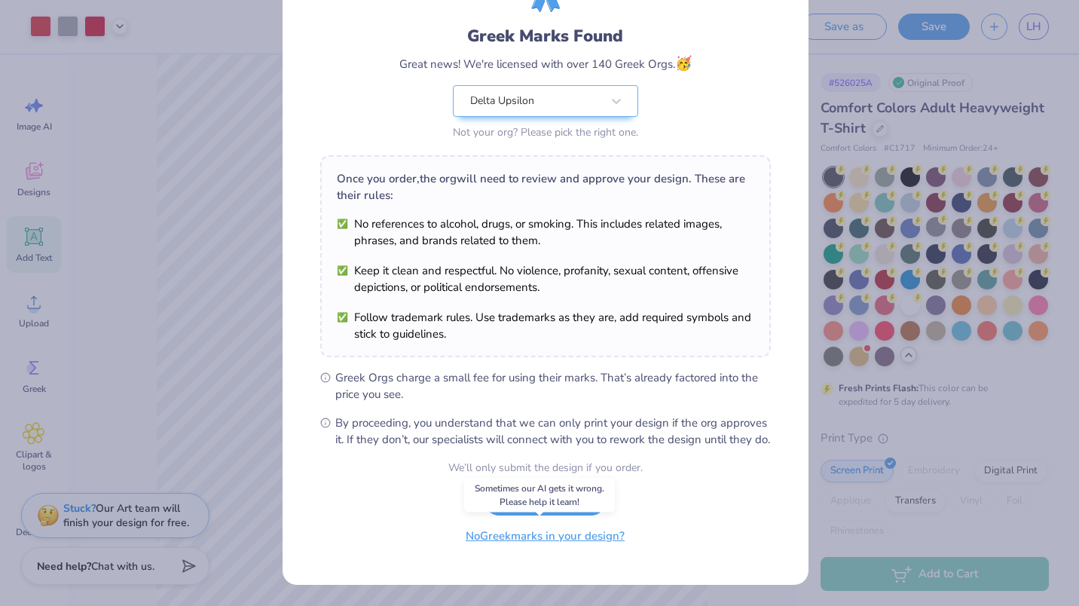
click at [499, 543] on button "No Greek marks in your design?" at bounding box center [545, 535] width 185 height 31
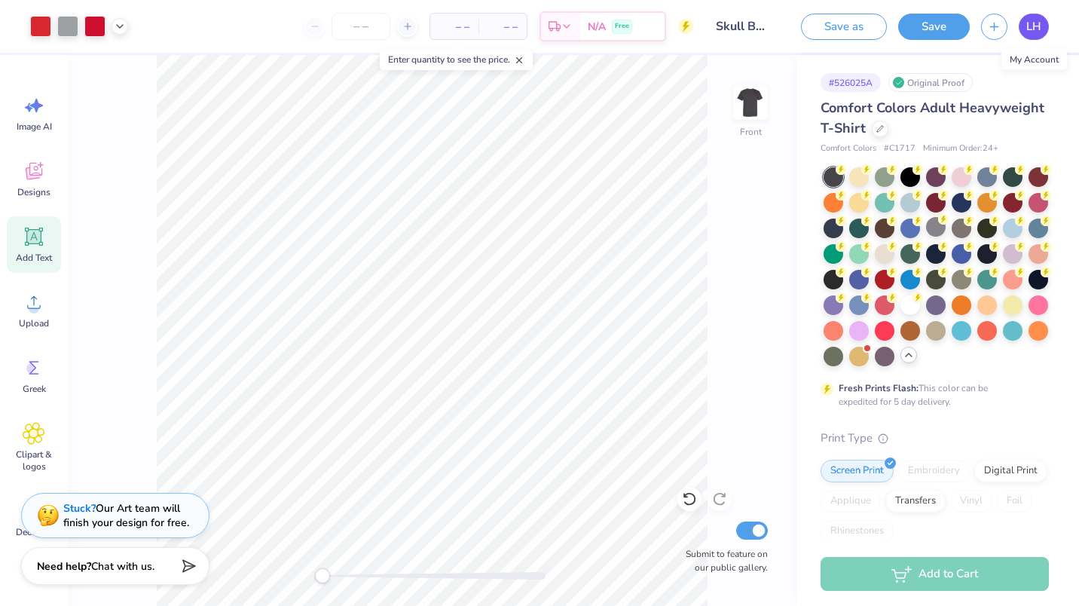
click at [1030, 37] on link "LH" at bounding box center [1033, 27] width 30 height 26
click at [853, 173] on div at bounding box center [859, 176] width 20 height 20
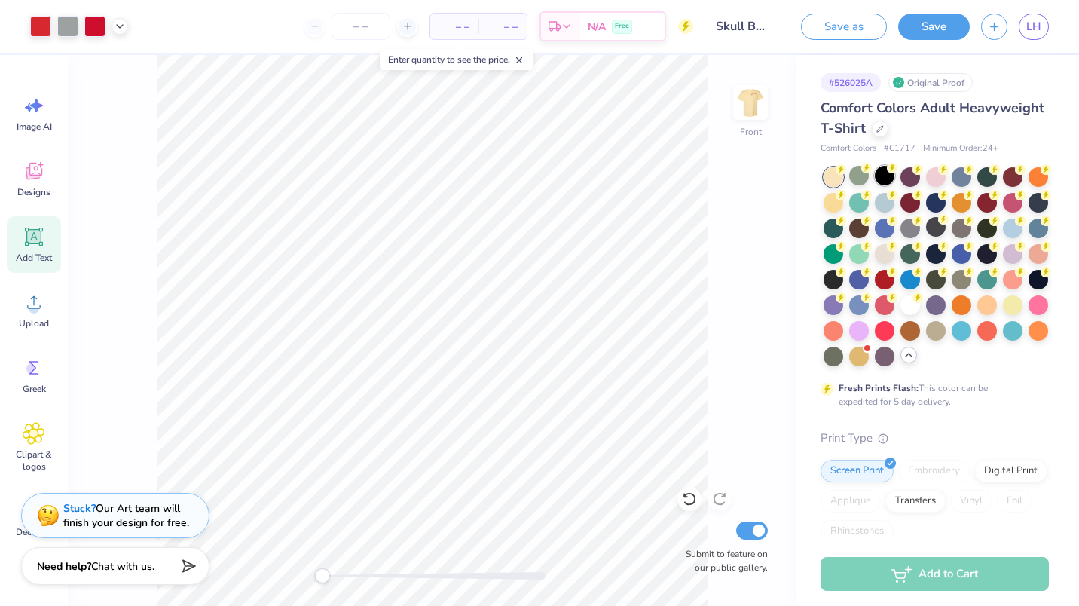
click at [880, 173] on div at bounding box center [884, 176] width 20 height 20
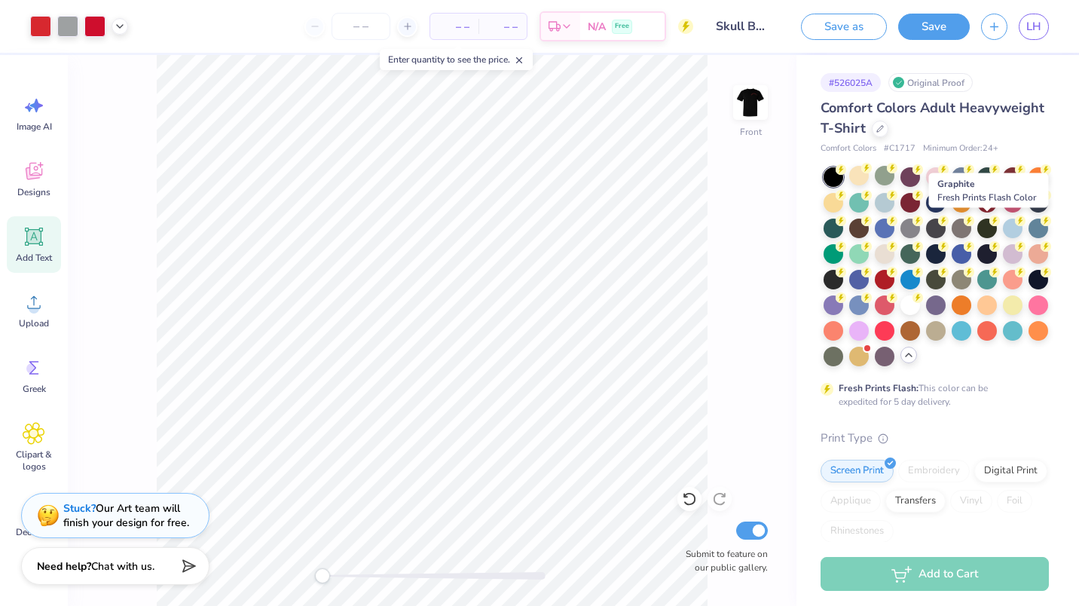
drag, startPoint x: 982, startPoint y: 225, endPoint x: 874, endPoint y: 484, distance: 280.6
click at [967, 208] on div "Graphite Fresh Prints Flash Color" at bounding box center [988, 191] width 129 height 44
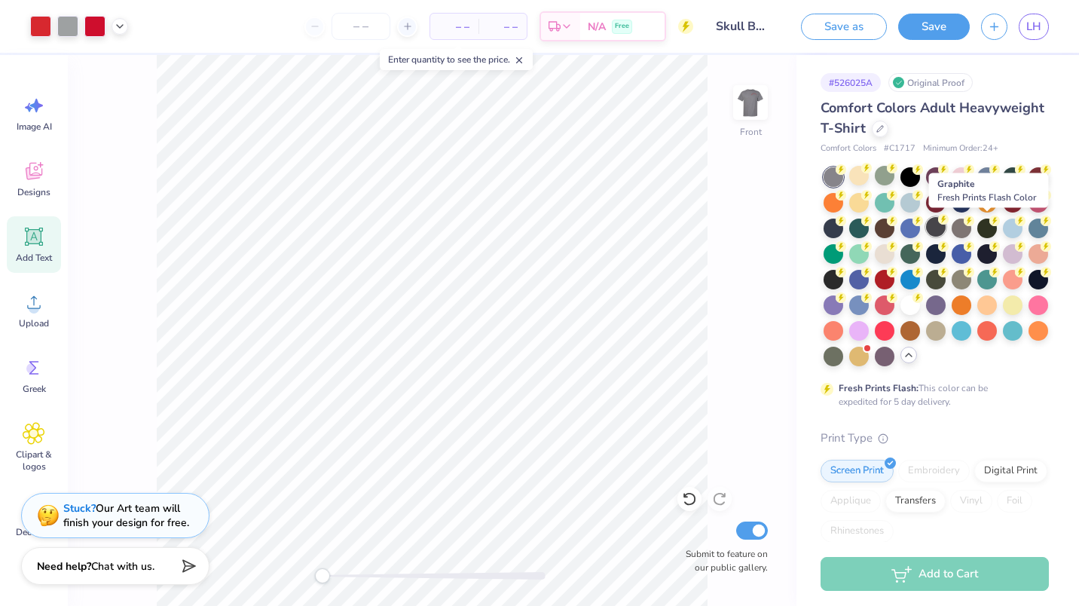
click at [945, 228] on div at bounding box center [936, 227] width 20 height 20
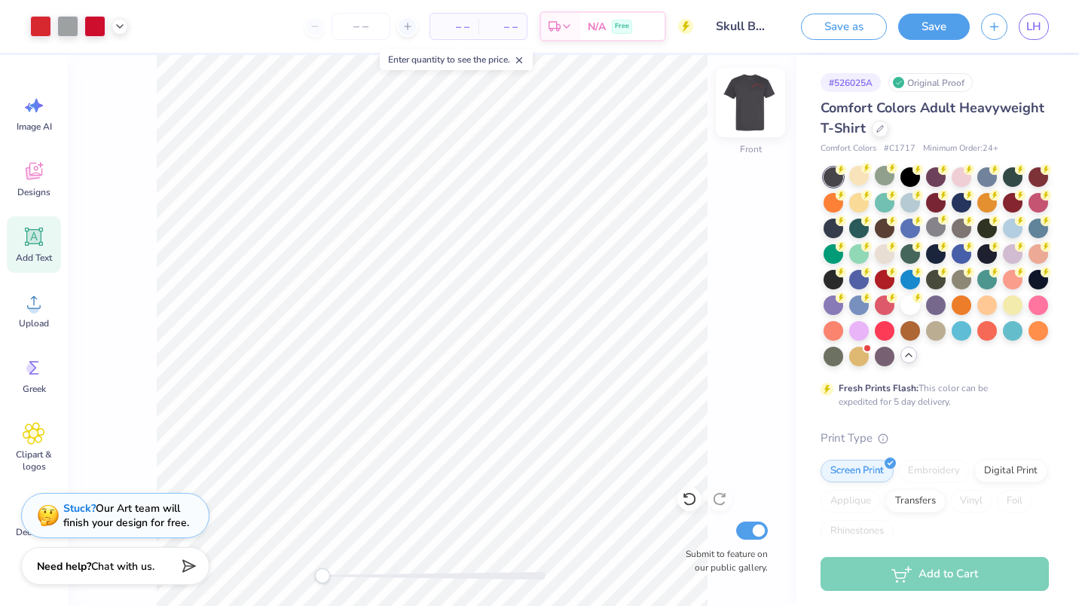
click at [743, 101] on img at bounding box center [750, 102] width 60 height 60
click at [753, 115] on img at bounding box center [750, 102] width 60 height 60
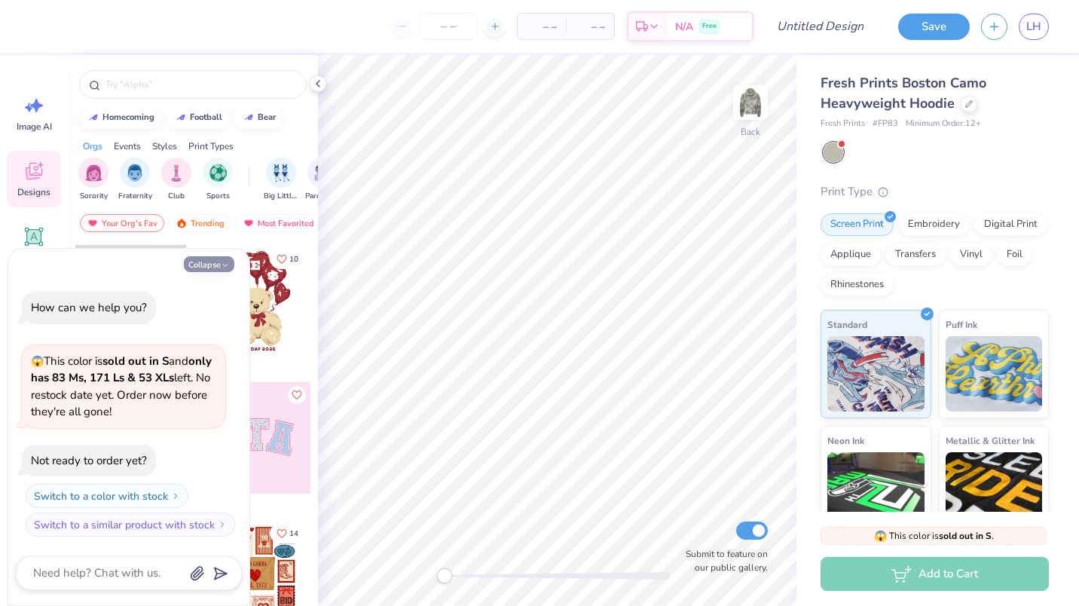
click at [223, 267] on icon "button" at bounding box center [225, 265] width 9 height 9
type textarea "x"
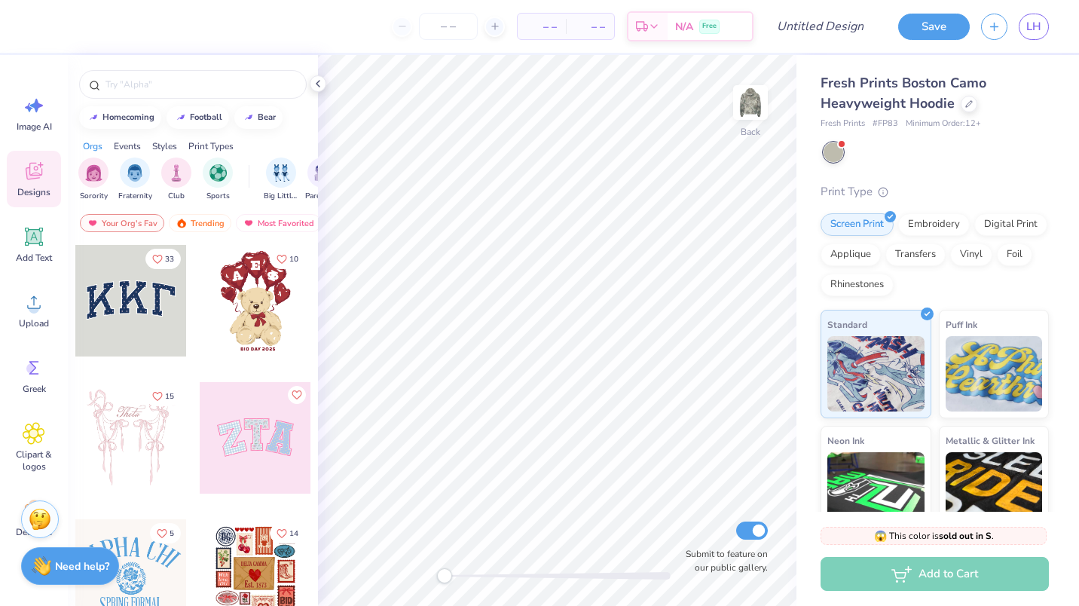
click at [929, 179] on div "Fresh Prints Boston Camo Heavyweight Hoodie Fresh Prints # FP83 Minimum Order: …" at bounding box center [934, 361] width 228 height 577
click at [320, 78] on icon at bounding box center [318, 84] width 12 height 12
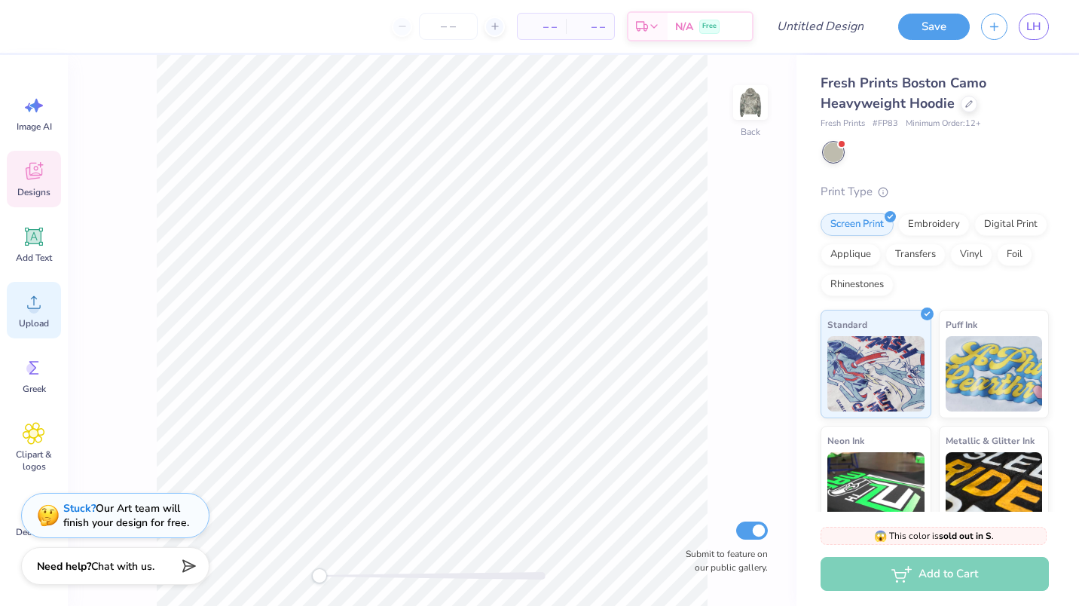
click at [34, 312] on circle at bounding box center [34, 308] width 11 height 11
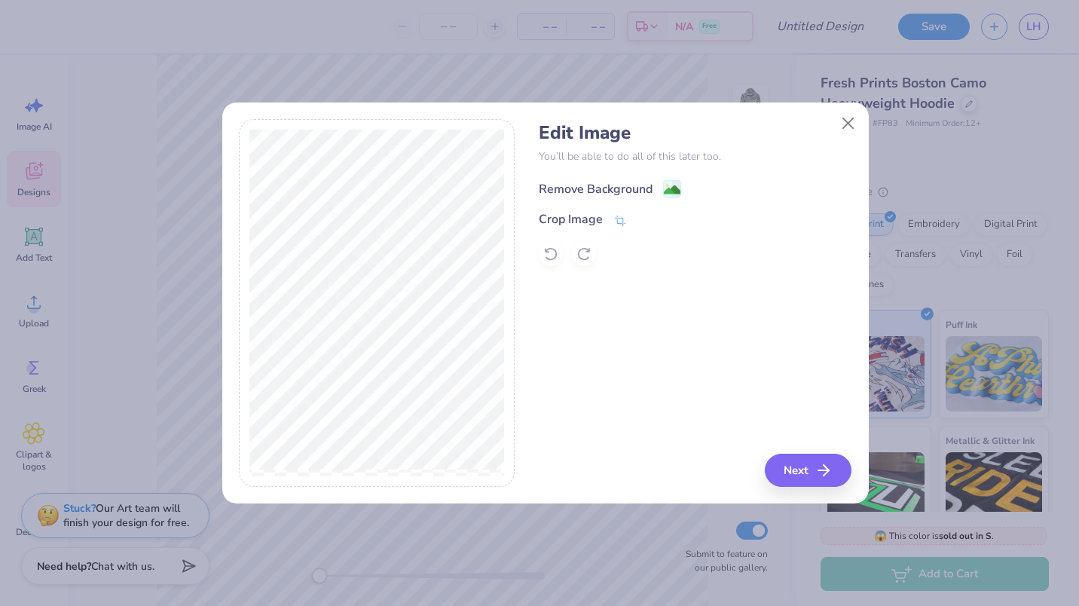
click at [559, 189] on div "Remove Background" at bounding box center [596, 189] width 114 height 18
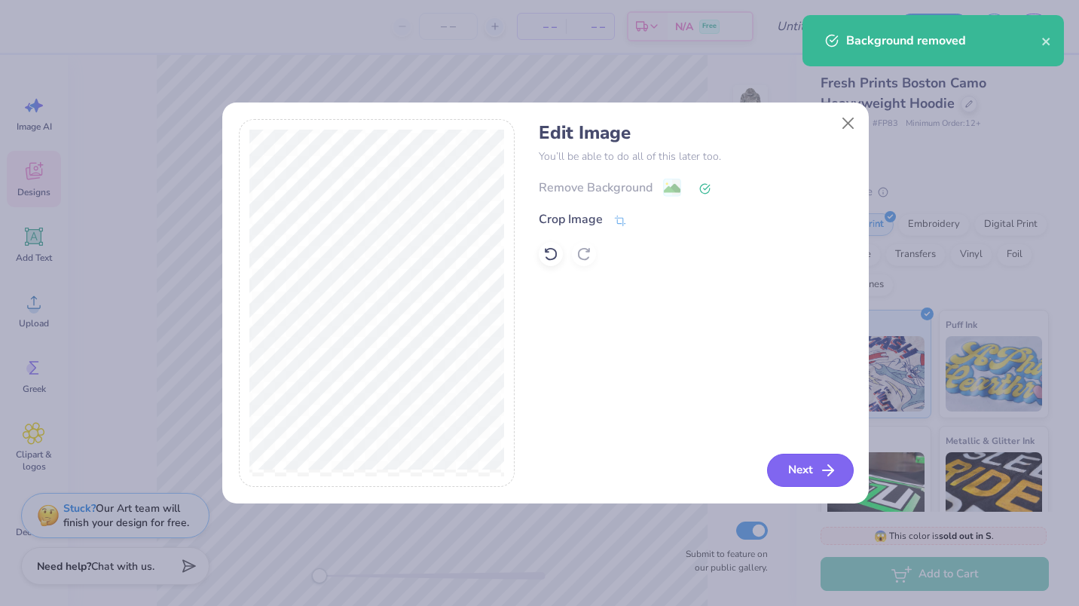
click at [827, 474] on icon "button" at bounding box center [828, 470] width 18 height 18
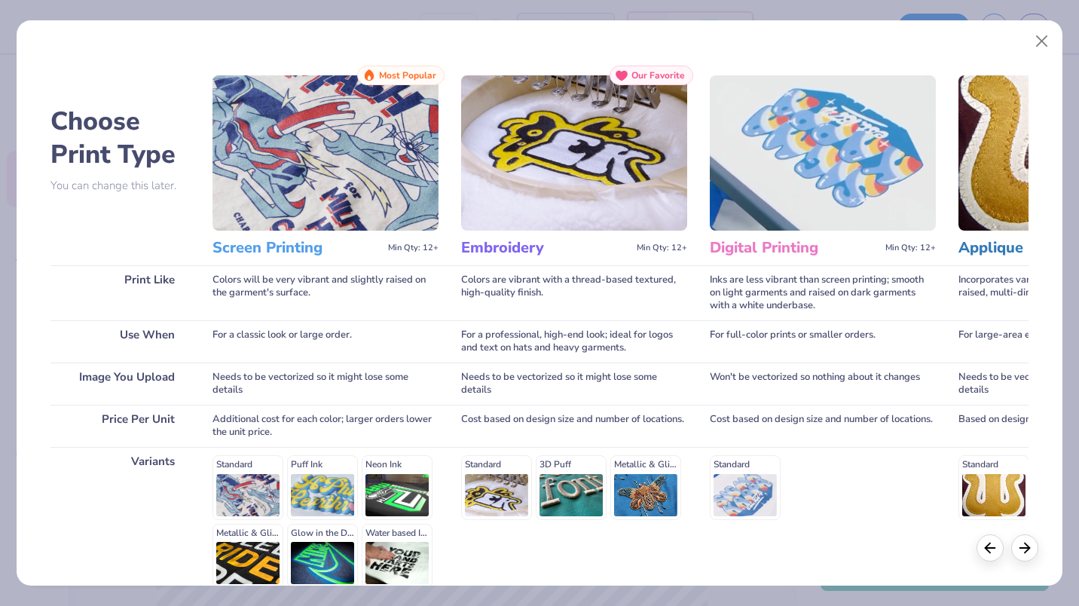
scroll to position [145, 0]
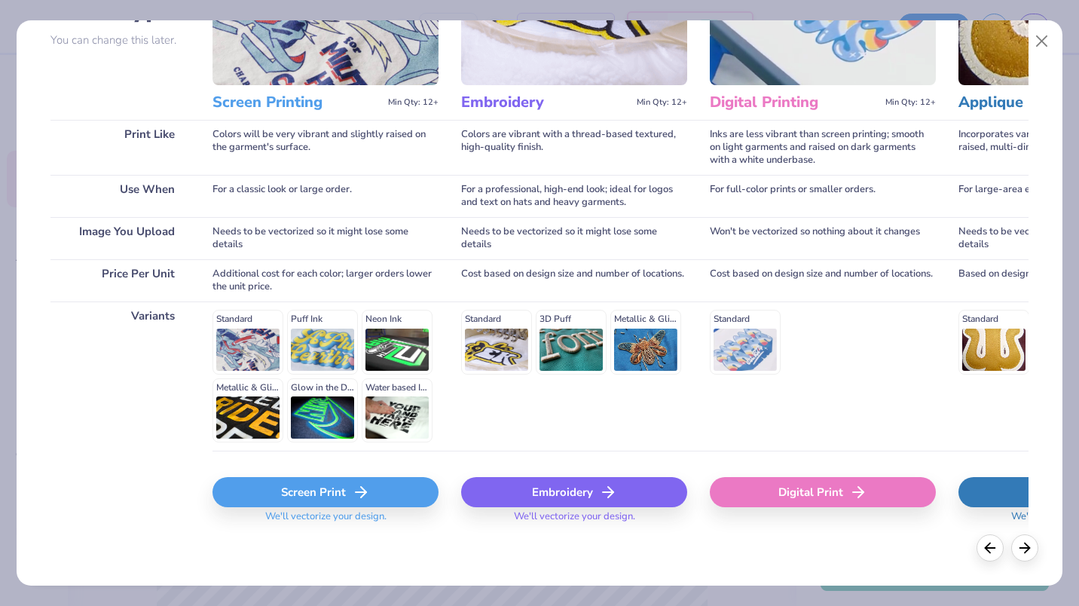
click at [377, 503] on div "Screen Print" at bounding box center [325, 492] width 226 height 30
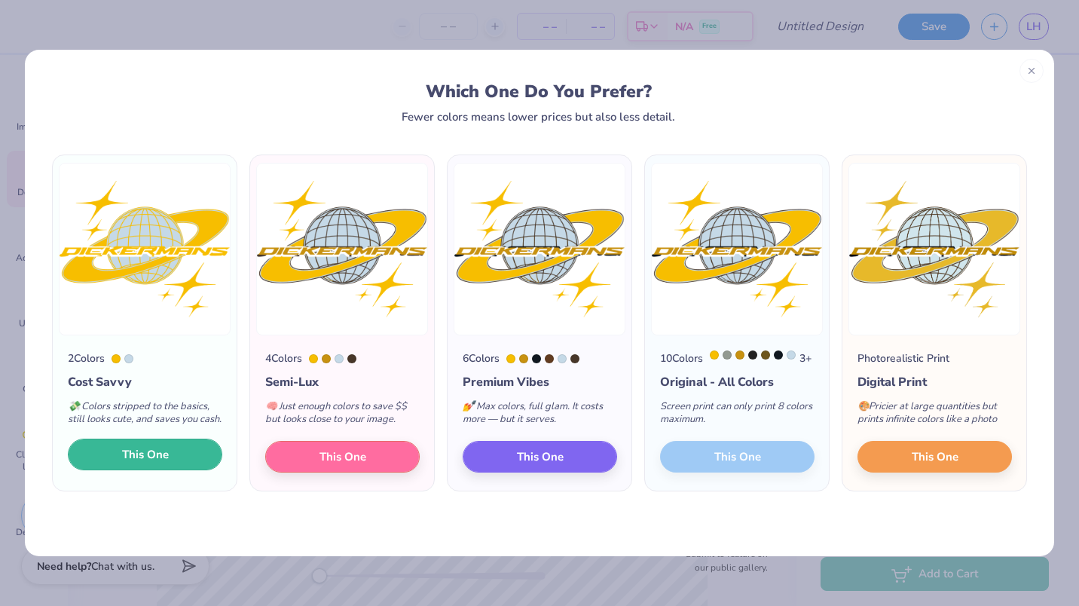
click at [160, 463] on span "This One" at bounding box center [145, 454] width 47 height 17
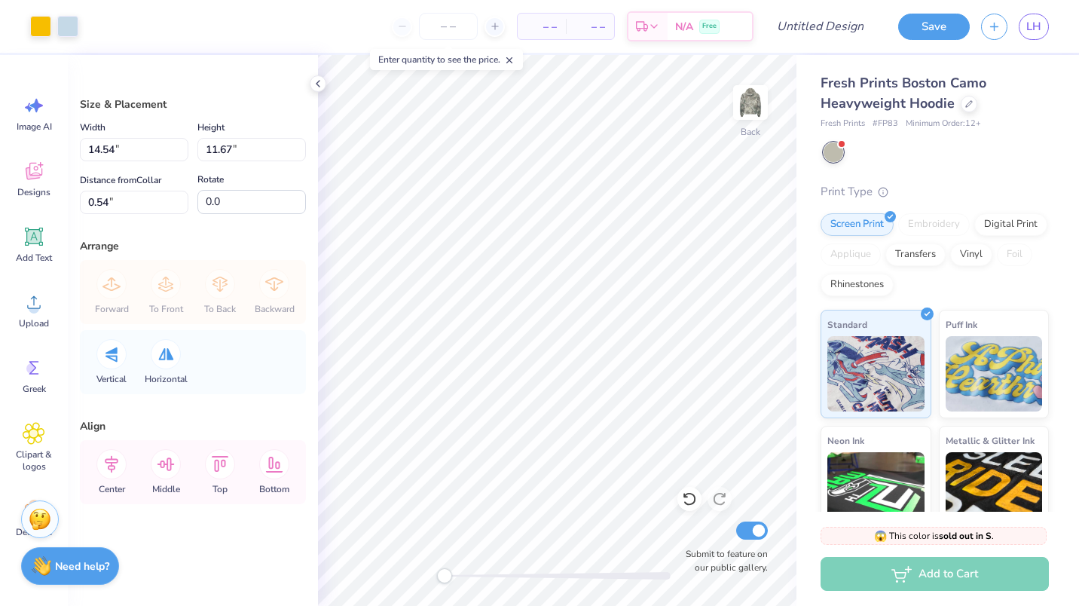
type input "4.57"
type input "3.67"
type input "8.54"
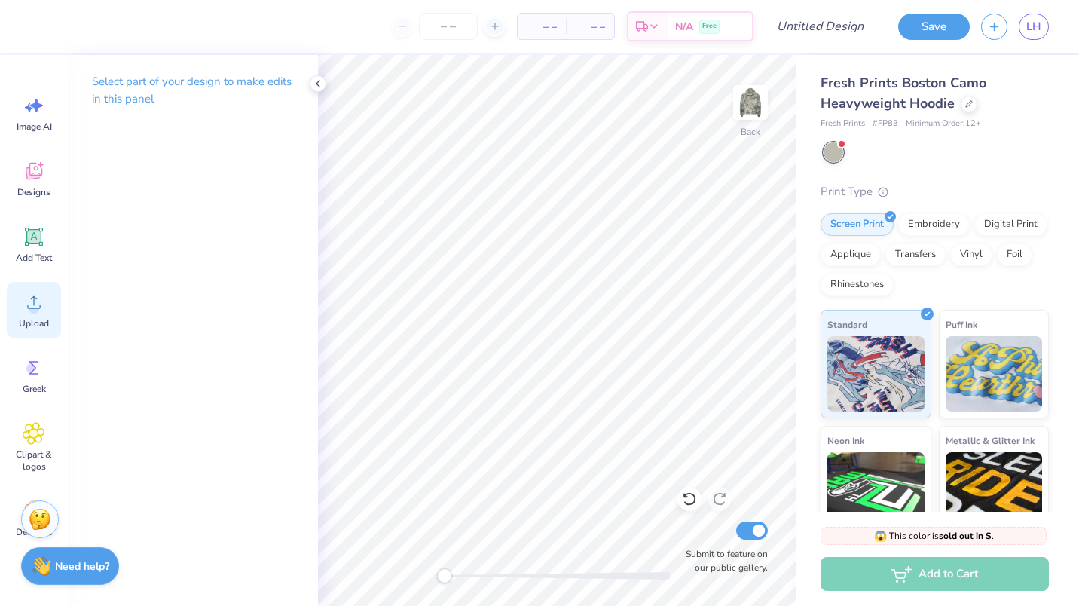
click at [35, 324] on span "Upload" at bounding box center [34, 323] width 30 height 12
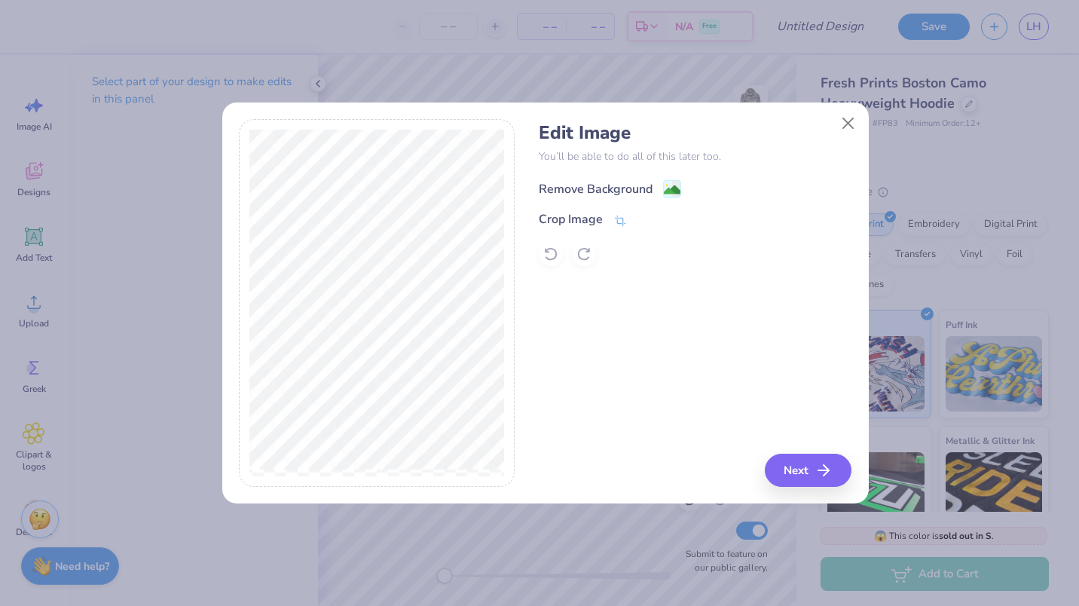
click at [586, 188] on div "Remove Background" at bounding box center [596, 189] width 114 height 18
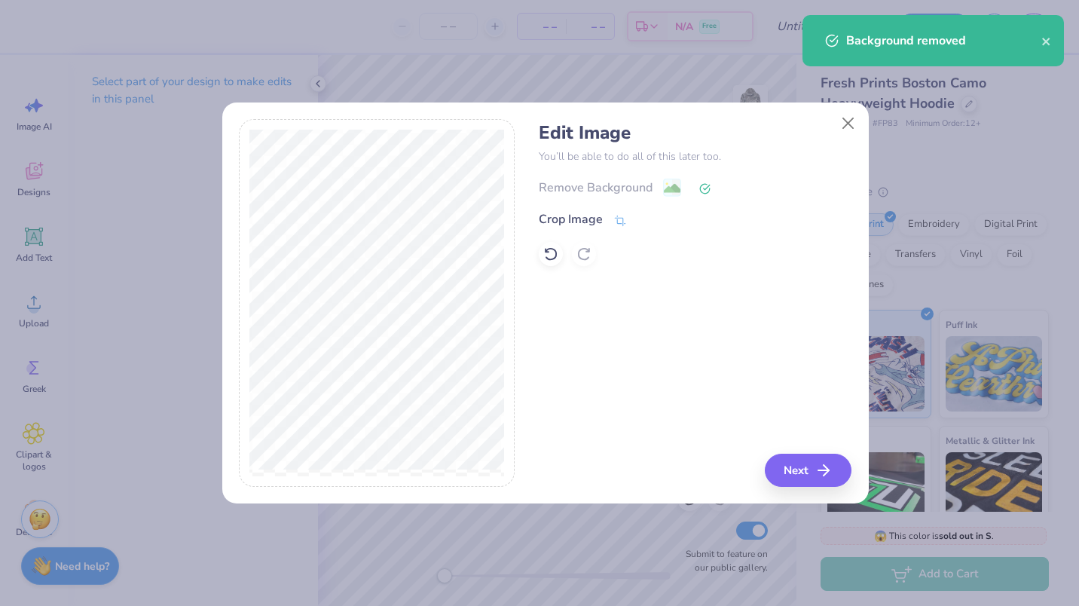
click at [636, 190] on div "Remove Background" at bounding box center [695, 187] width 313 height 19
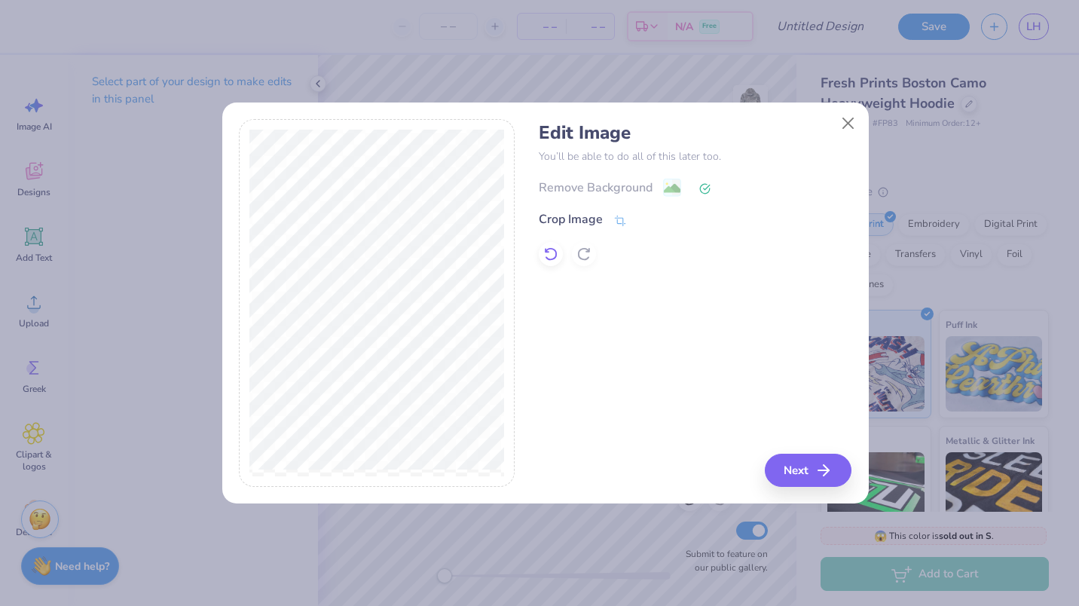
click at [551, 251] on icon at bounding box center [550, 253] width 15 height 15
click at [673, 189] on image at bounding box center [672, 190] width 17 height 17
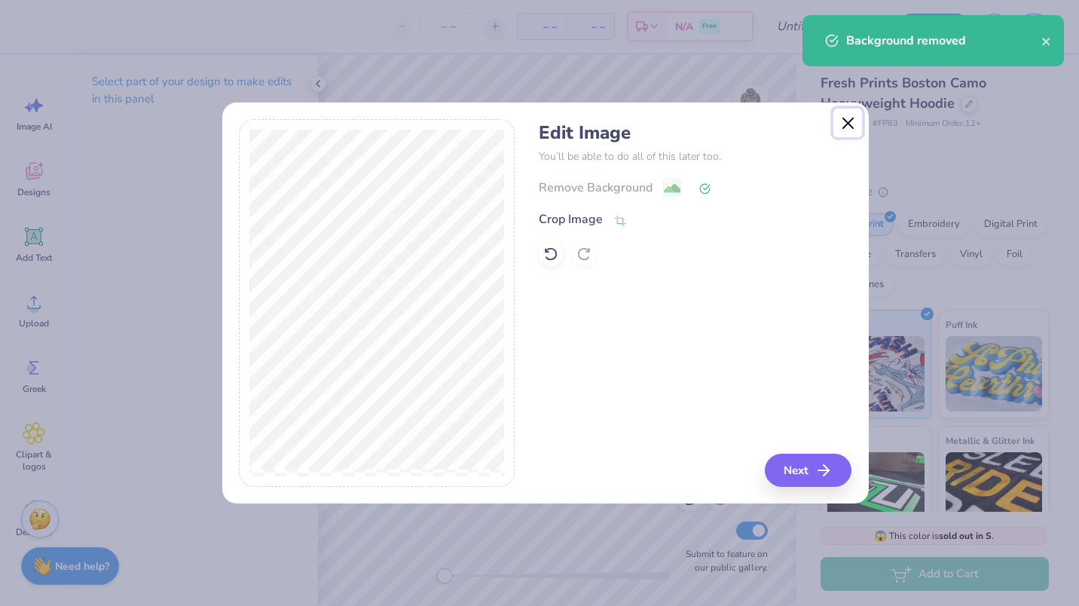
click at [840, 119] on button "Close" at bounding box center [847, 122] width 29 height 29
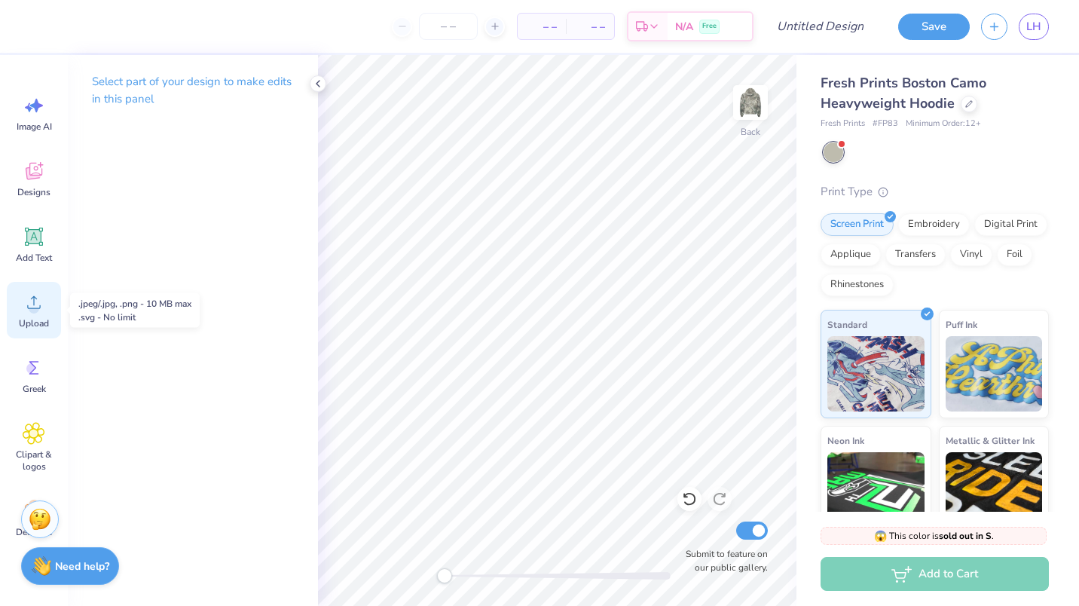
click at [36, 310] on circle at bounding box center [34, 308] width 11 height 11
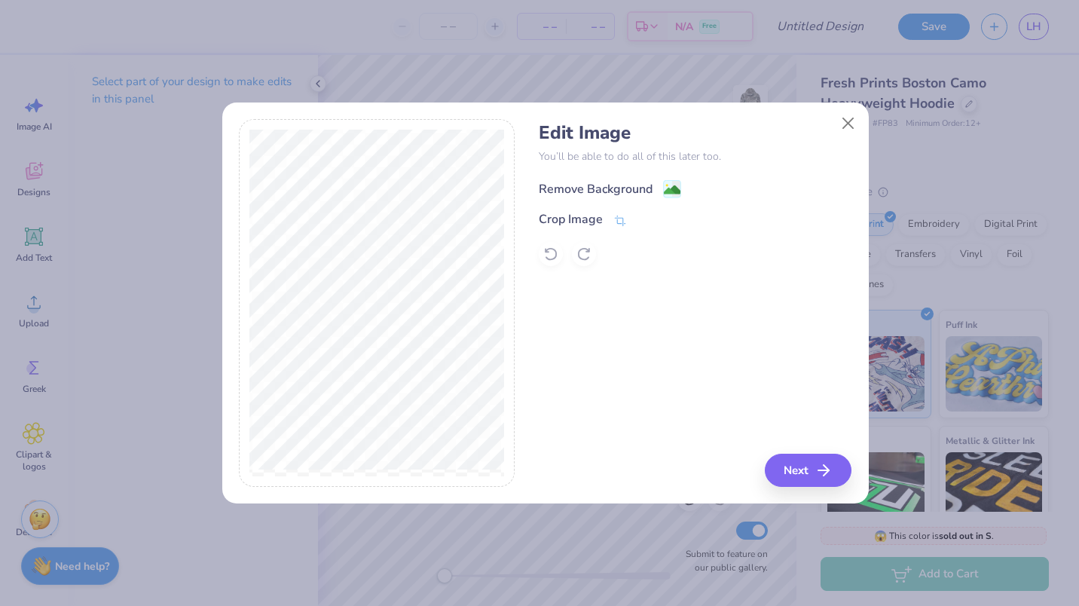
click at [554, 188] on div "Remove Background" at bounding box center [596, 189] width 114 height 18
click at [787, 465] on button "Next" at bounding box center [810, 469] width 87 height 33
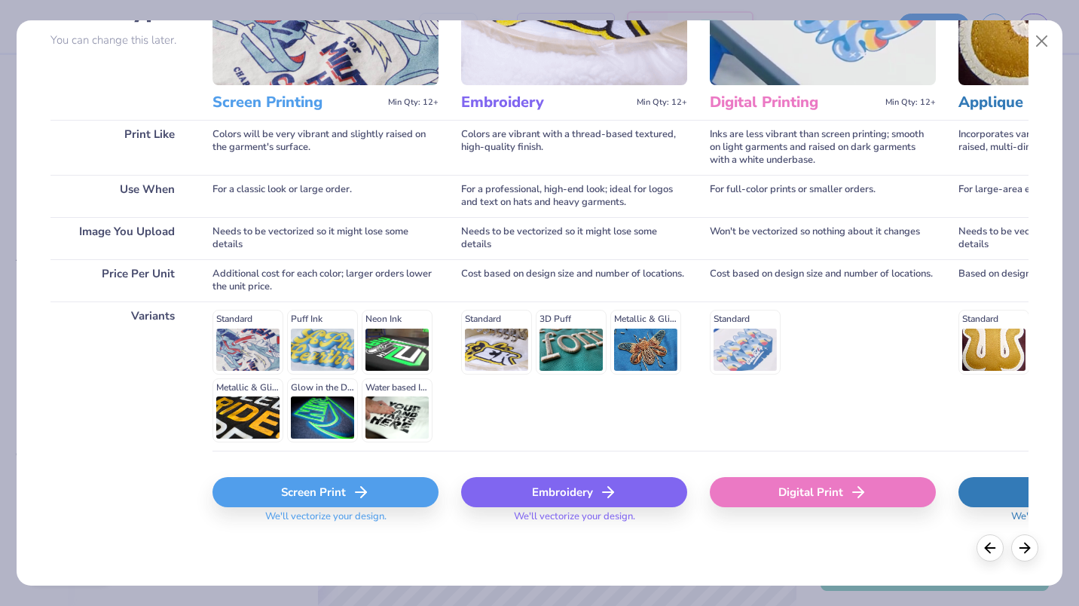
click at [373, 482] on div "Screen Print" at bounding box center [325, 492] width 226 height 30
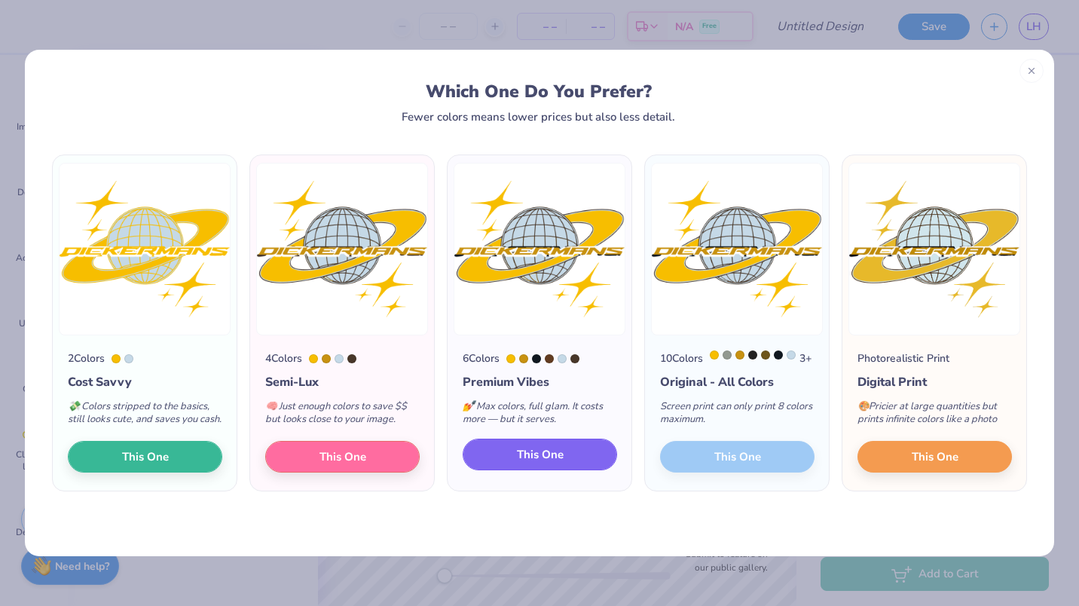
click at [472, 468] on button "This One" at bounding box center [539, 454] width 154 height 32
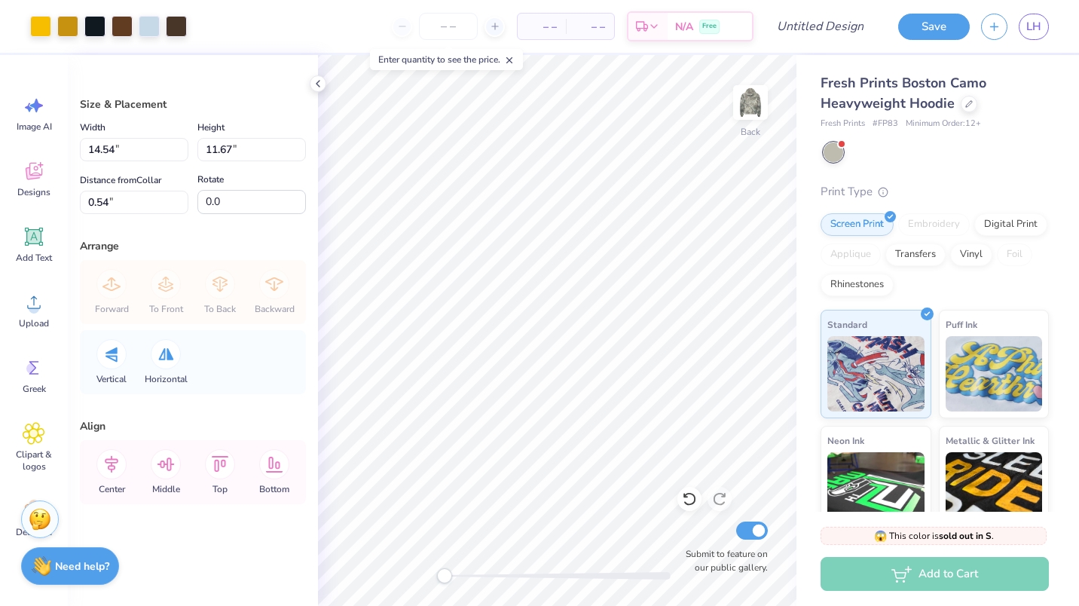
type input "5.28"
type input "4.24"
type input "7.97"
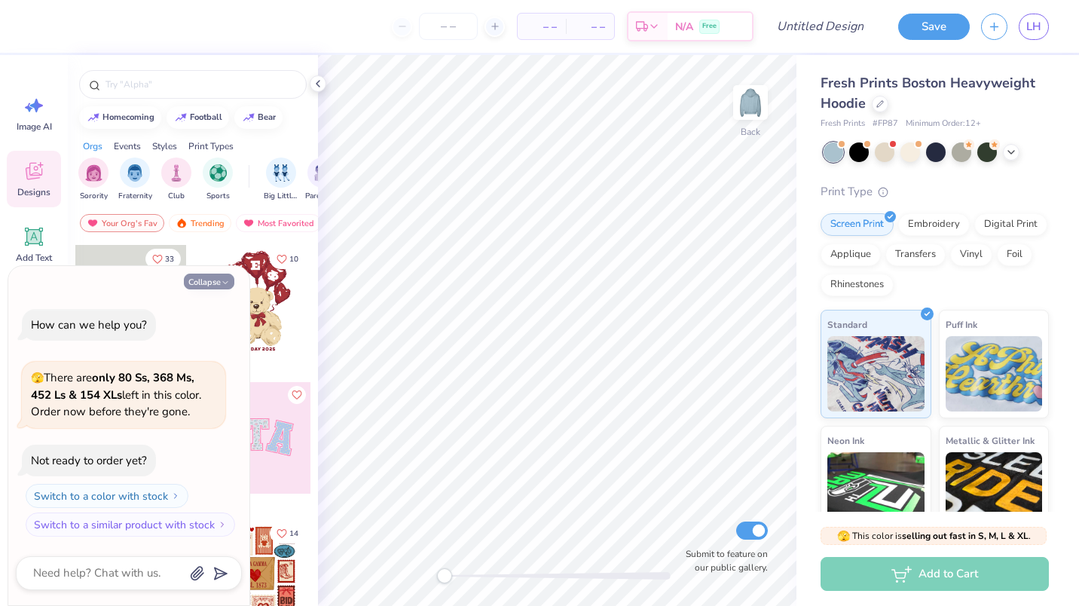
click at [227, 284] on icon "button" at bounding box center [225, 282] width 9 height 9
type textarea "x"
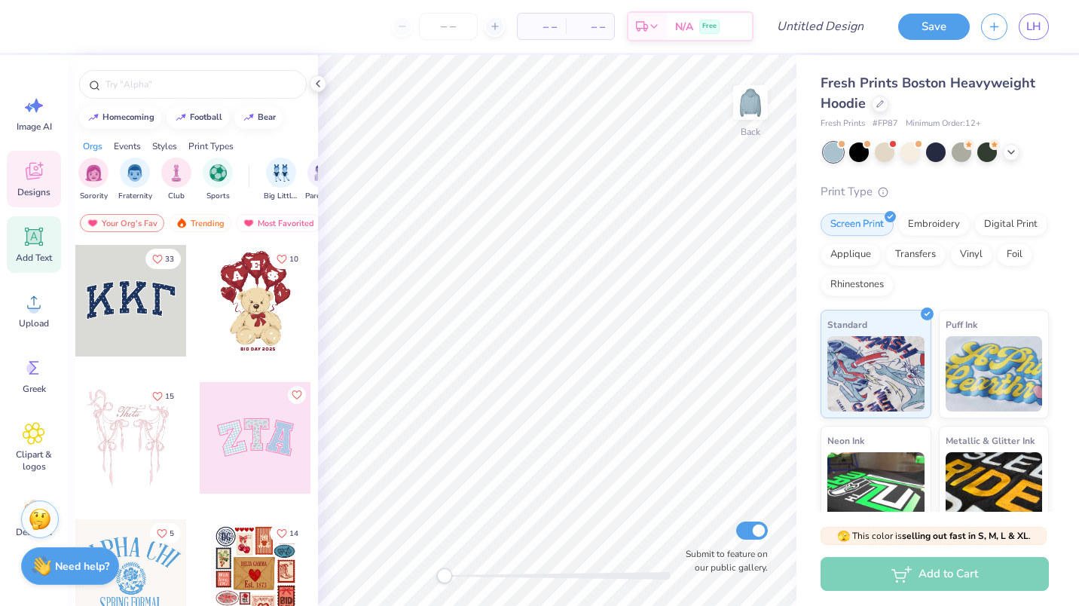
click at [30, 240] on icon at bounding box center [34, 237] width 14 height 14
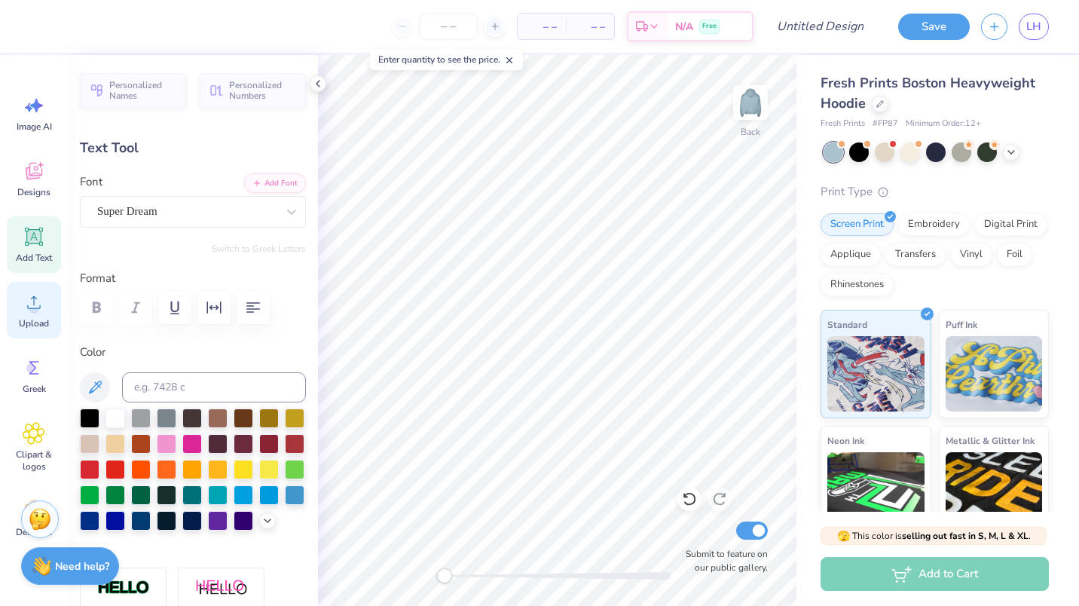
click at [30, 321] on span "Upload" at bounding box center [34, 323] width 30 height 12
click at [29, 175] on icon at bounding box center [33, 173] width 14 height 12
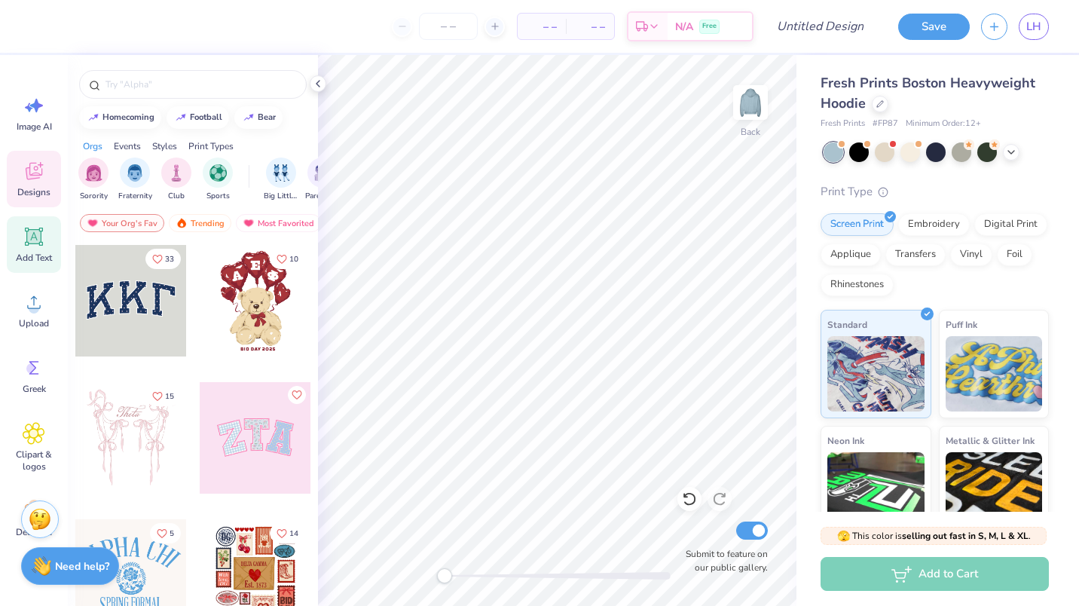
click at [29, 240] on icon at bounding box center [34, 237] width 14 height 14
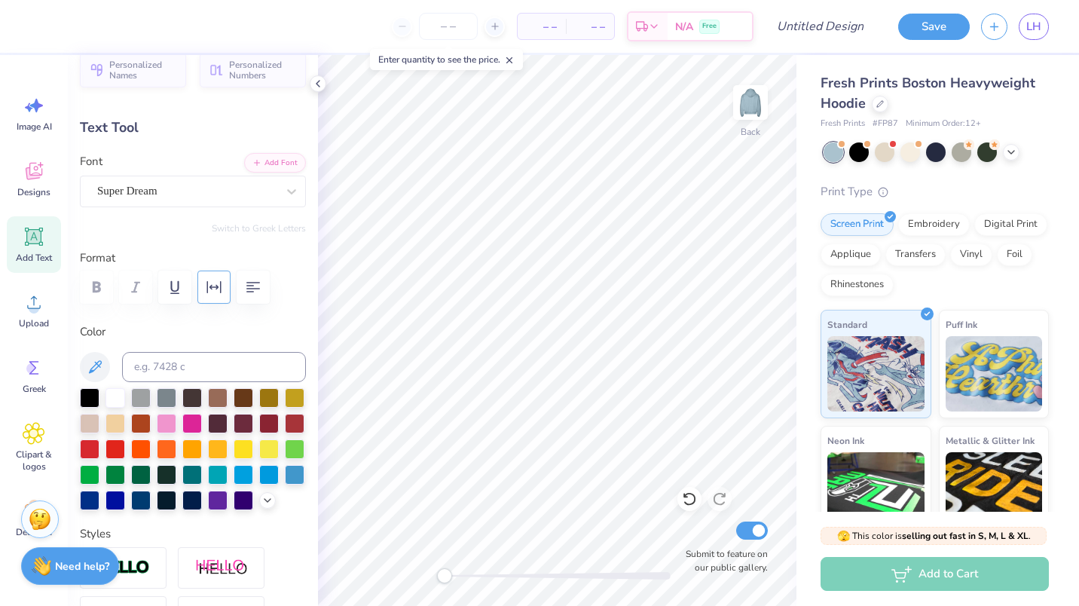
scroll to position [29, 0]
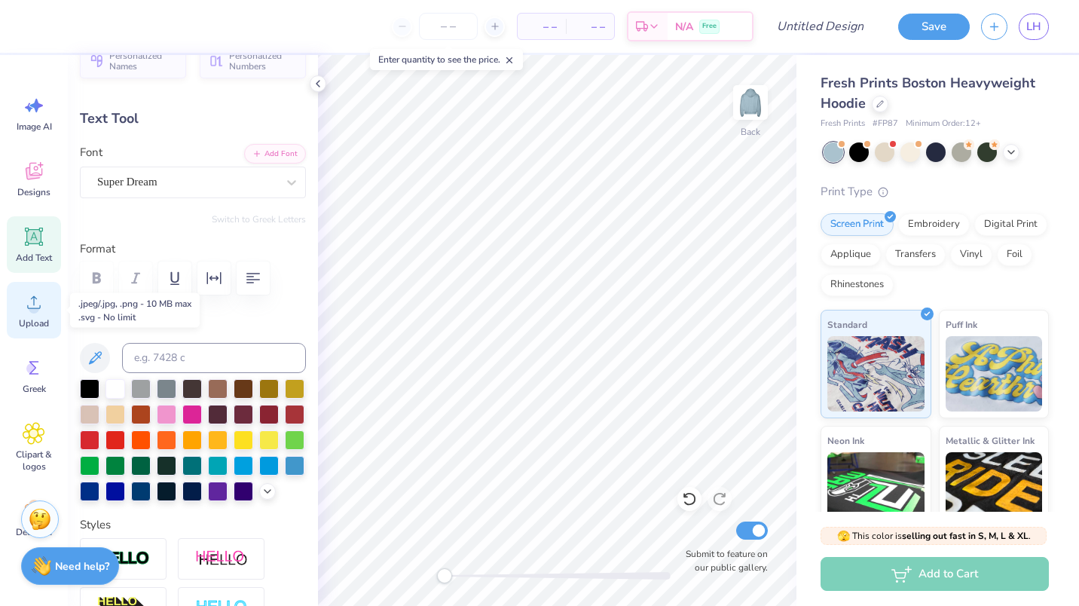
click at [42, 298] on icon at bounding box center [34, 302] width 23 height 23
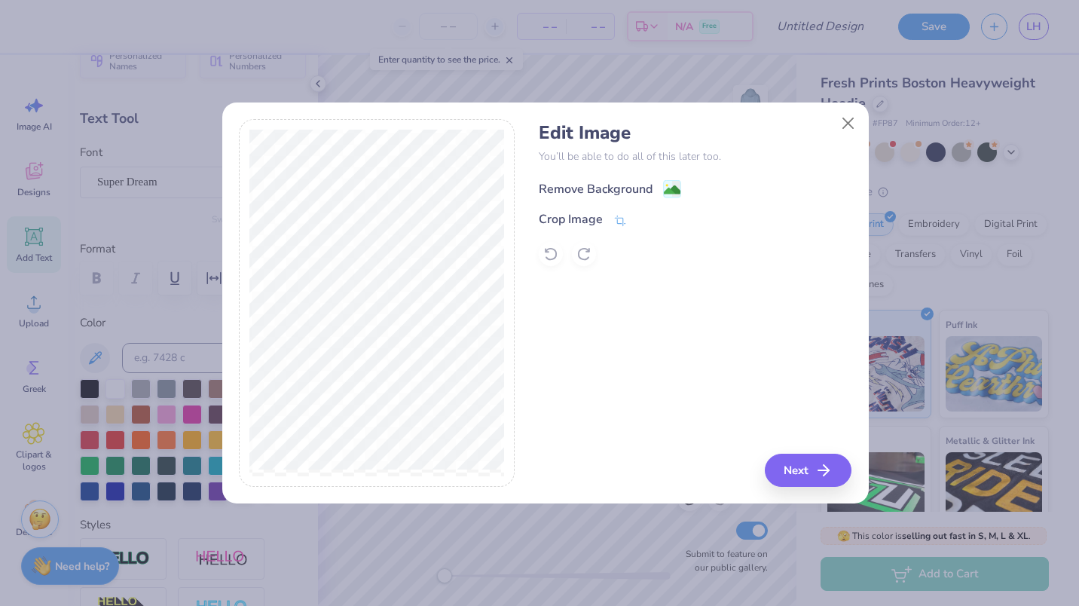
click at [552, 191] on div "Remove Background" at bounding box center [596, 189] width 114 height 18
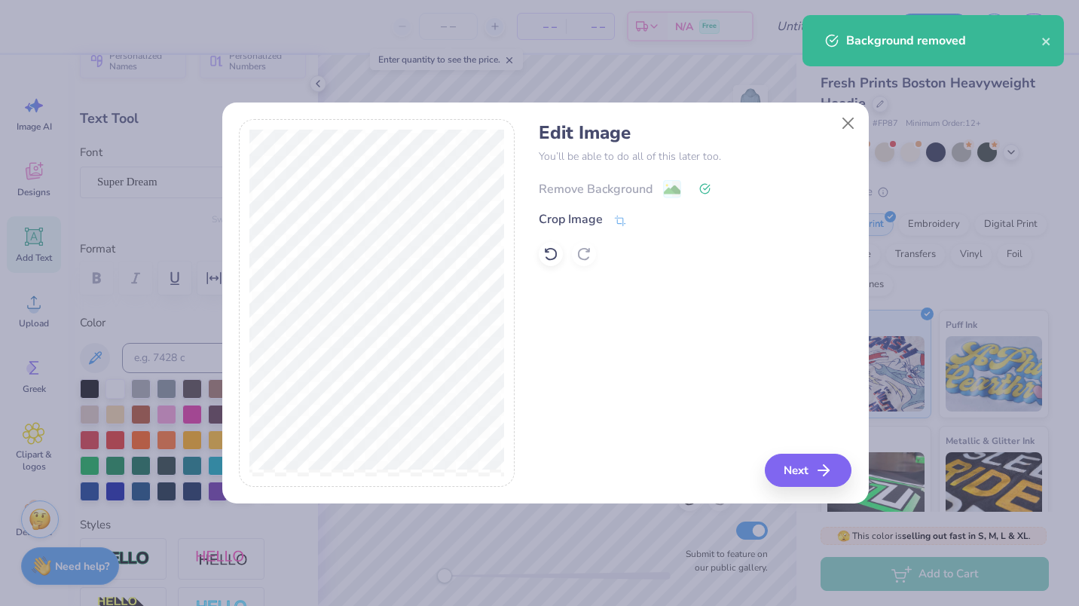
click at [552, 191] on div "Remove Background" at bounding box center [695, 187] width 313 height 19
click at [582, 178] on div "Remove Background" at bounding box center [695, 187] width 313 height 19
click at [554, 250] on icon at bounding box center [550, 255] width 13 height 14
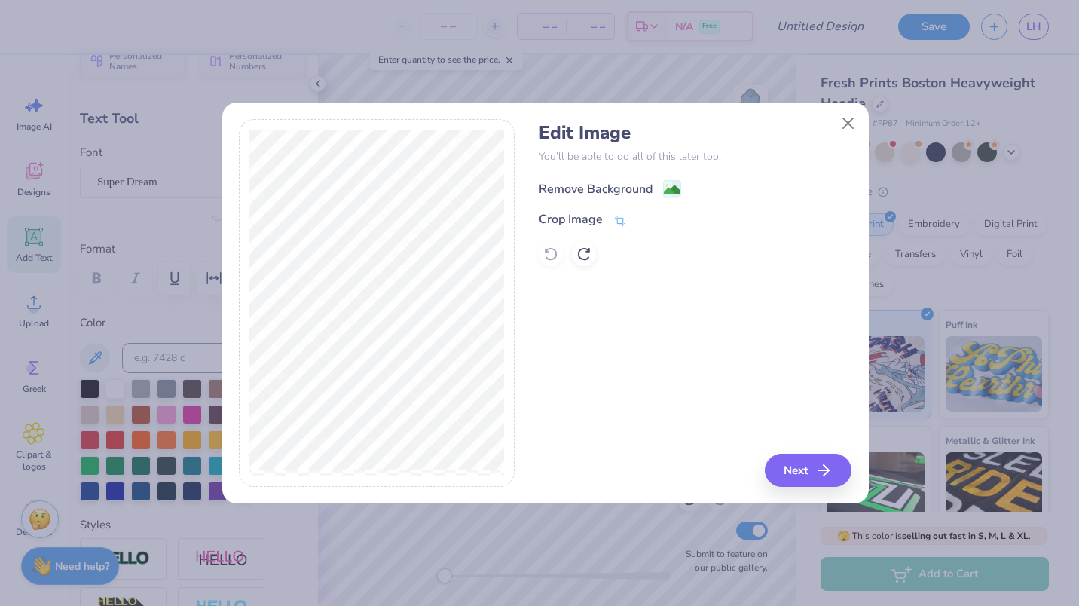
click at [645, 179] on div "Remove Background" at bounding box center [610, 188] width 142 height 19
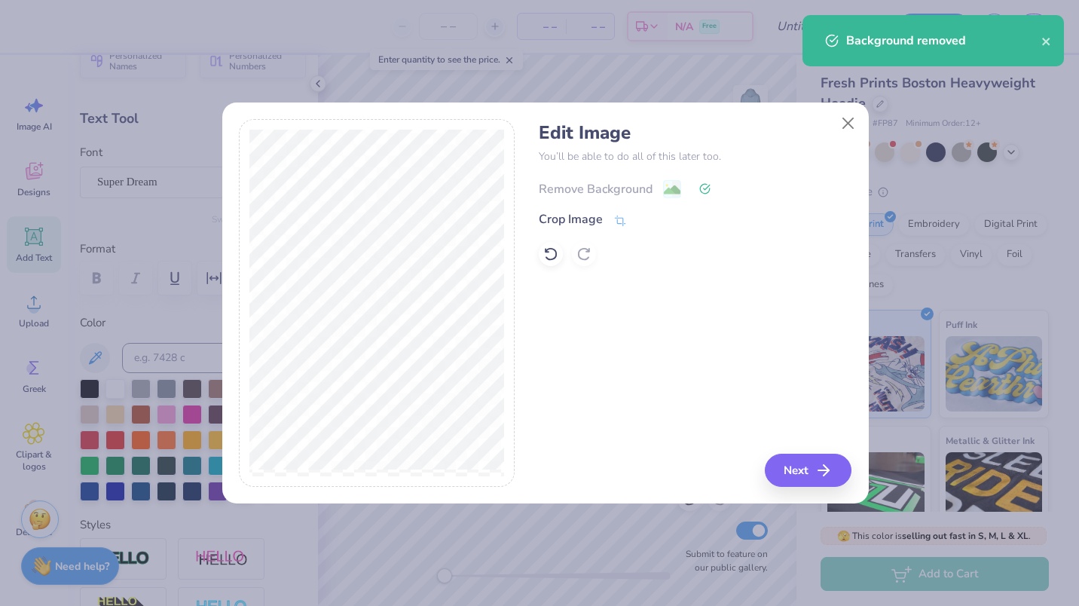
click at [645, 179] on div "Remove Background" at bounding box center [695, 187] width 313 height 19
click at [854, 111] on button "Close" at bounding box center [847, 122] width 29 height 29
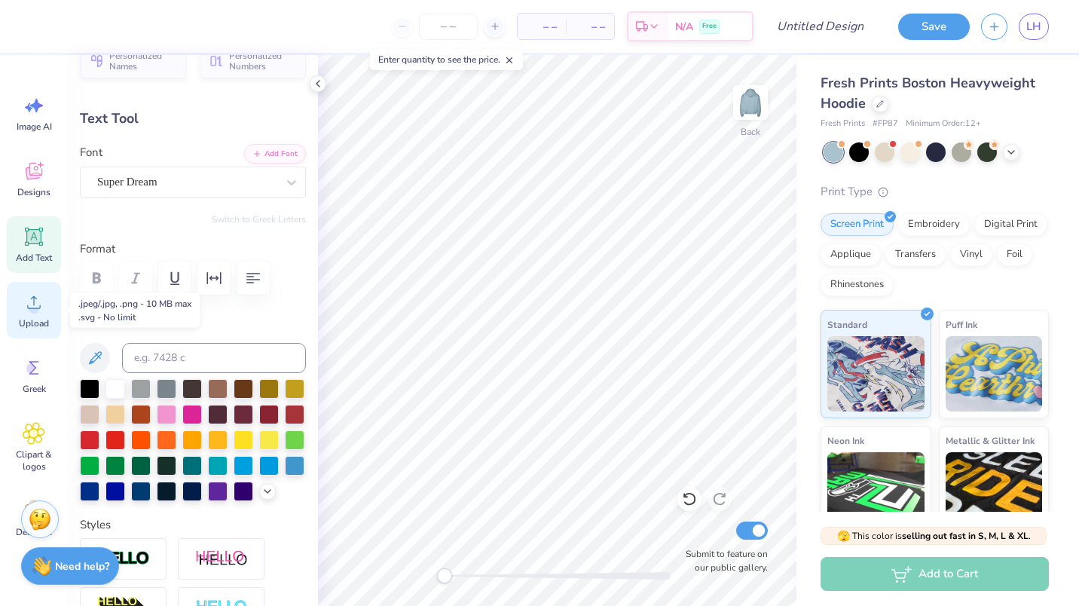
click at [26, 311] on icon at bounding box center [34, 302] width 23 height 23
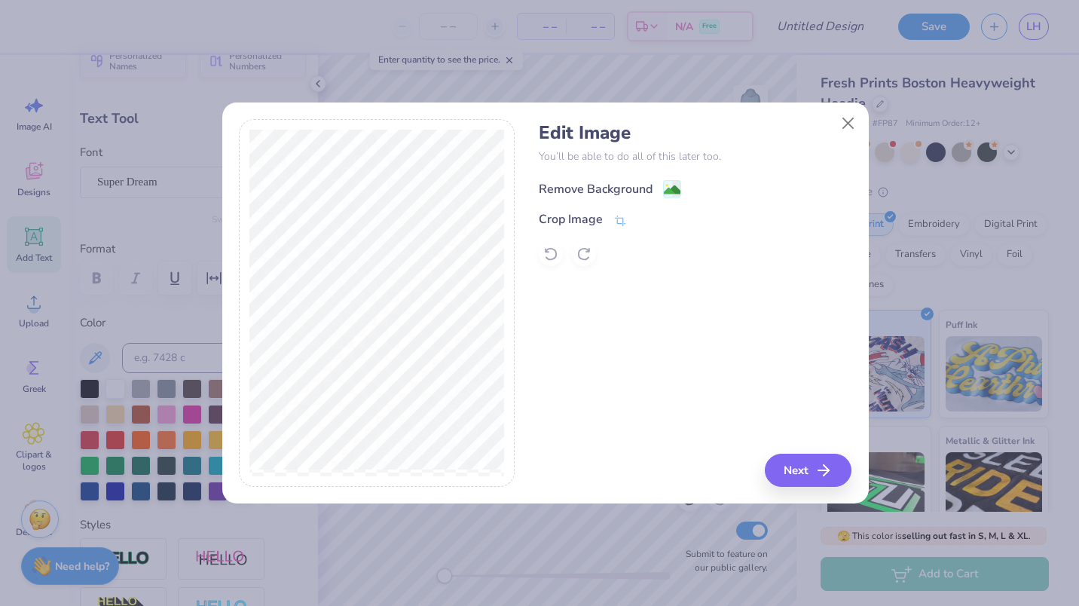
click at [579, 196] on div "Remove Background" at bounding box center [596, 189] width 114 height 18
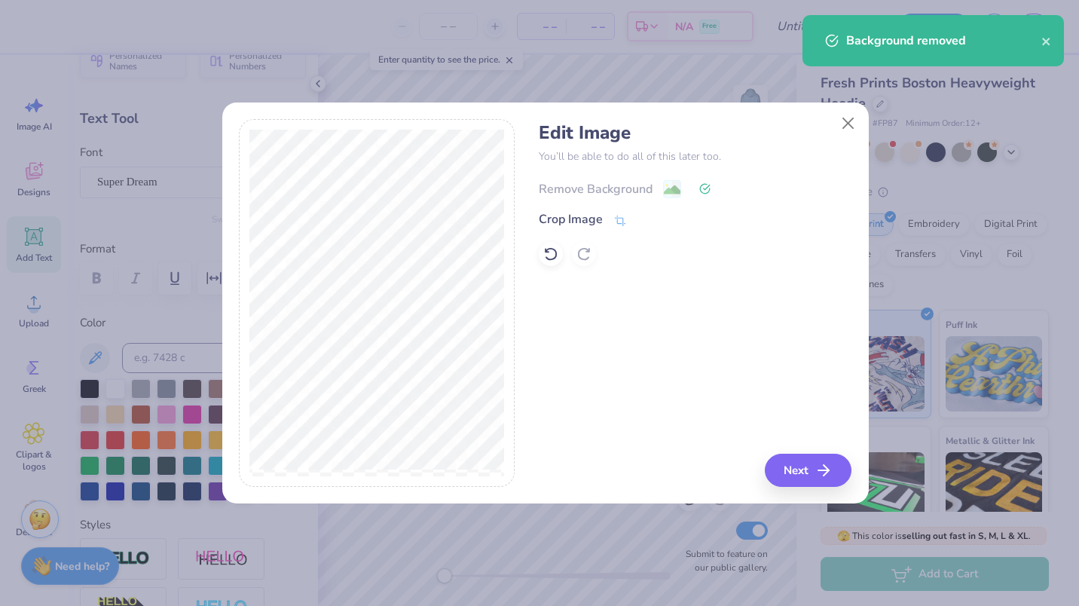
click at [579, 196] on div "Remove Background" at bounding box center [695, 187] width 313 height 19
click at [649, 183] on div "Remove Background" at bounding box center [695, 187] width 313 height 19
click at [859, 133] on button "Close" at bounding box center [847, 122] width 29 height 29
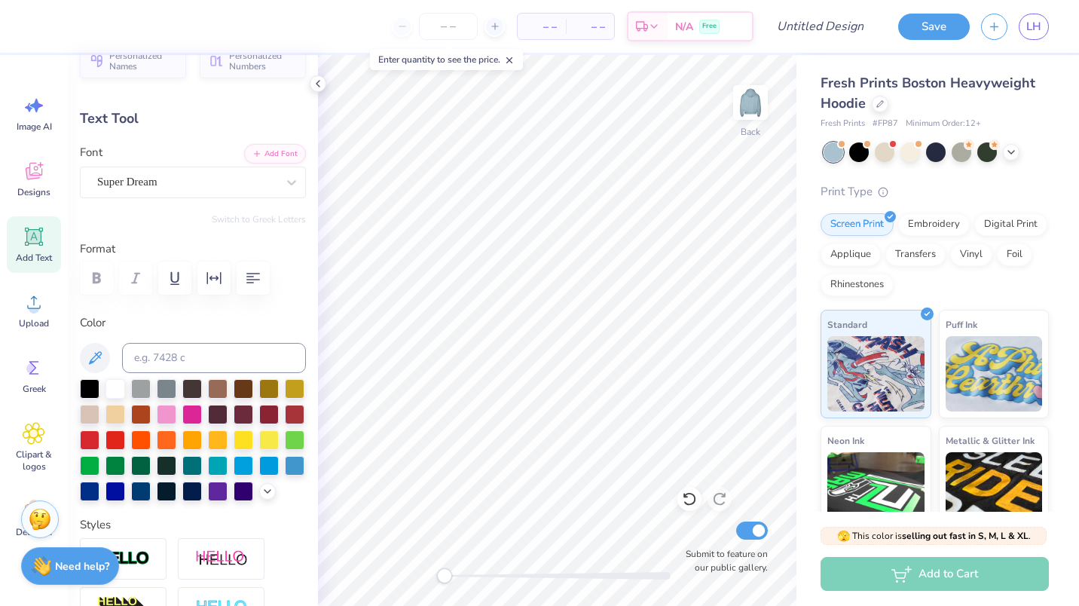
click at [512, 61] on line at bounding box center [509, 60] width 5 height 5
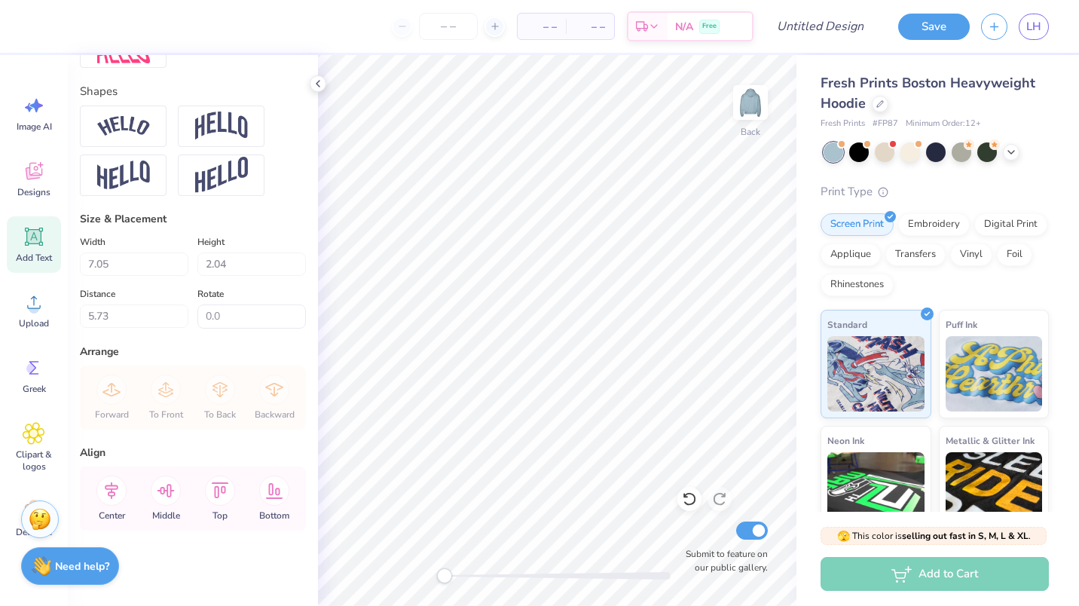
scroll to position [652, 0]
click at [26, 310] on icon at bounding box center [34, 302] width 23 height 23
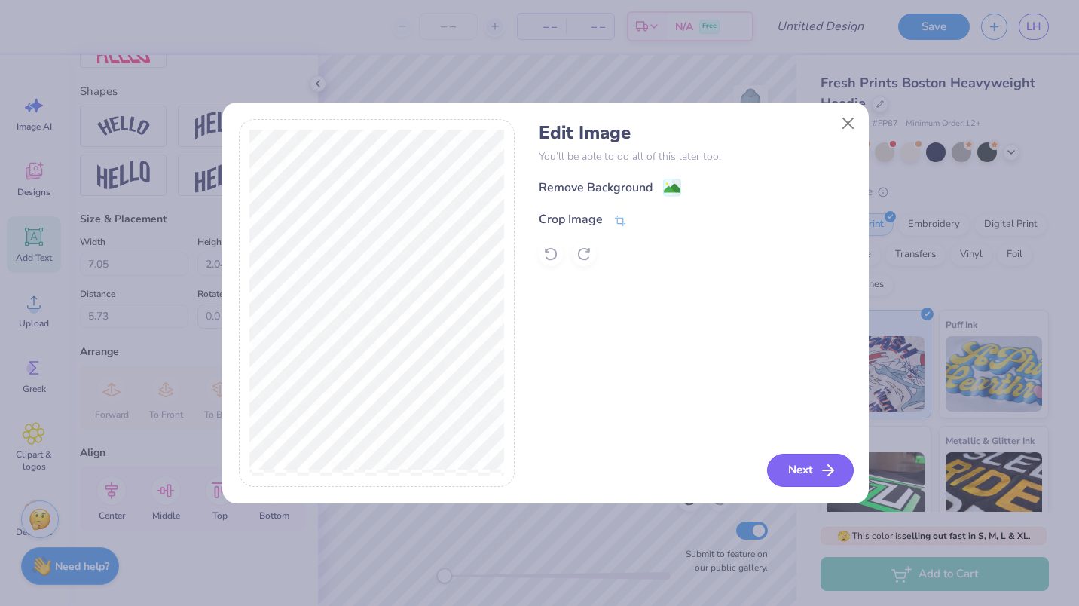
click at [815, 461] on button "Next" at bounding box center [810, 469] width 87 height 33
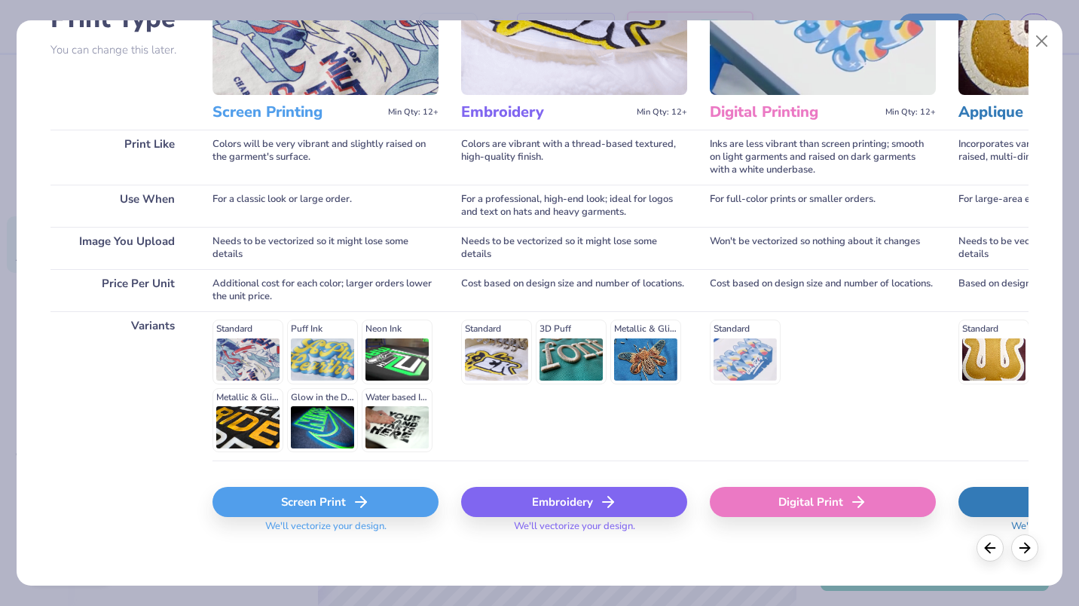
scroll to position [136, 0]
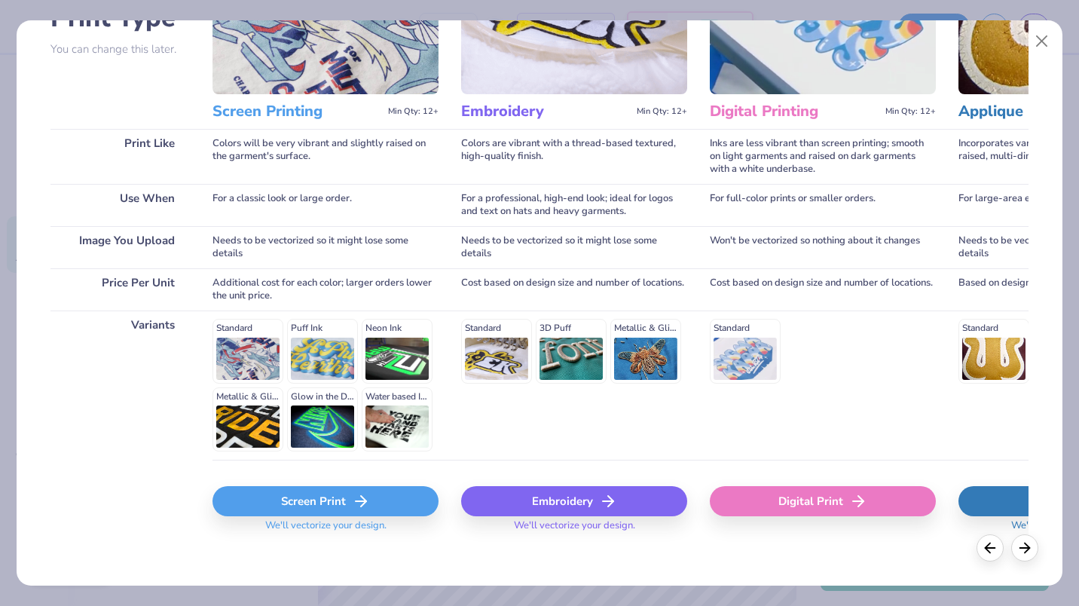
click at [378, 491] on div "Screen Print" at bounding box center [325, 501] width 226 height 30
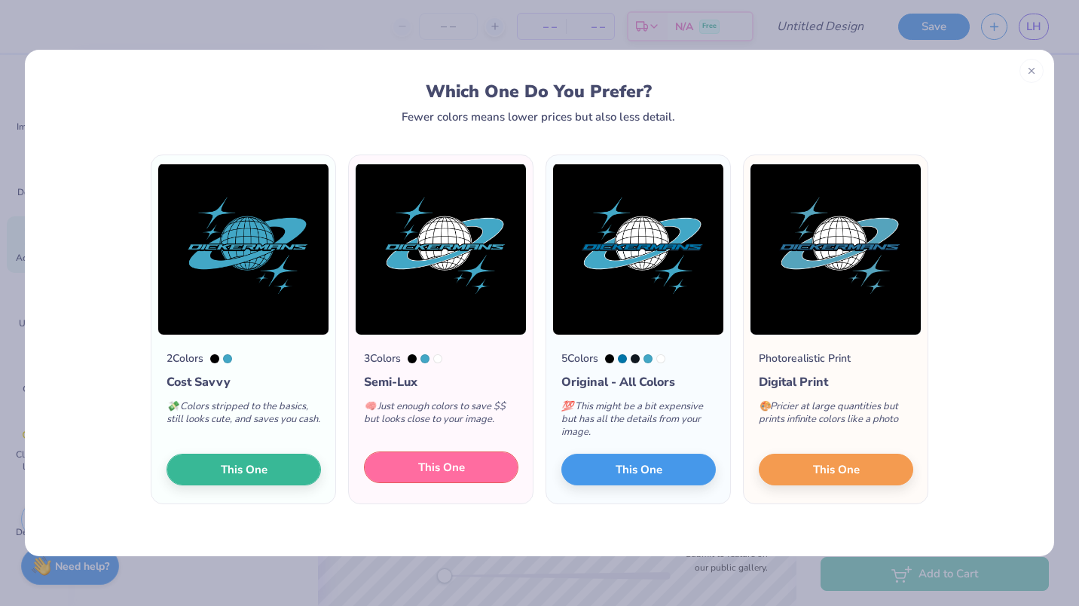
click at [411, 462] on button "This One" at bounding box center [441, 467] width 154 height 32
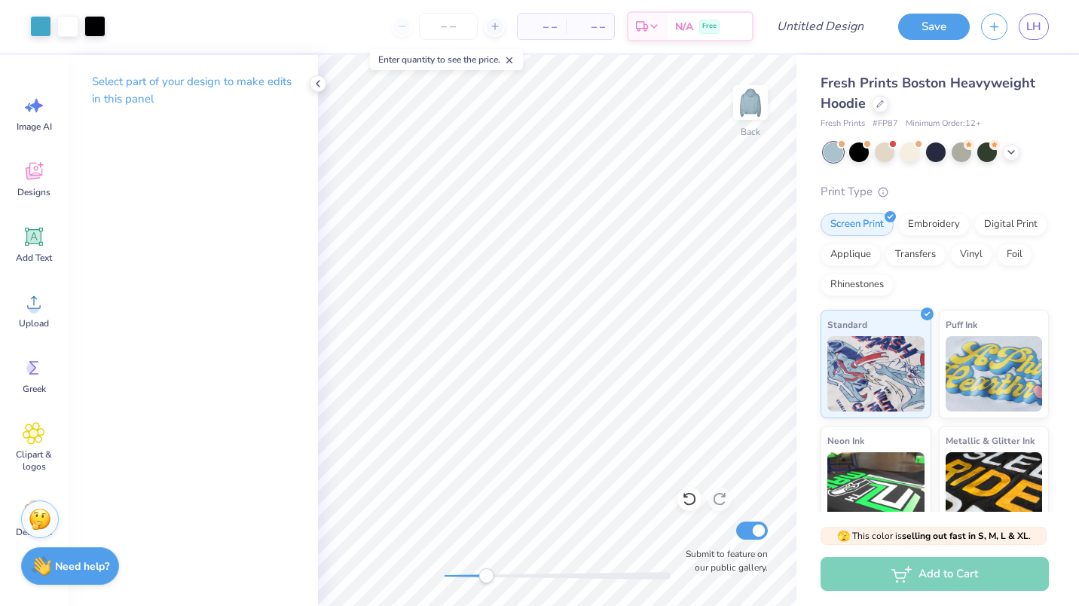
drag, startPoint x: 449, startPoint y: 572, endPoint x: 486, endPoint y: 573, distance: 36.9
click at [486, 573] on div "Accessibility label" at bounding box center [485, 575] width 15 height 15
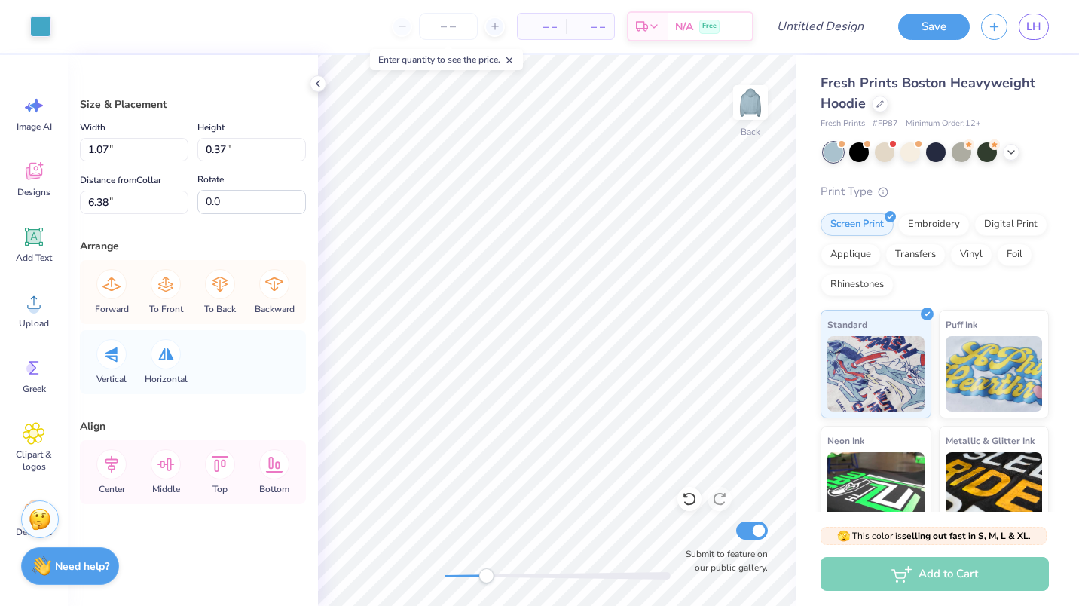
type input "0.44"
type input "0.07"
type input "6.46"
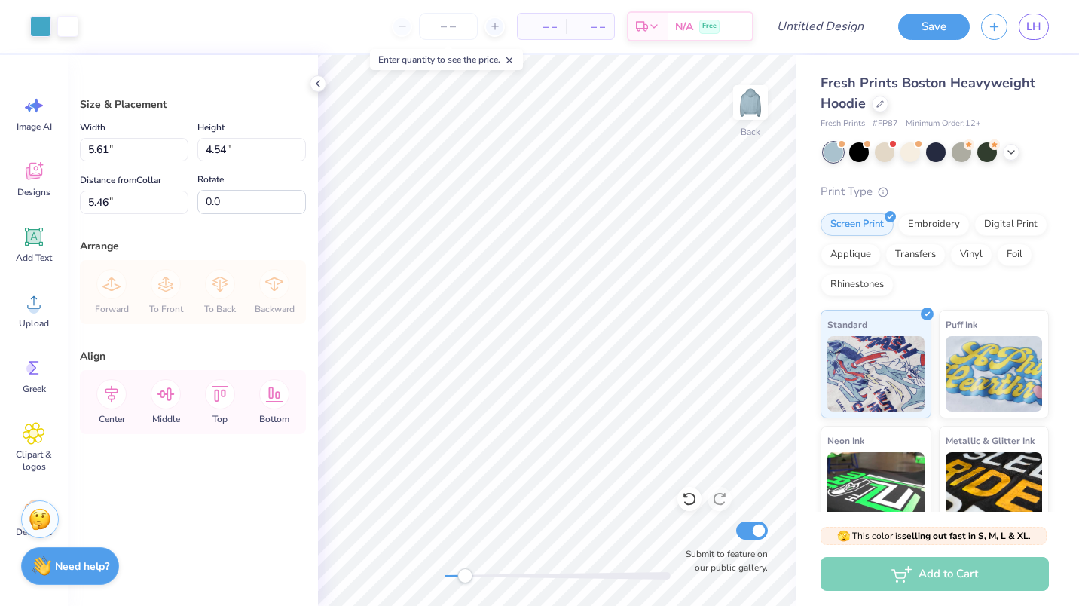
type input "5.61"
type input "4.54"
type input "3.00"
type input "6.08"
type input "4.91"
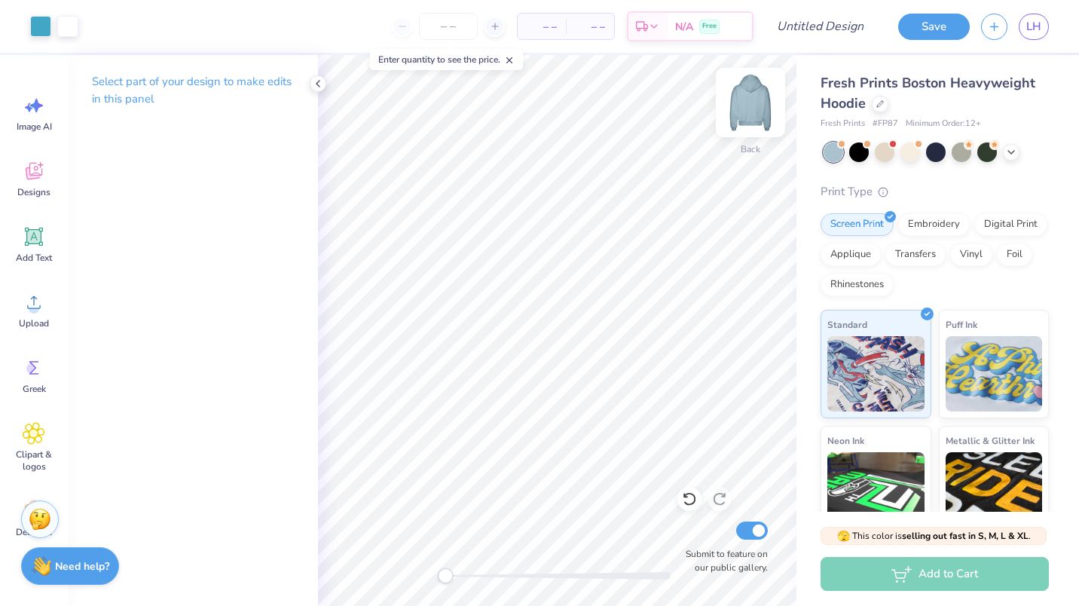
click at [745, 100] on img at bounding box center [750, 102] width 60 height 60
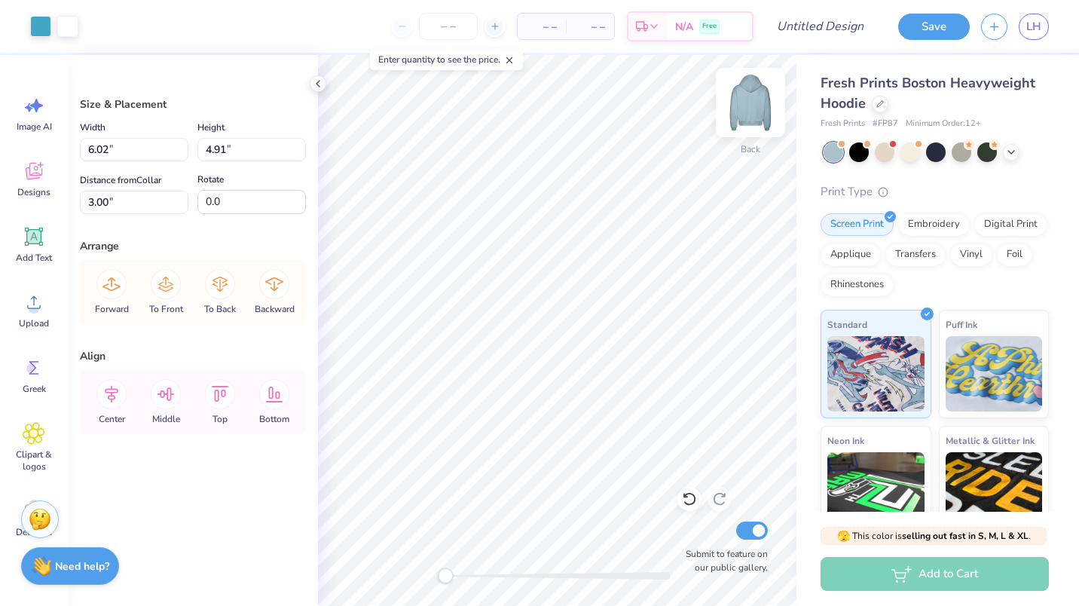
click at [744, 92] on img at bounding box center [750, 102] width 60 height 60
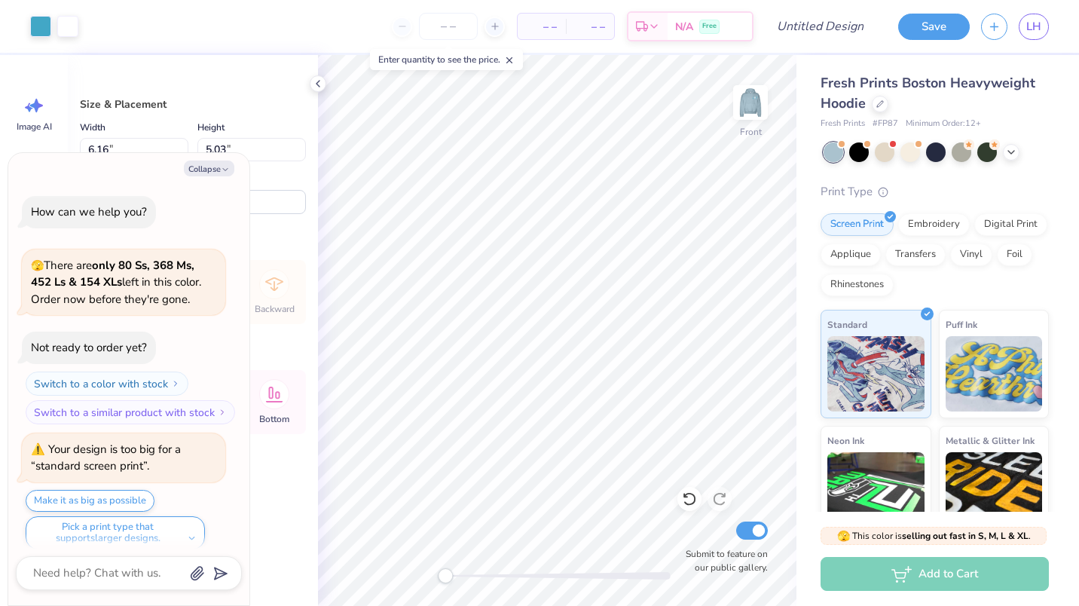
scroll to position [12, 0]
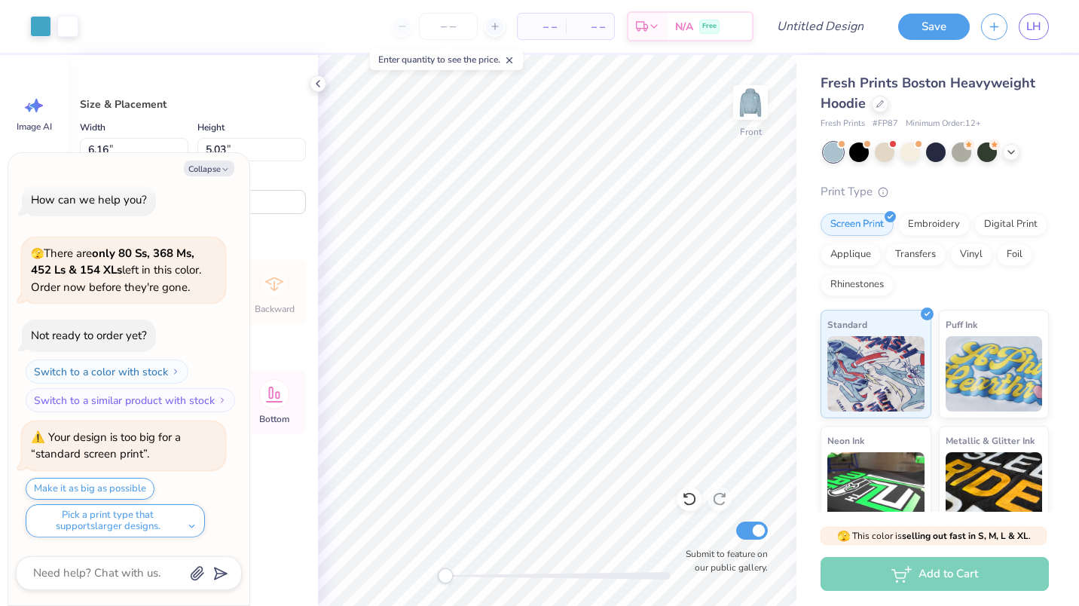
type textarea "x"
type input "11.31"
type input "9.23"
type textarea "x"
type input "14.22"
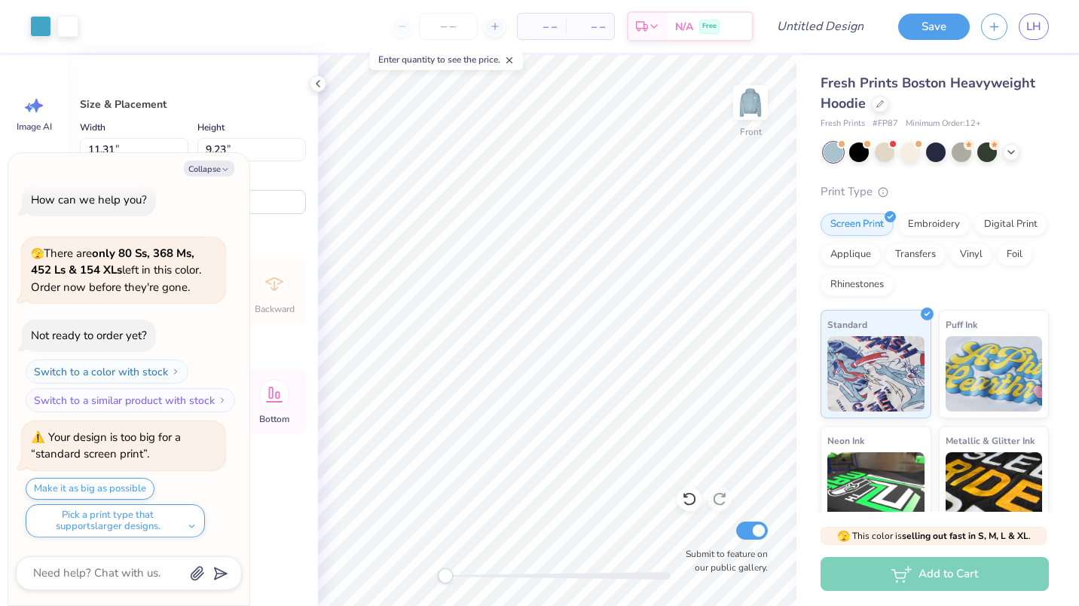
type input "11.60"
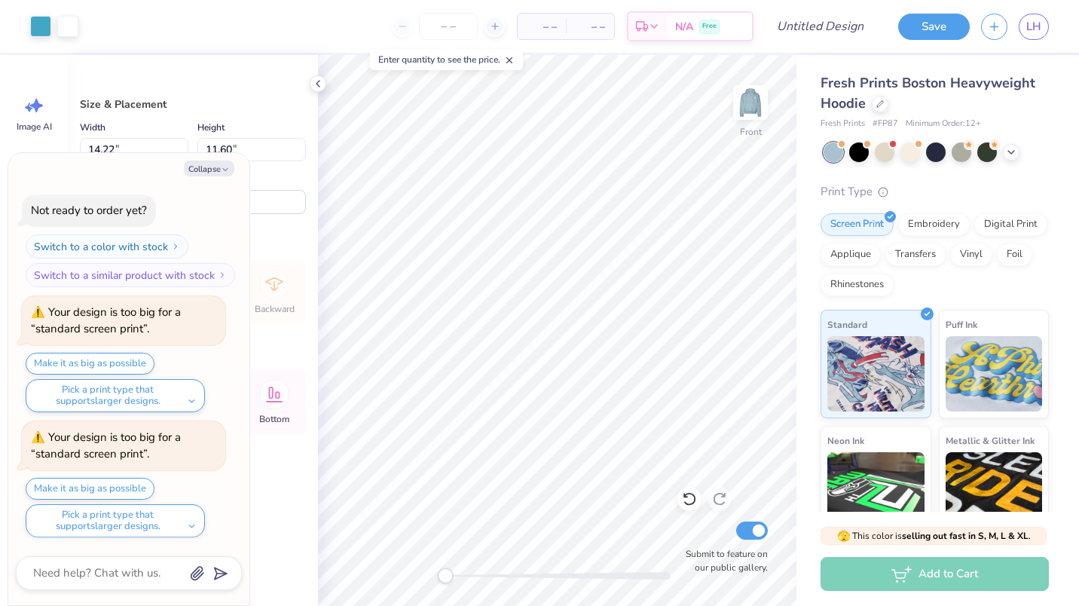
type textarea "x"
type input "7.02"
click at [752, 102] on img at bounding box center [750, 102] width 60 height 60
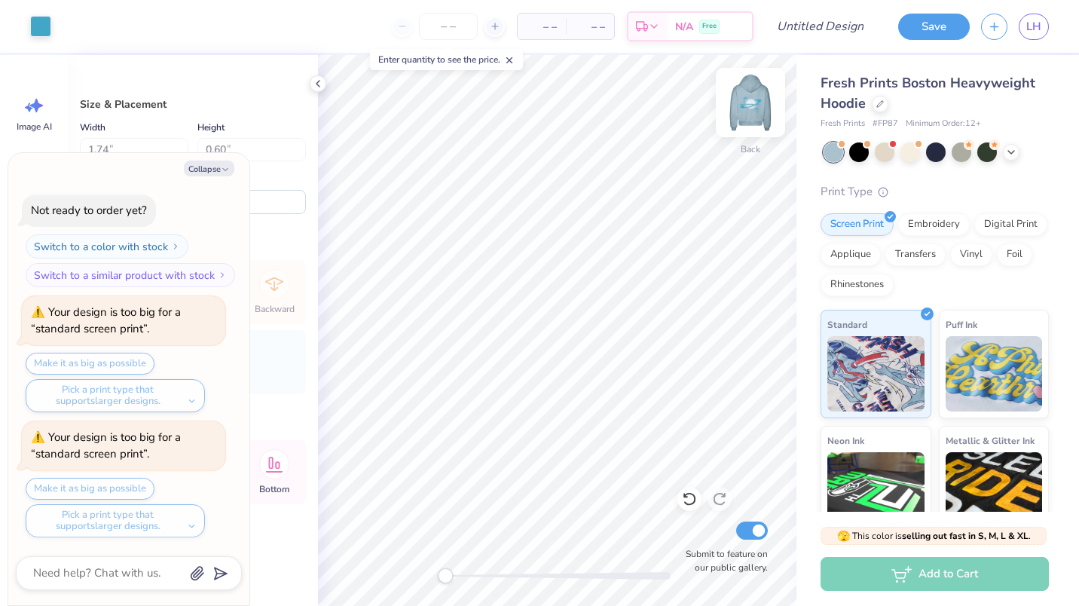
type textarea "x"
type input "0.73"
type input "0.26"
type input "5.40"
click at [748, 109] on img at bounding box center [750, 102] width 60 height 60
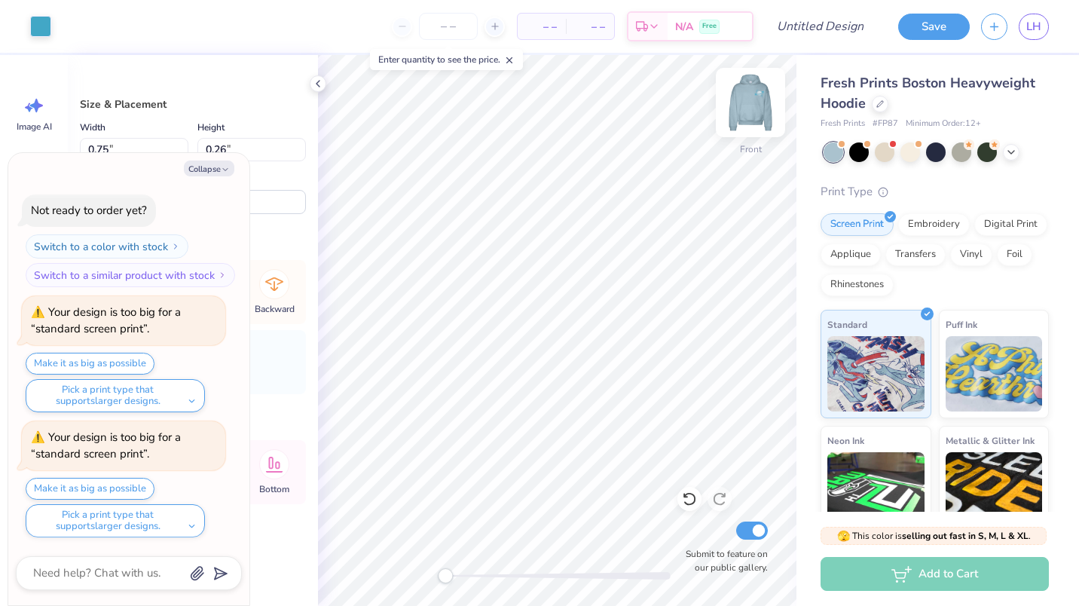
type textarea "x"
type input "1.51"
type input "0.53"
type input "13.24"
click at [740, 102] on img at bounding box center [750, 102] width 60 height 60
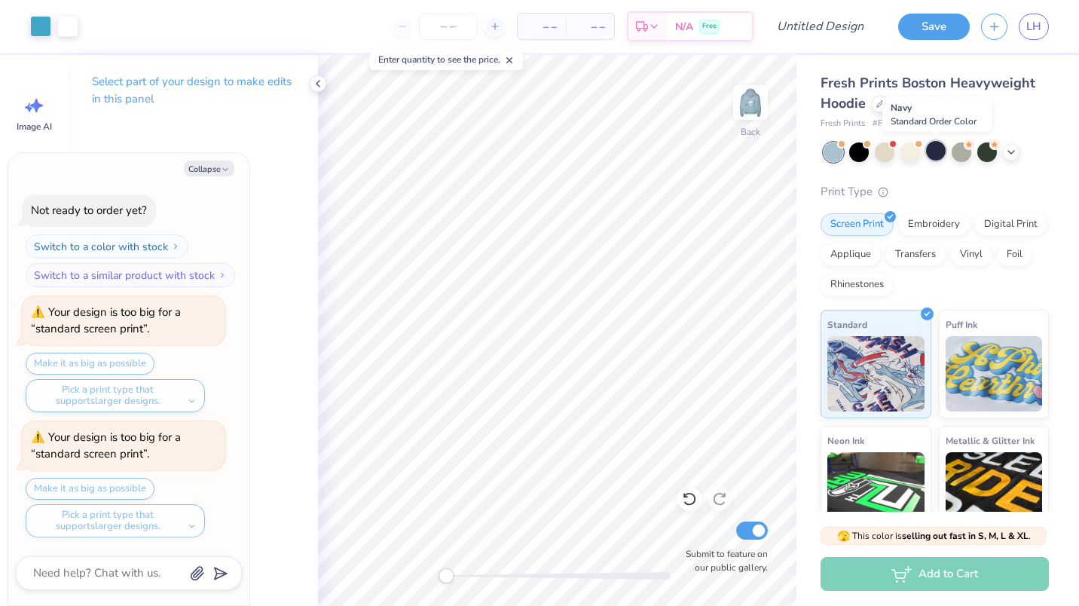
click at [938, 150] on div at bounding box center [936, 151] width 20 height 20
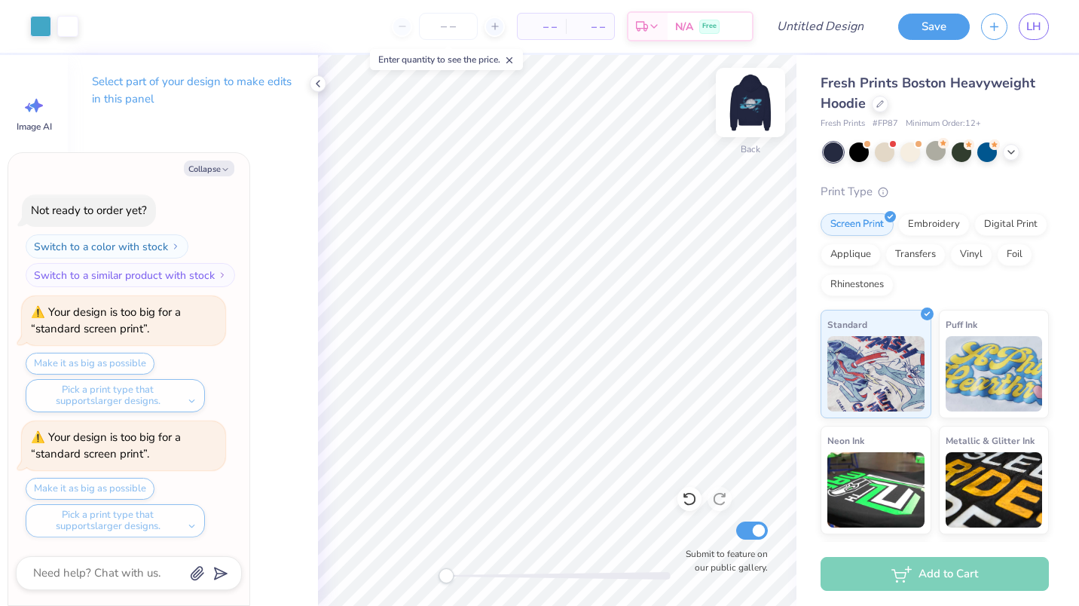
click at [742, 108] on img at bounding box center [750, 102] width 60 height 60
click at [743, 113] on img at bounding box center [750, 102] width 60 height 60
click at [743, 113] on img at bounding box center [750, 102] width 30 height 30
type textarea "x"
